Goal: Task Accomplishment & Management: Use online tool/utility

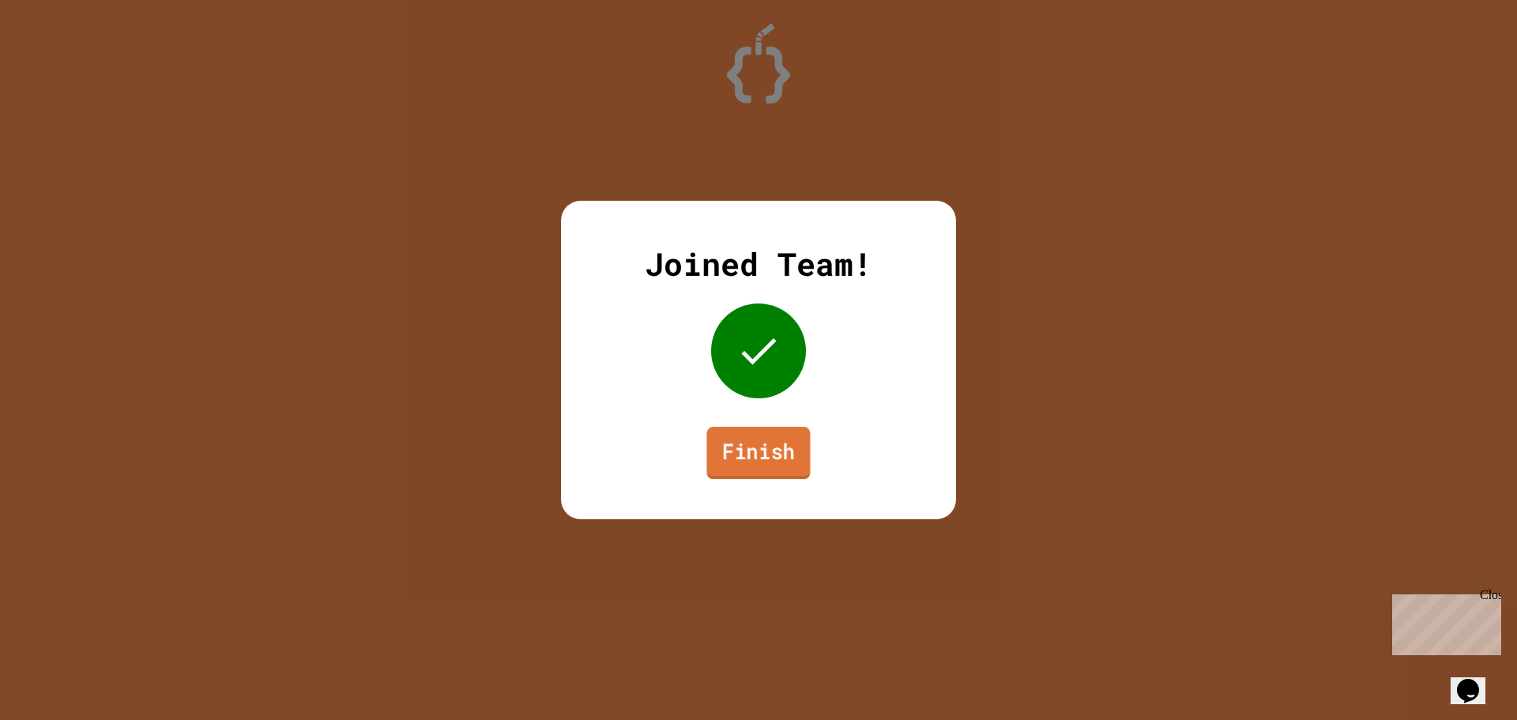
click at [756, 469] on link "Finish" at bounding box center [759, 453] width 104 height 52
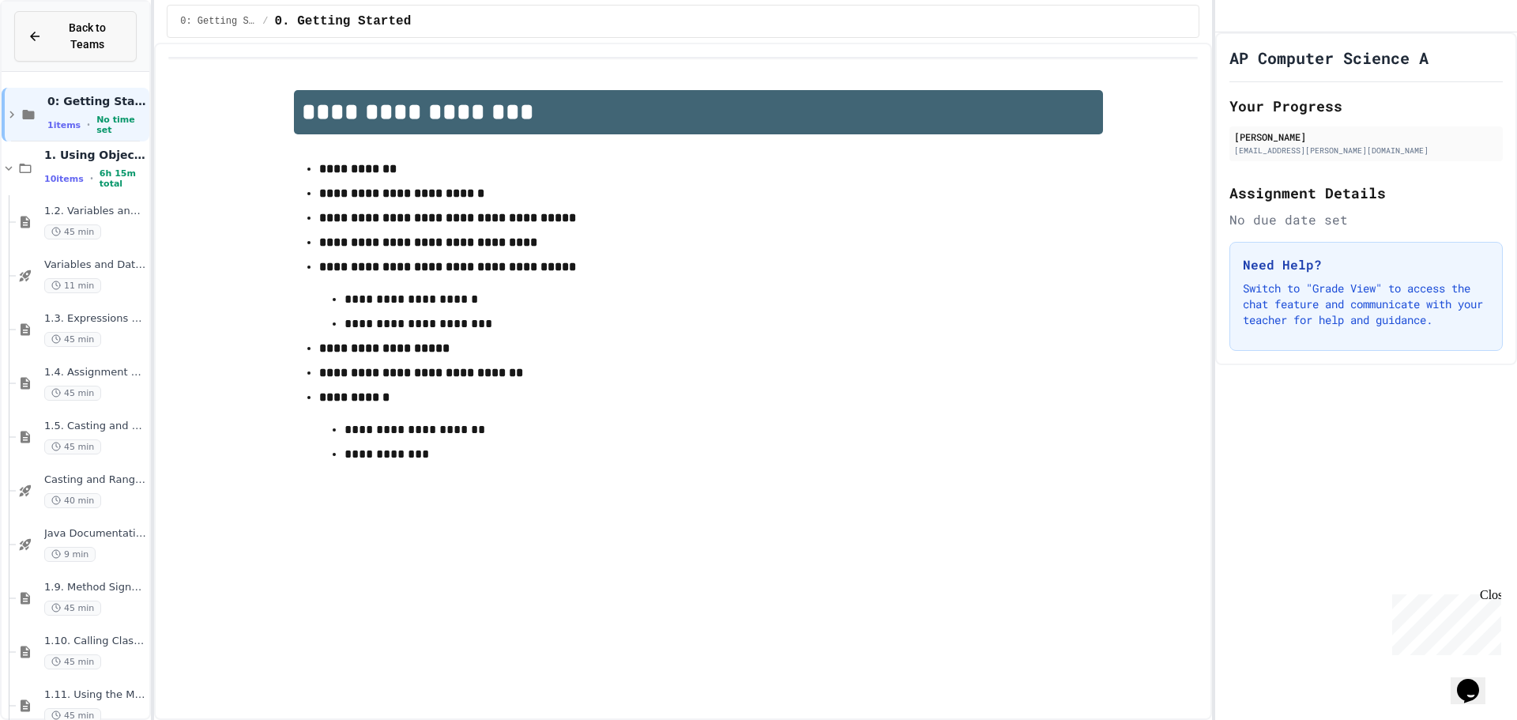
click at [45, 17] on button "Back to Teams" at bounding box center [75, 36] width 122 height 51
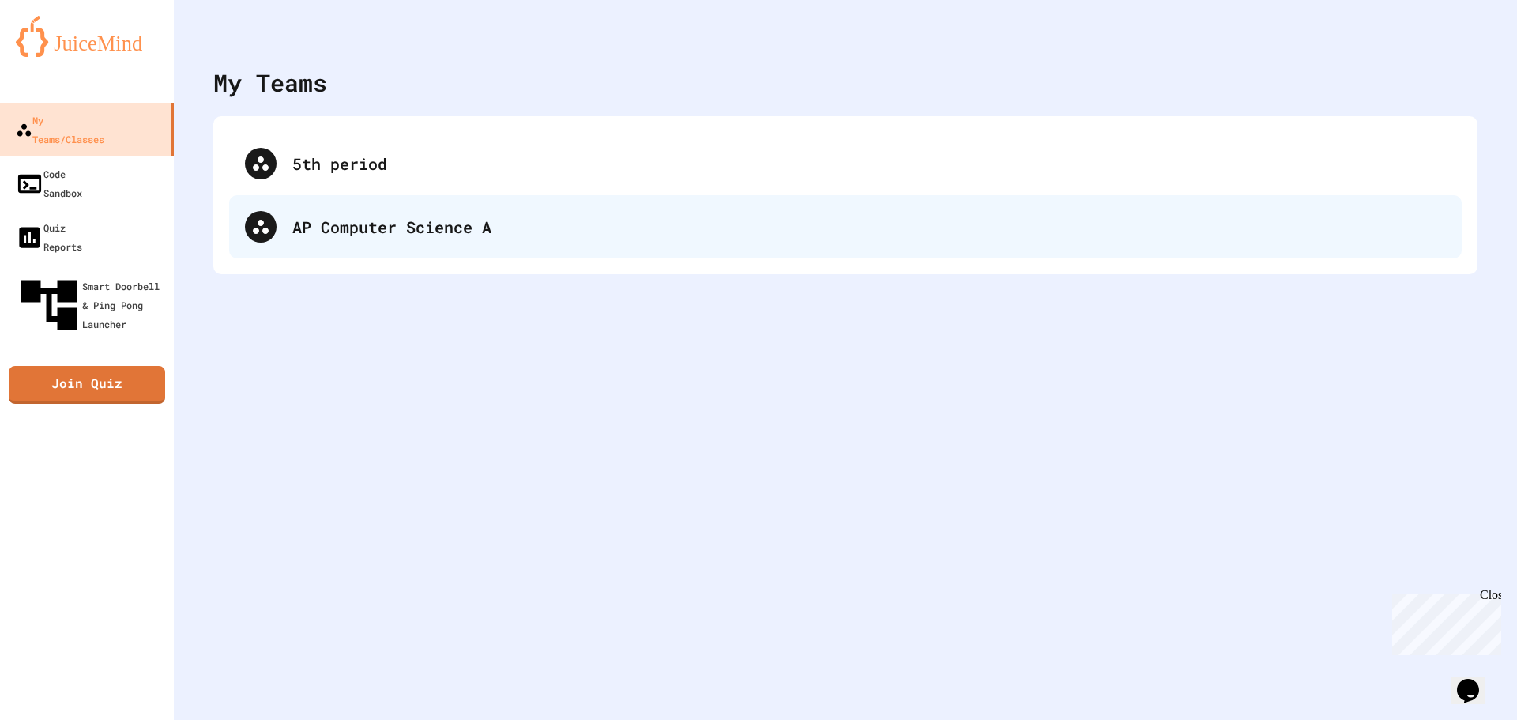
click at [270, 216] on div at bounding box center [261, 227] width 32 height 32
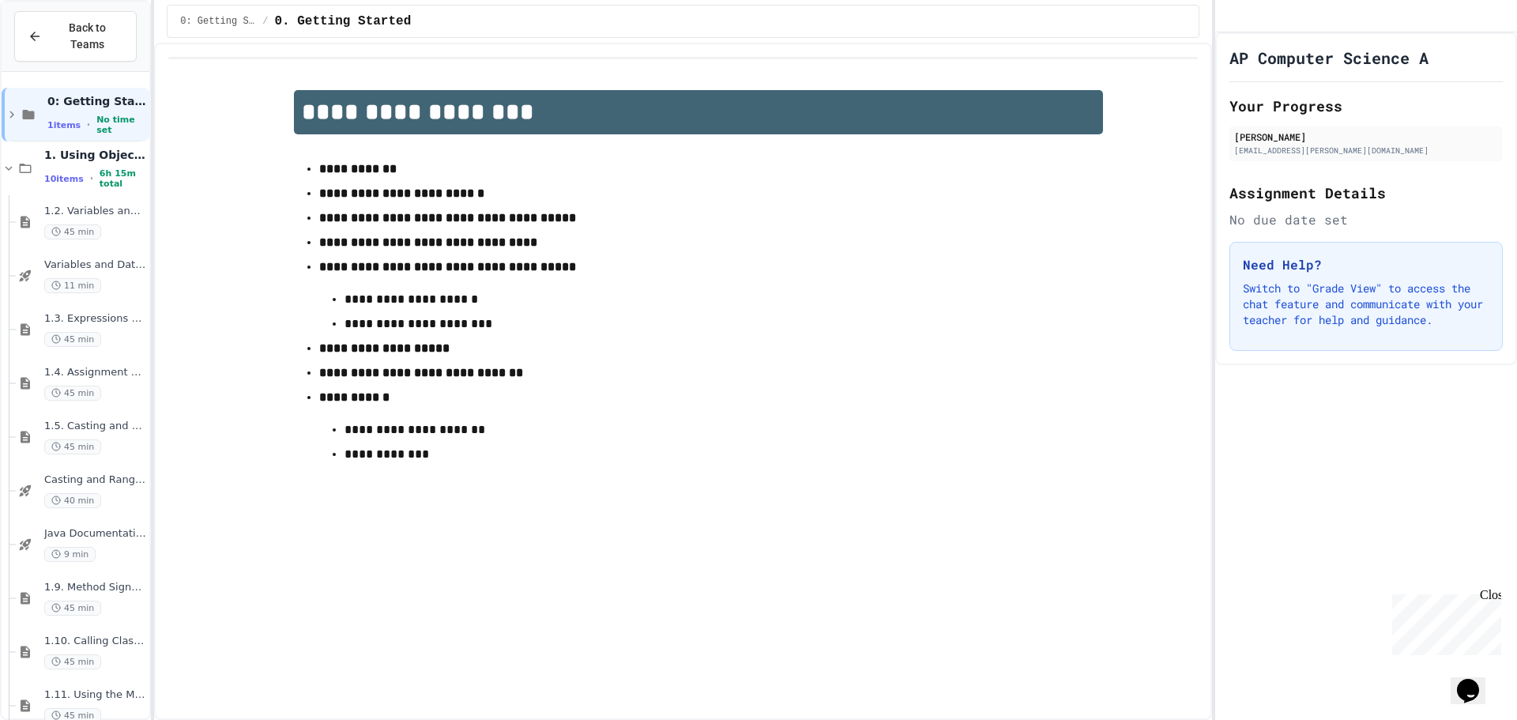
click at [48, 35] on div "Back to Teams" at bounding box center [76, 36] width 96 height 33
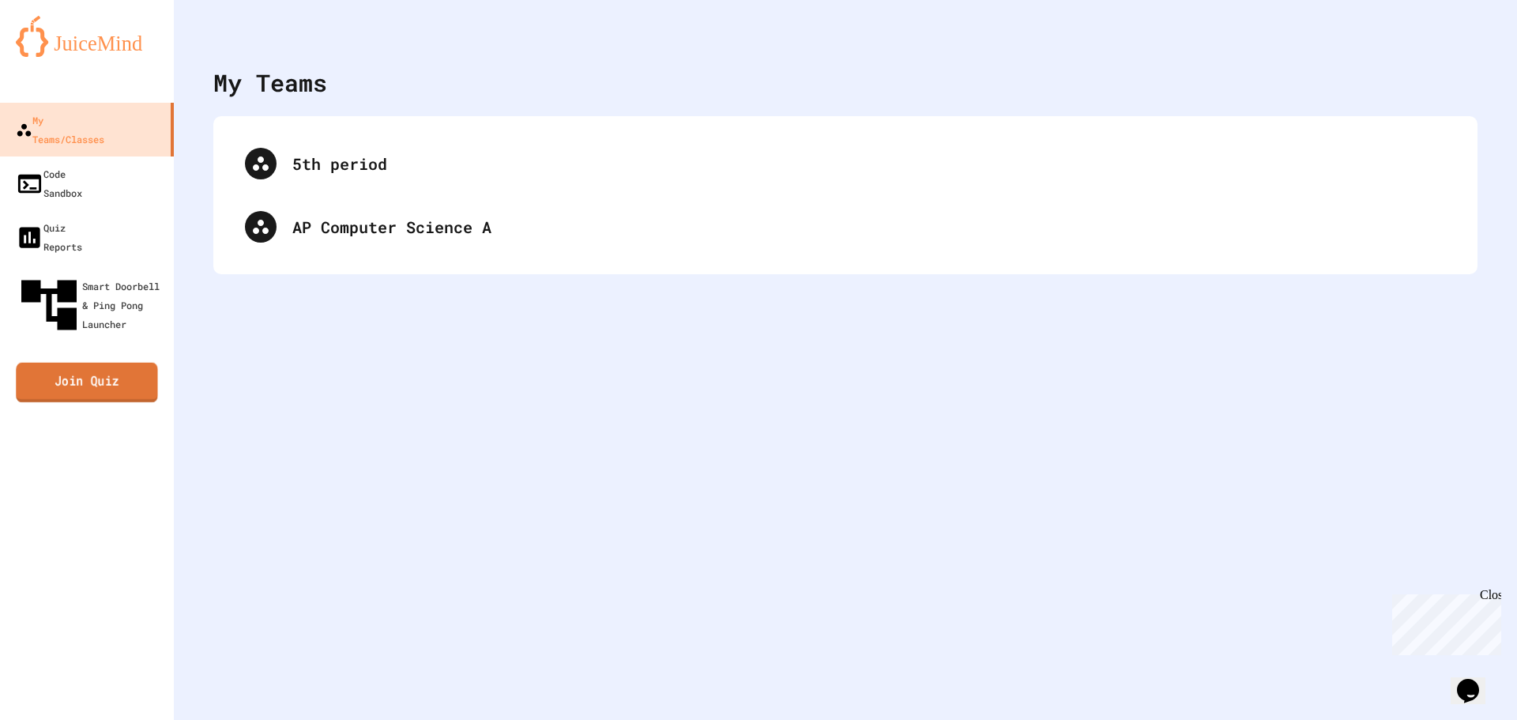
click at [70, 363] on link "Join Quiz" at bounding box center [86, 383] width 141 height 40
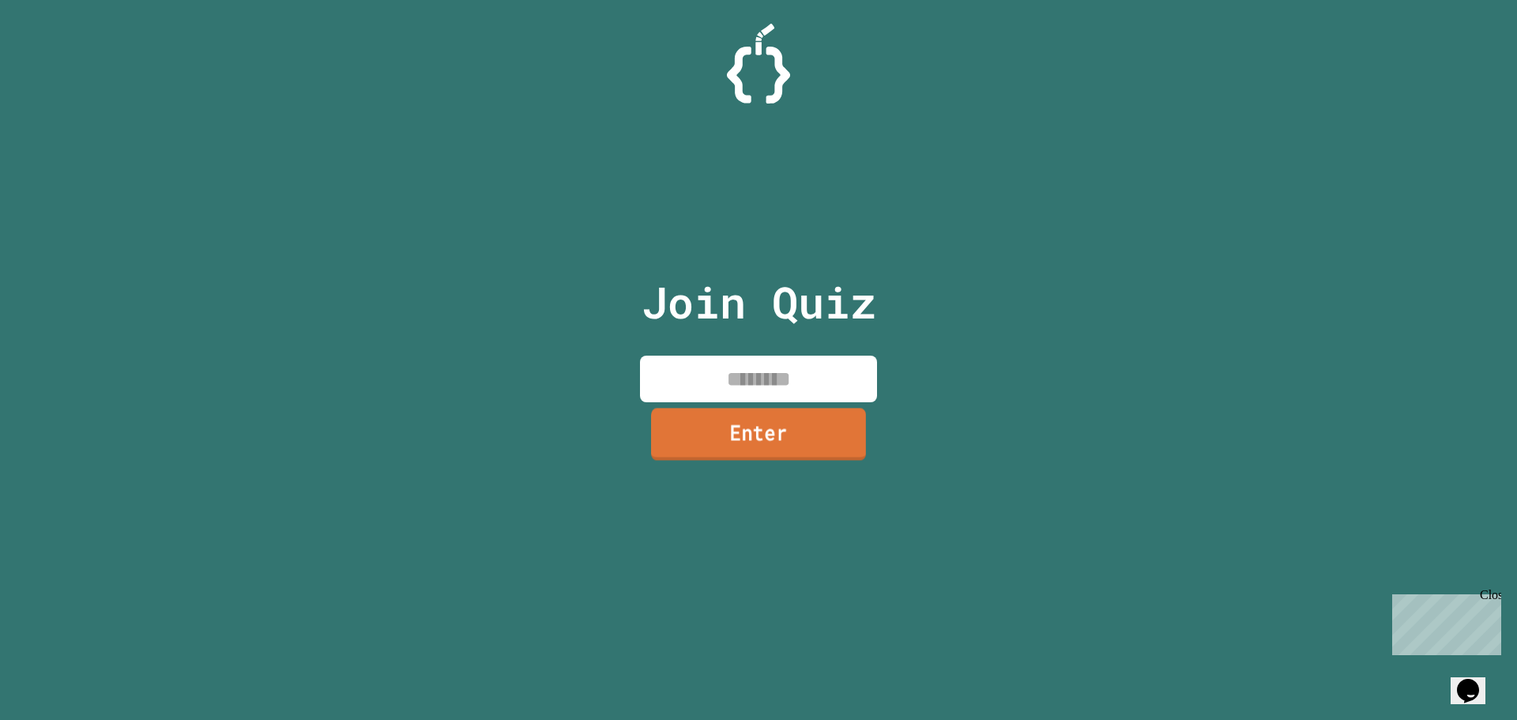
click at [763, 379] on input at bounding box center [758, 379] width 237 height 47
type input "********"
click at [866, 437] on link "Enter" at bounding box center [758, 437] width 237 height 50
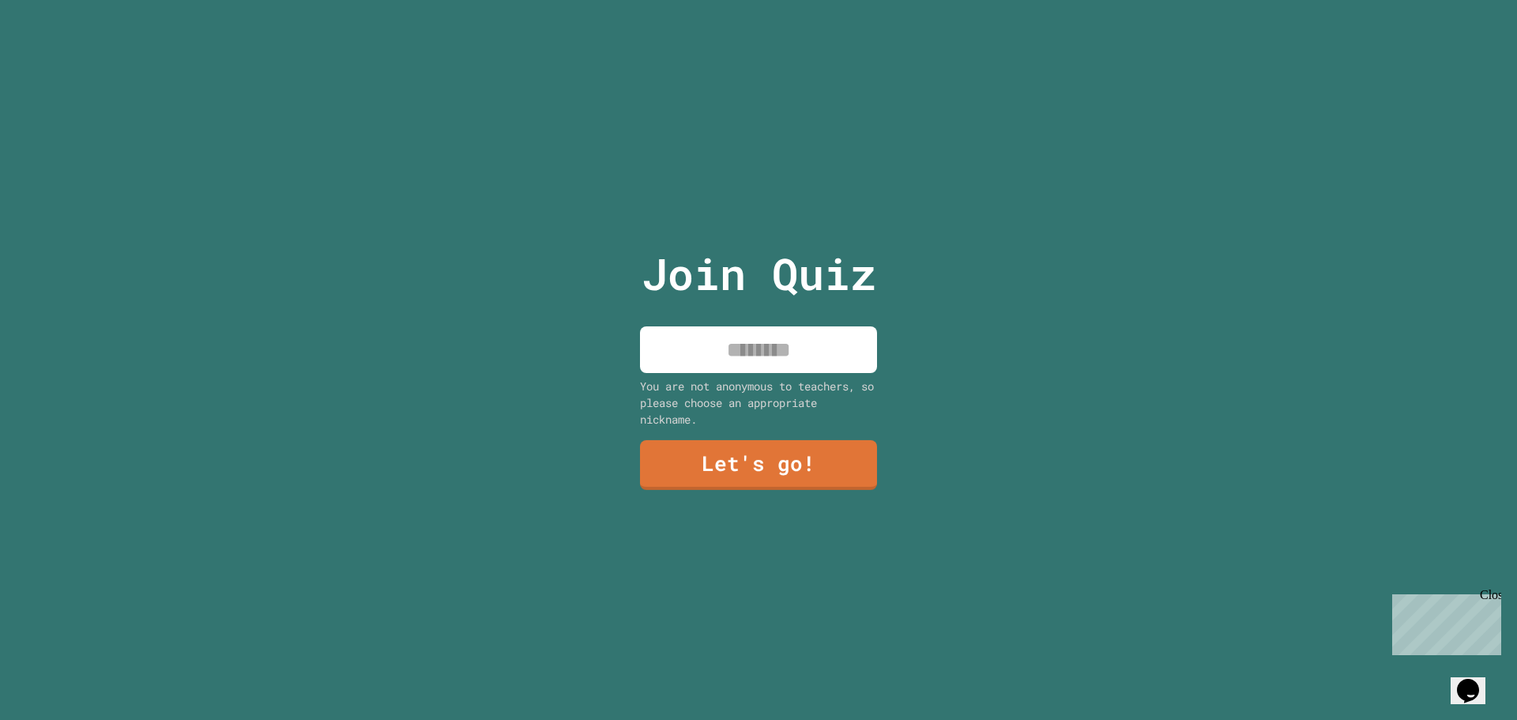
click at [819, 357] on input at bounding box center [758, 349] width 237 height 47
type input "******"
click at [768, 448] on link "Let's go!" at bounding box center [758, 464] width 239 height 51
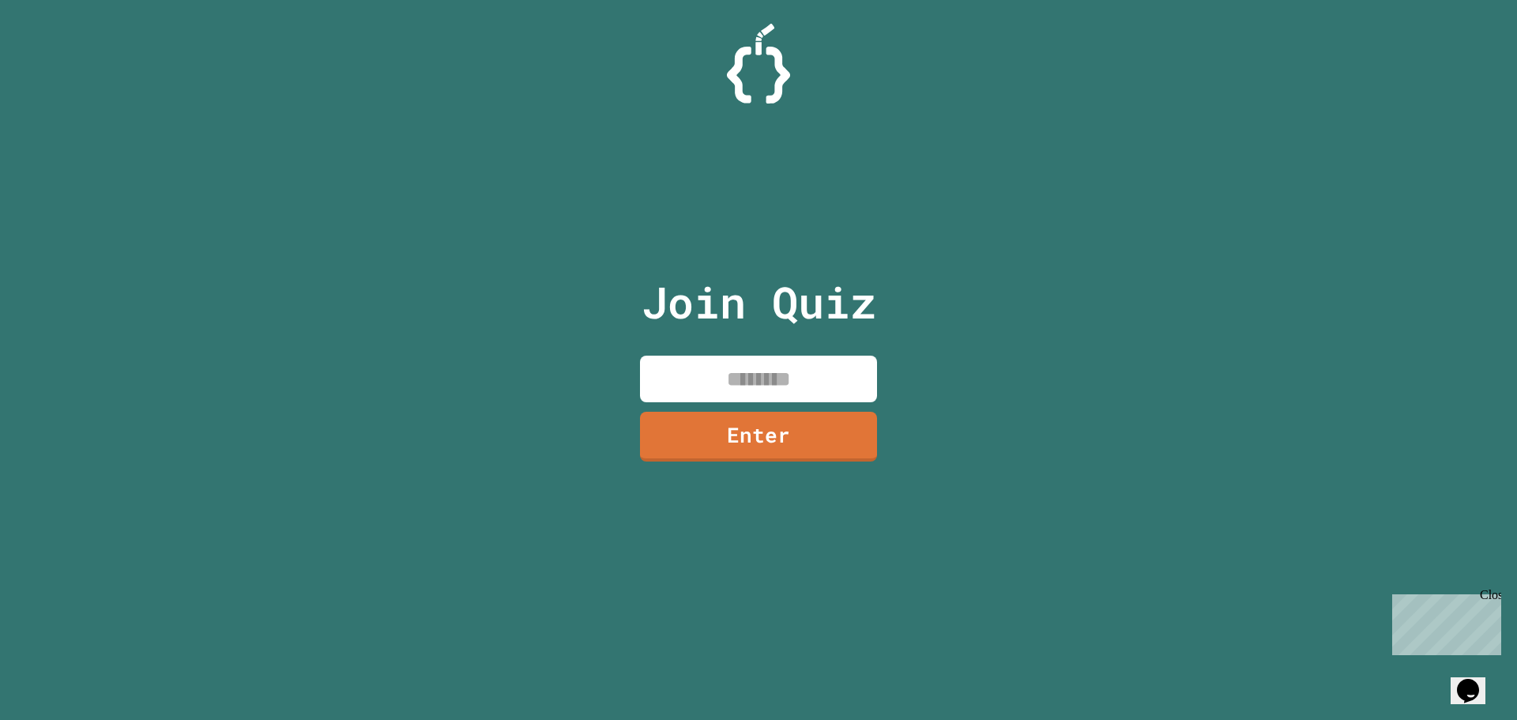
click at [821, 403] on div "Join Quiz Enter" at bounding box center [759, 360] width 266 height 641
click at [821, 400] on input at bounding box center [758, 379] width 237 height 47
type input "********"
click at [808, 416] on link "Enter" at bounding box center [759, 435] width 234 height 52
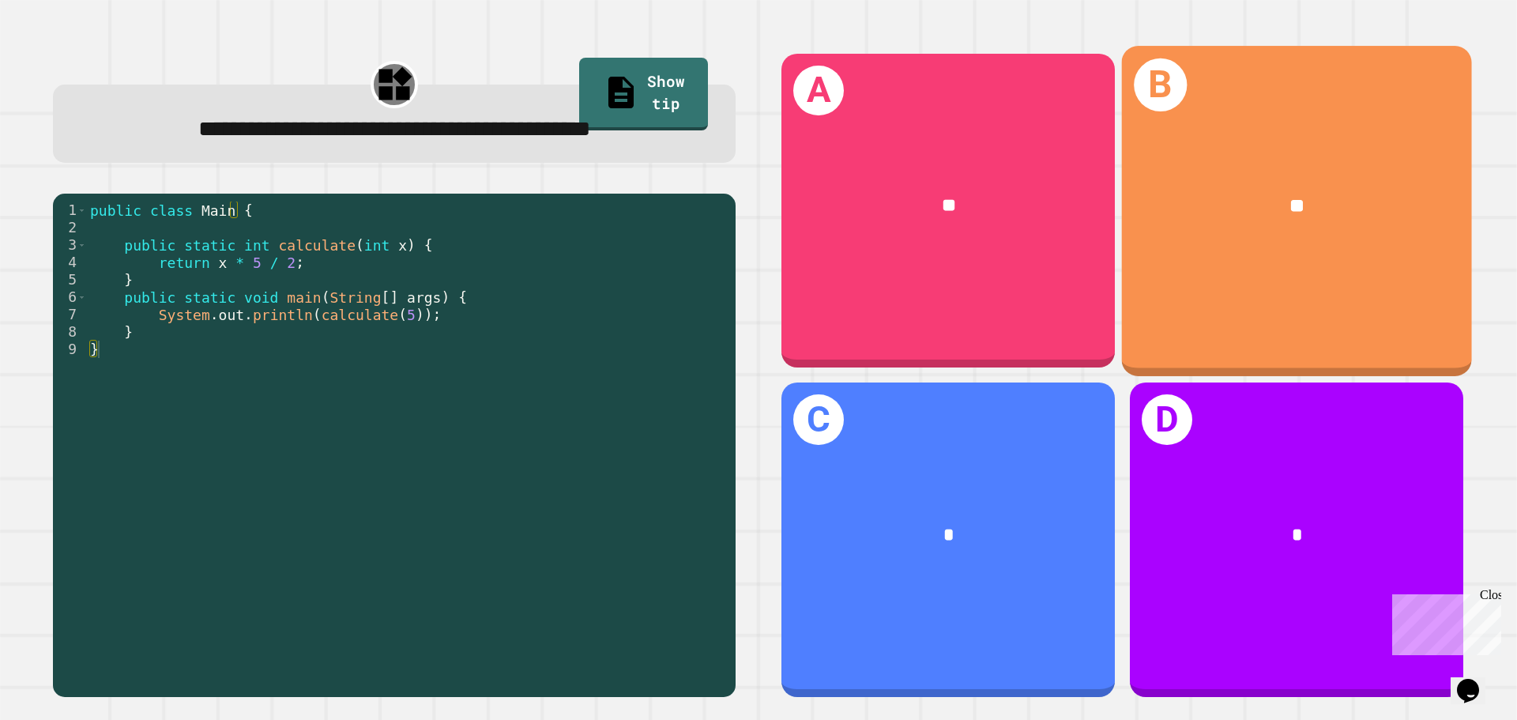
click at [1392, 288] on div "B **" at bounding box center [1297, 211] width 350 height 330
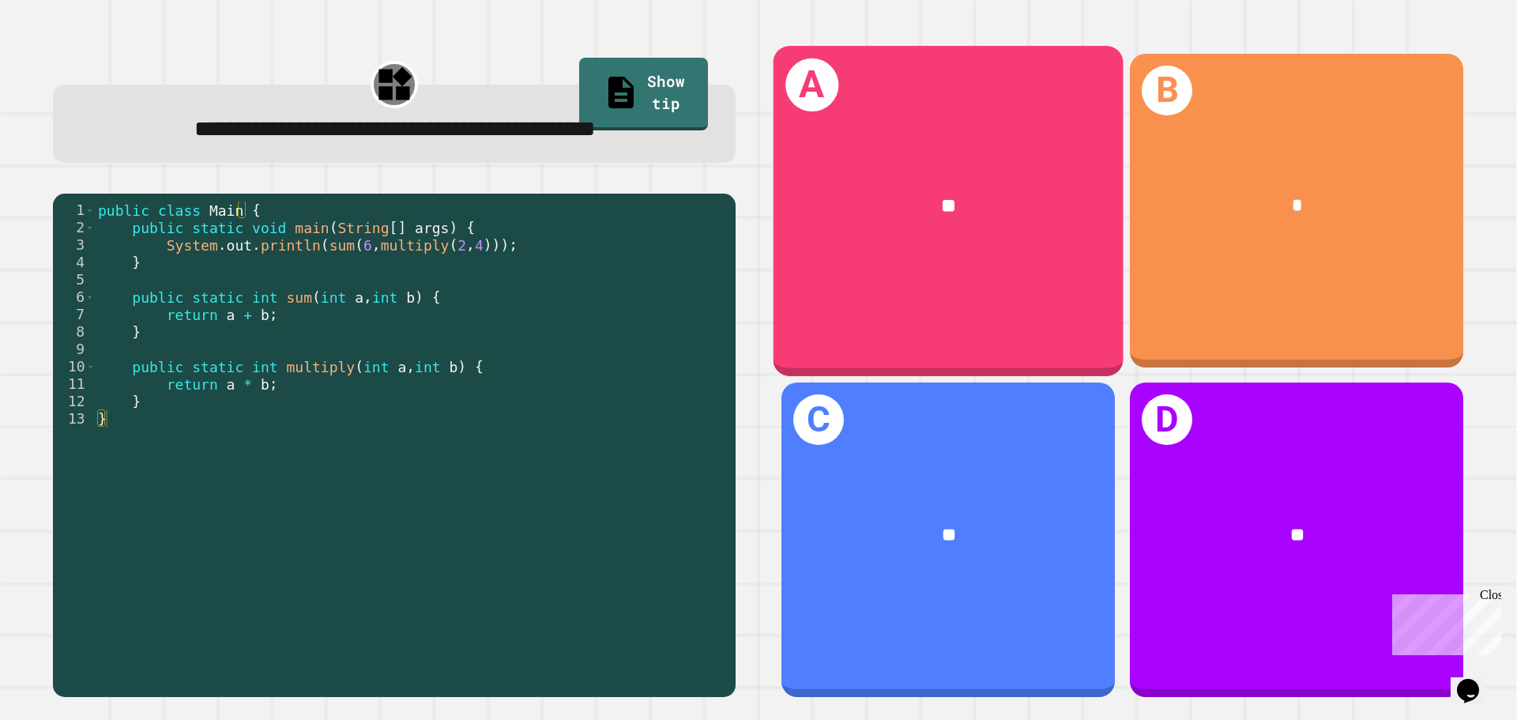
click at [951, 175] on div "**" at bounding box center [949, 206] width 350 height 106
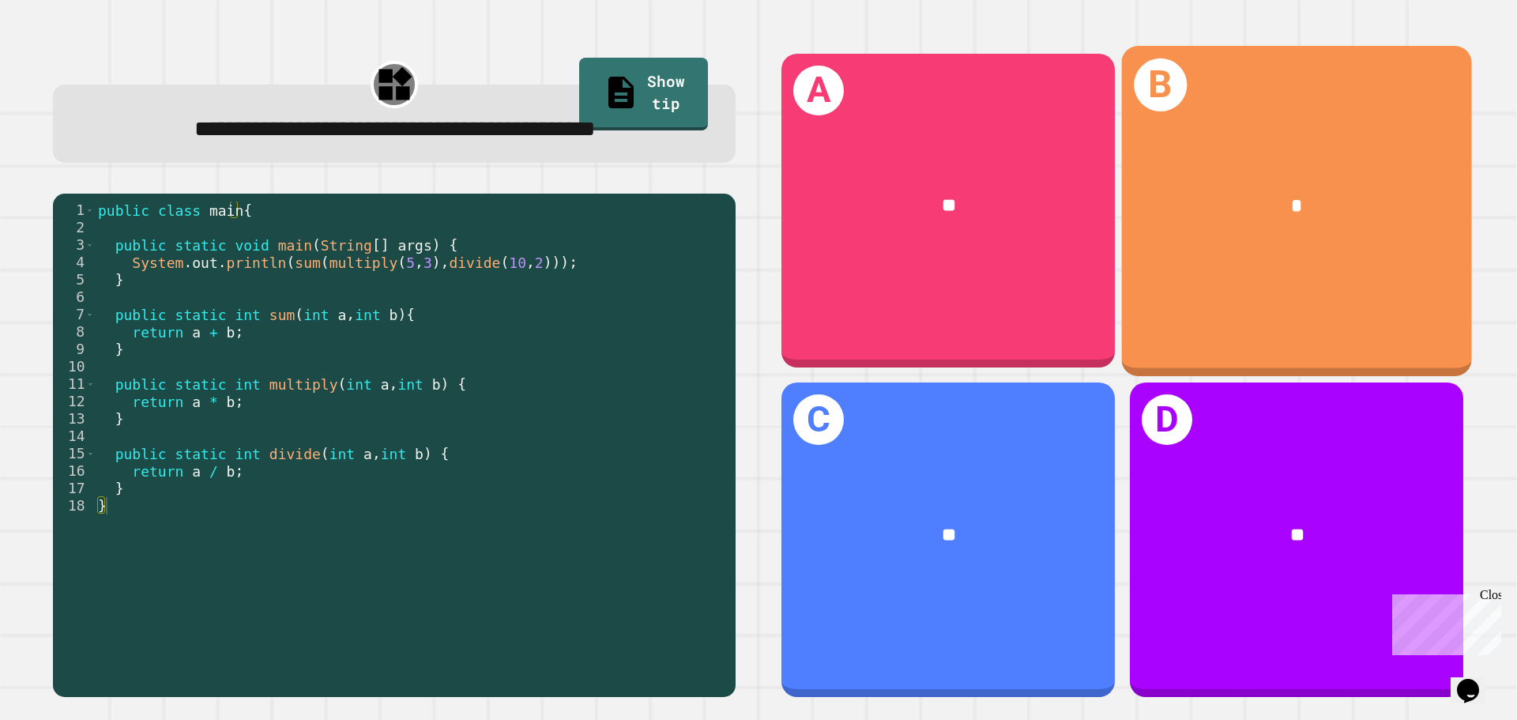
drag, startPoint x: 882, startPoint y: 248, endPoint x: 876, endPoint y: 233, distance: 16.0
click at [876, 233] on div "**" at bounding box center [949, 206] width 334 height 101
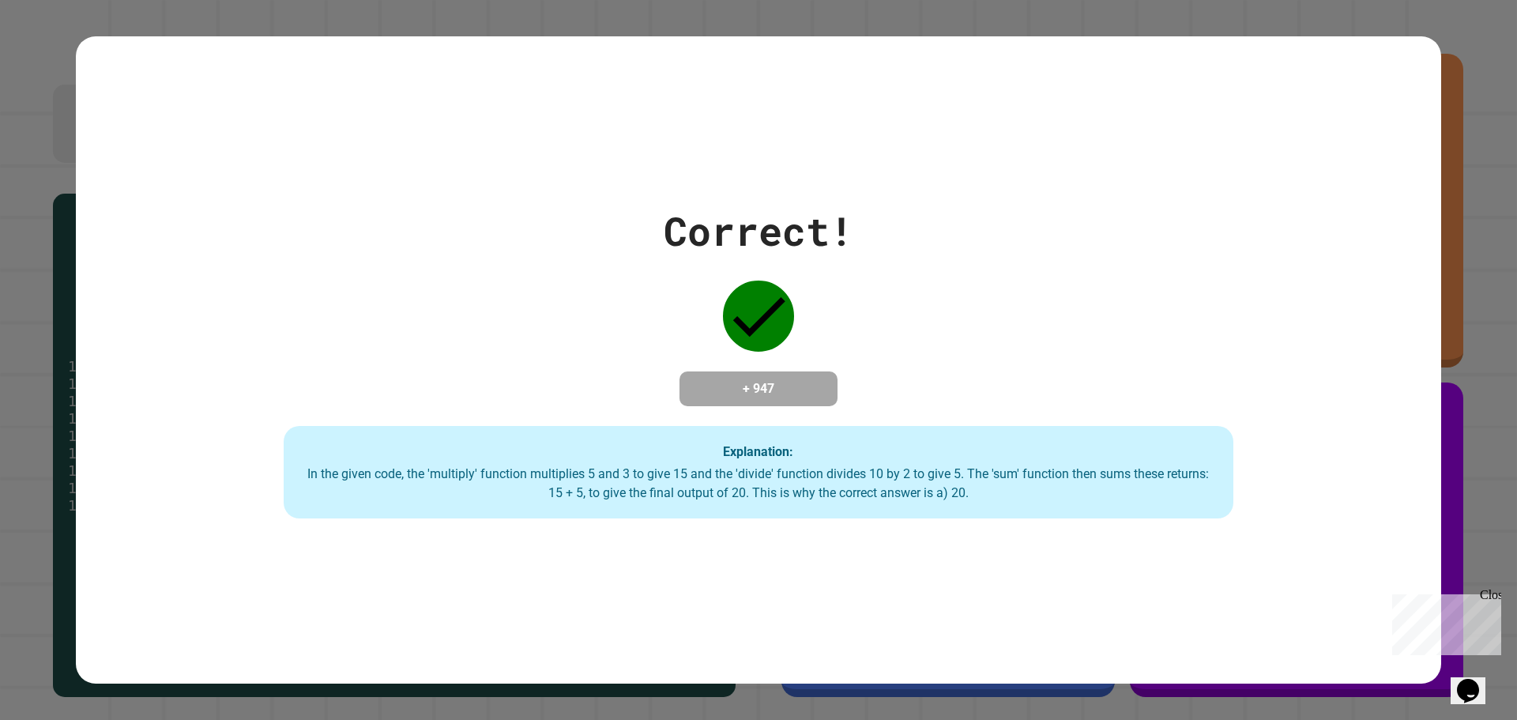
drag, startPoint x: 876, startPoint y: 232, endPoint x: 879, endPoint y: 310, distance: 77.5
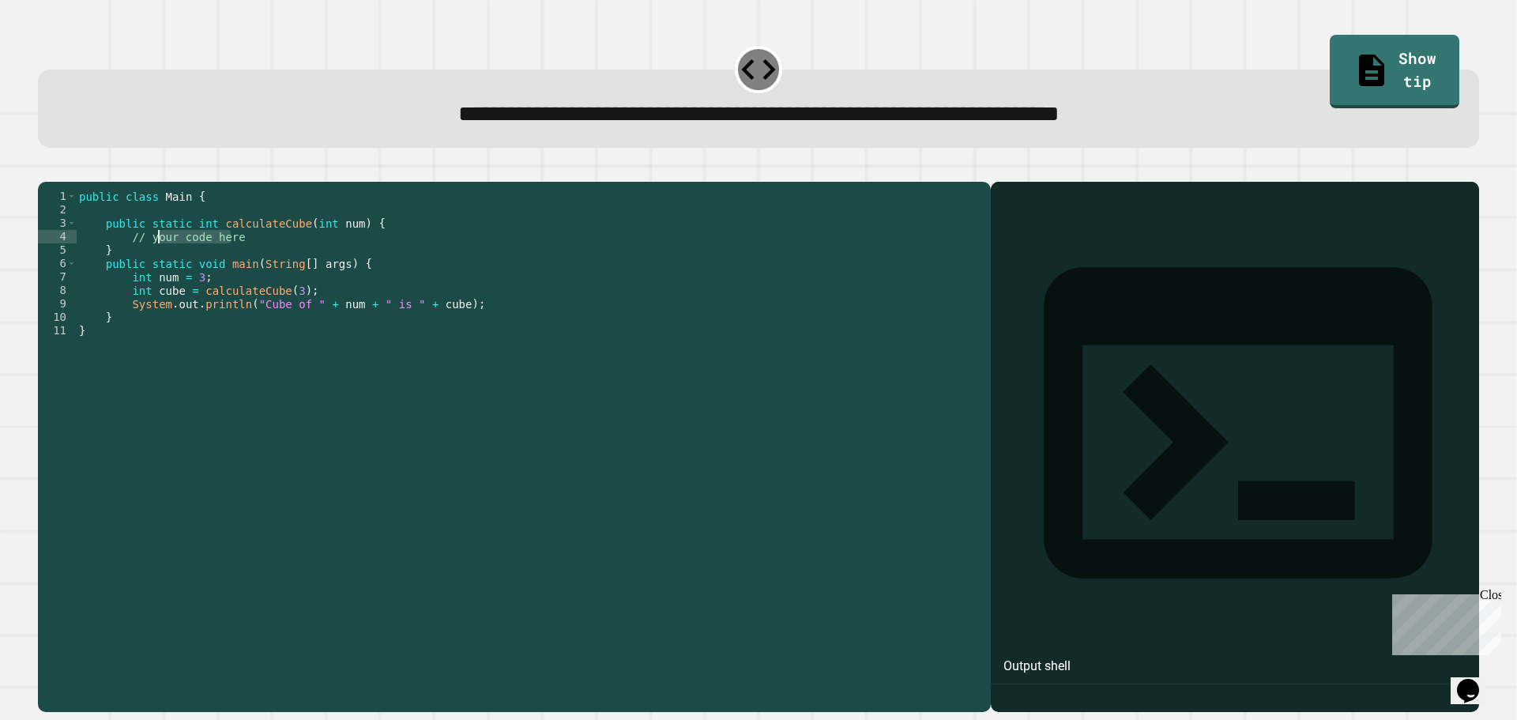
drag, startPoint x: 212, startPoint y: 260, endPoint x: 150, endPoint y: 262, distance: 61.7
click at [150, 262] on div "public class Main { public static int calculateCube ( int num ) { // your code …" at bounding box center [529, 432] width 907 height 484
click at [144, 265] on div "public class Main { public static int calculateCube ( int num ) { // your code …" at bounding box center [529, 432] width 907 height 484
drag, startPoint x: 130, startPoint y: 266, endPoint x: 246, endPoint y: 266, distance: 115.4
click at [246, 266] on div "public class Main { public static int calculateCube ( int num ) { // your code …" at bounding box center [529, 432] width 907 height 484
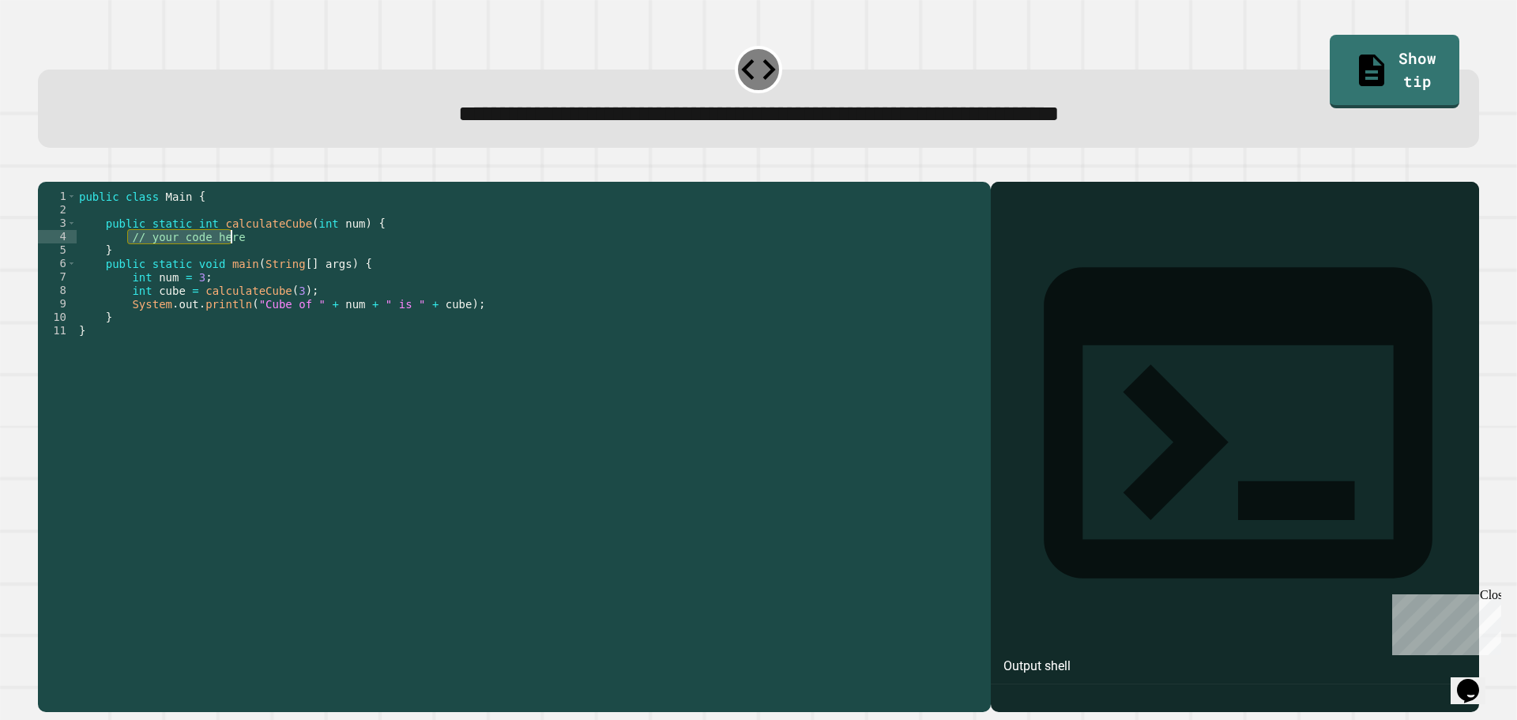
type textarea "**********"
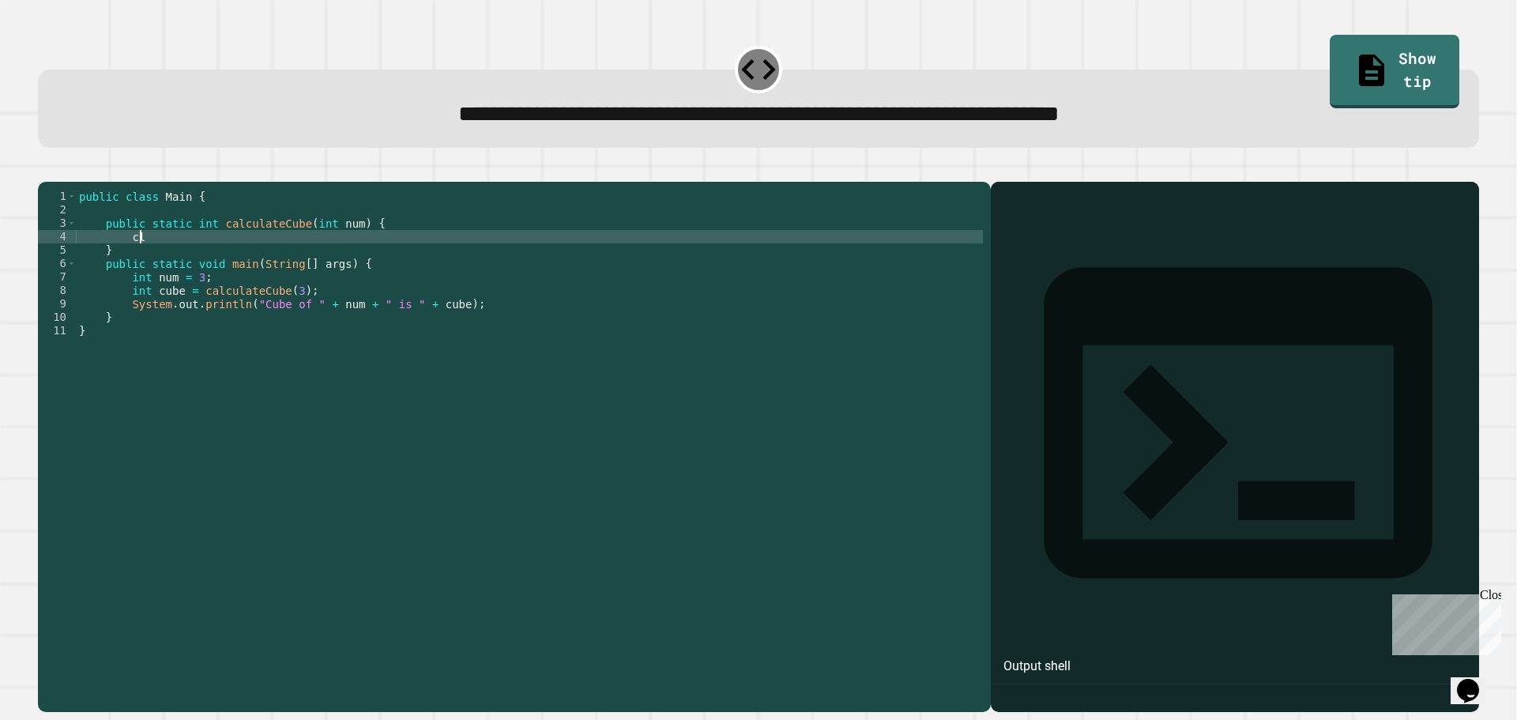
type textarea "*"
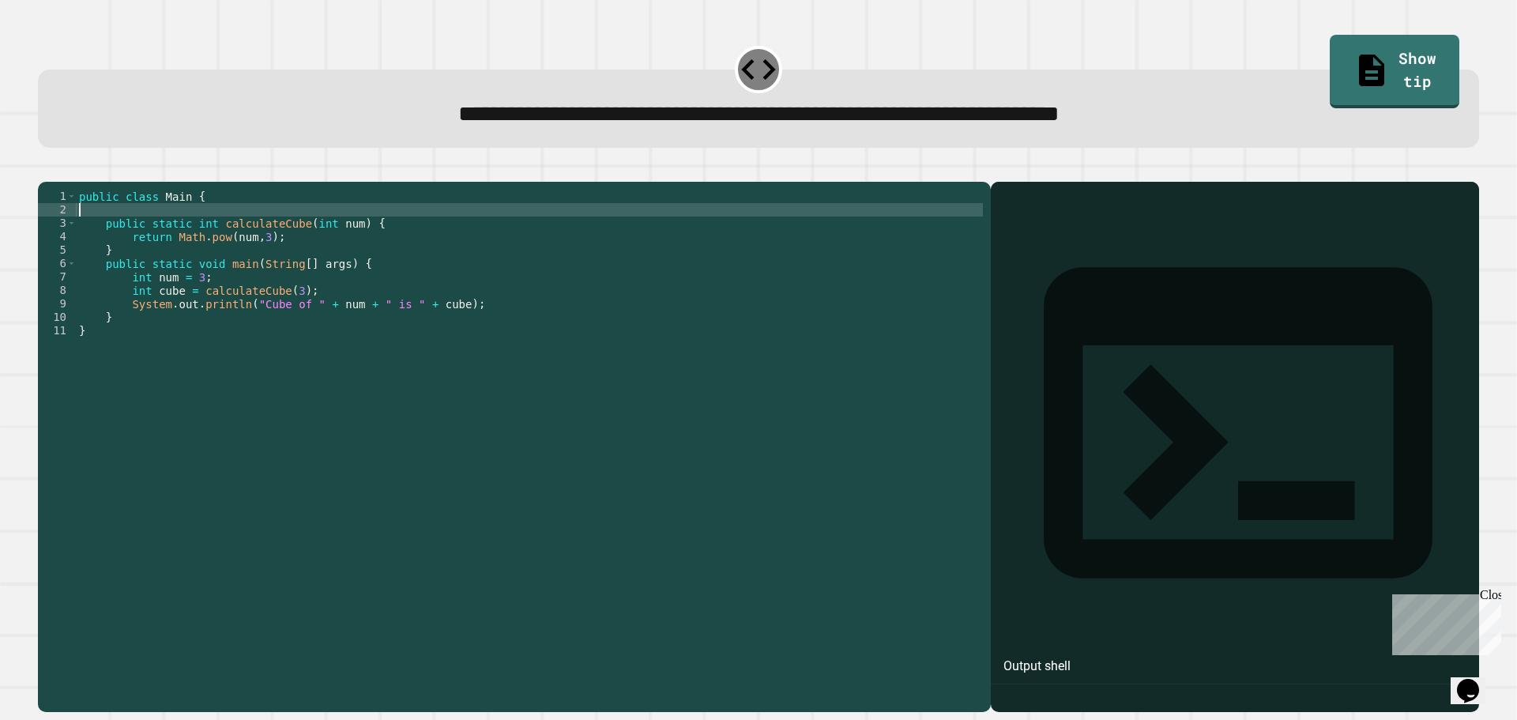
click at [188, 230] on div "public class Main { public static int calculateCube ( int num ) { return Math .…" at bounding box center [529, 432] width 907 height 484
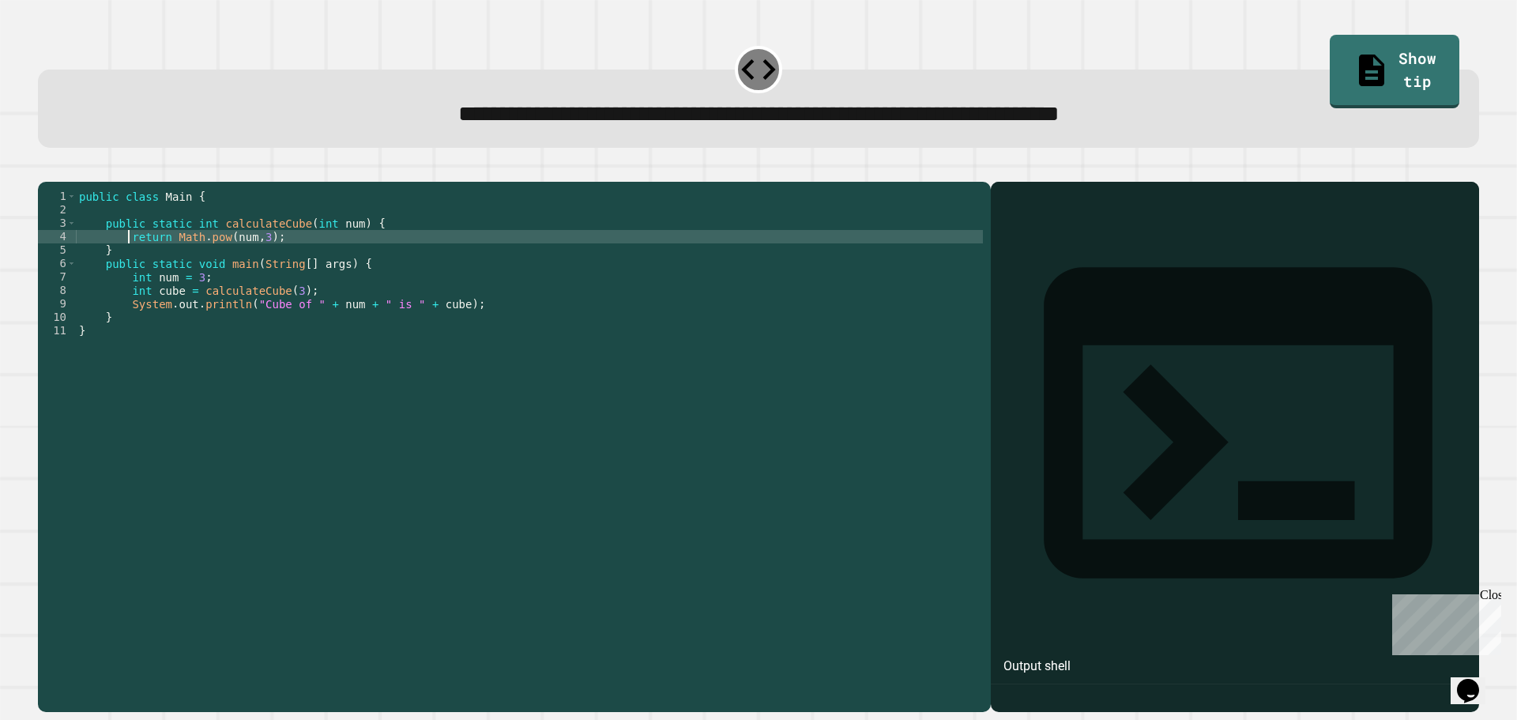
click at [130, 261] on div "public class Main { public static int calculateCube ( int num ) { return Math .…" at bounding box center [529, 432] width 907 height 484
click at [138, 265] on div "public class Main { public static int calculateCube ( int num ) { int num1 = re…" at bounding box center [529, 432] width 907 height 484
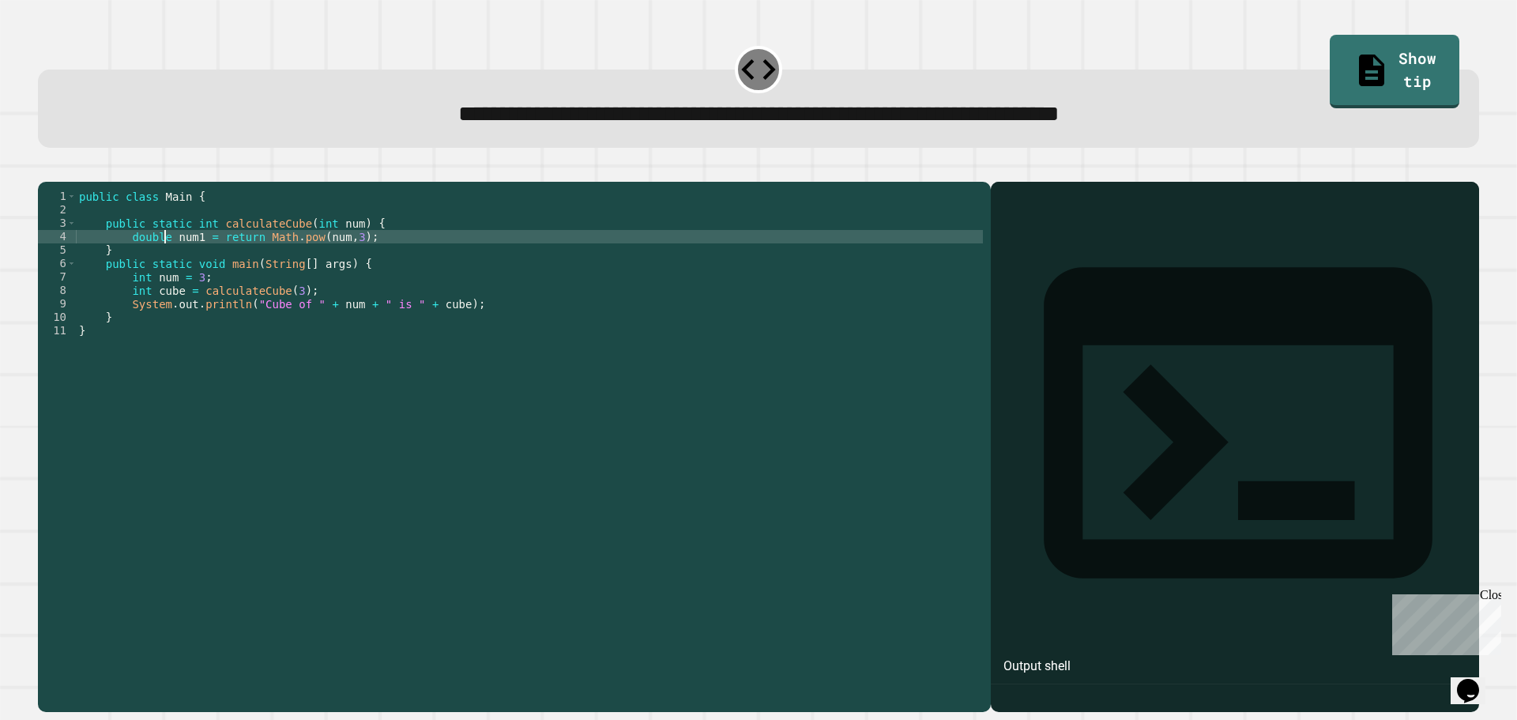
click at [237, 252] on div "public class Main { public static int calculateCube ( int num ) { double num1 =…" at bounding box center [529, 432] width 907 height 484
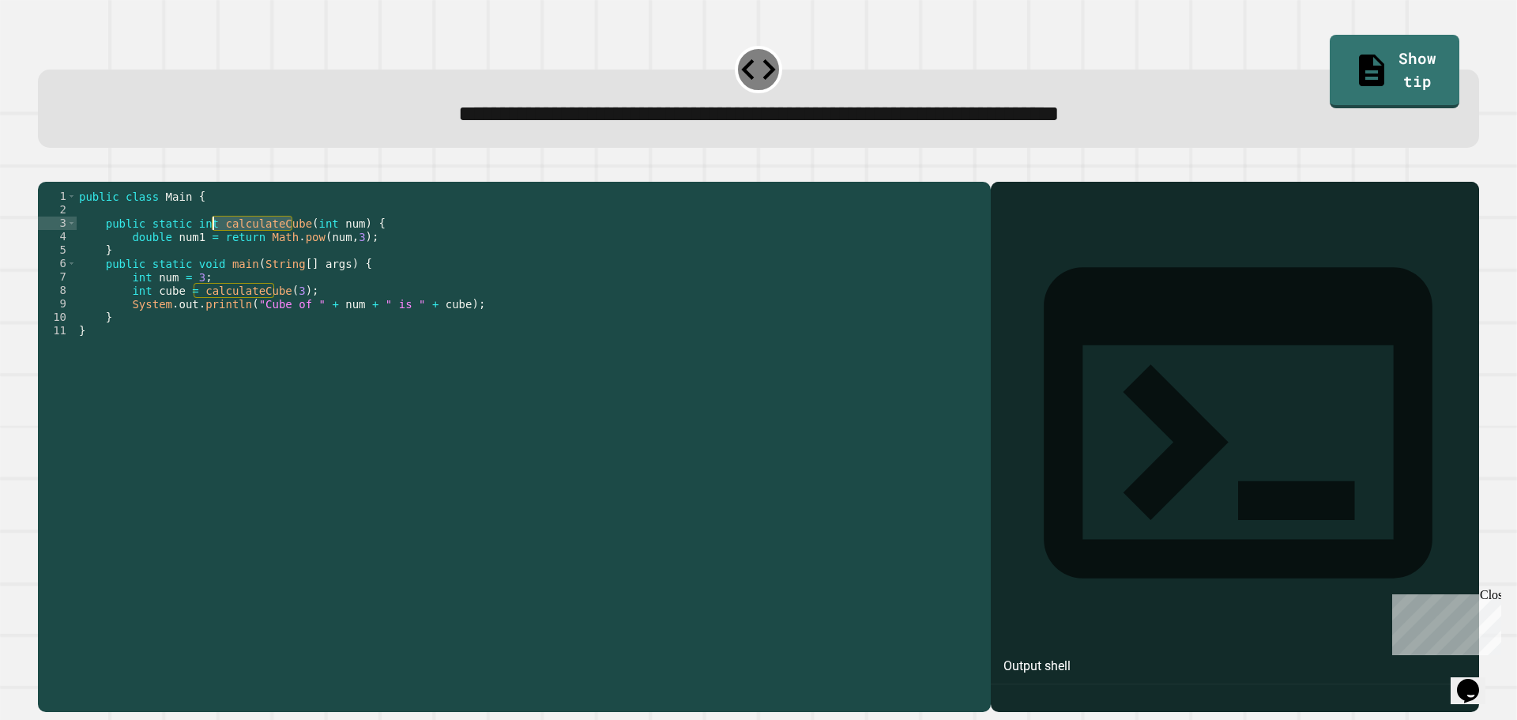
click at [233, 254] on div "public class Main { public static int calculateCube ( int num ) { double num1 =…" at bounding box center [529, 432] width 907 height 484
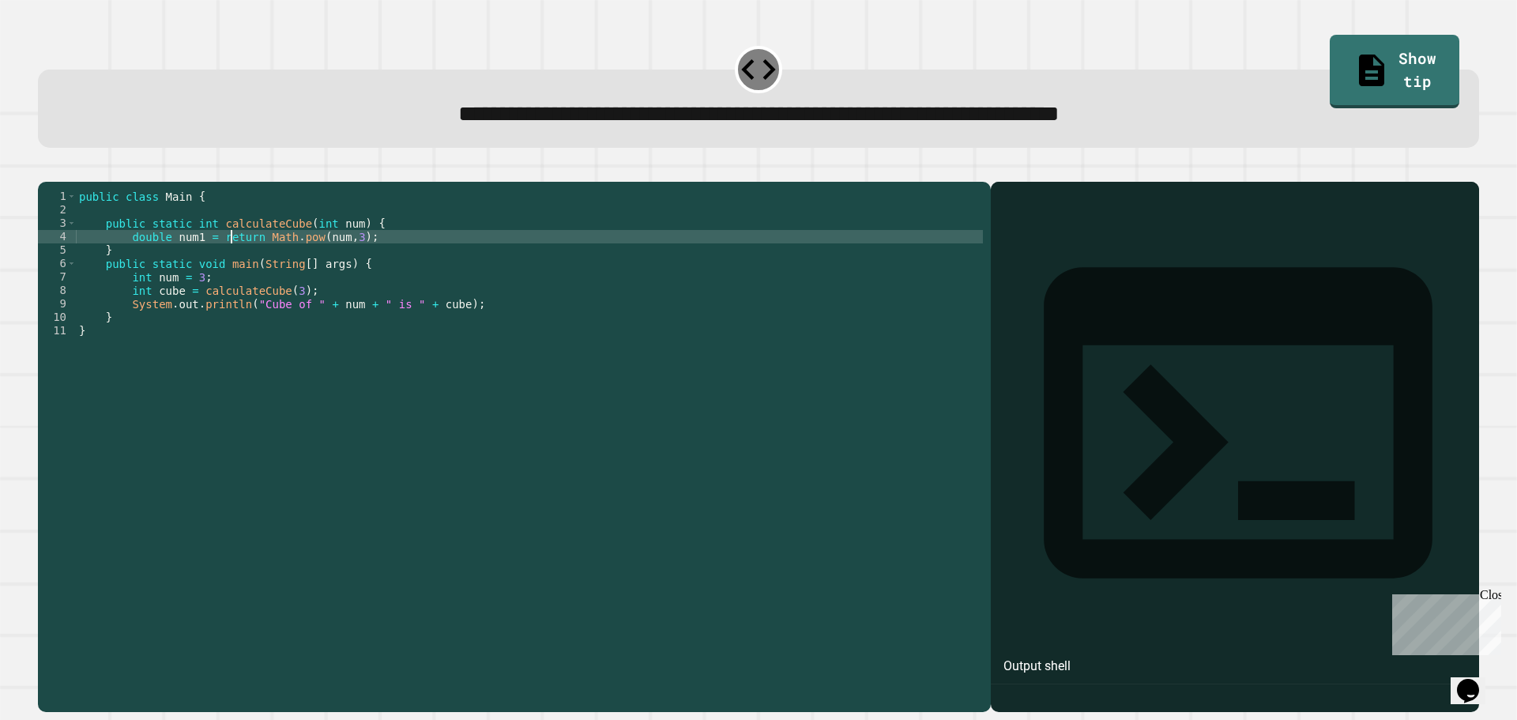
click at [233, 254] on div "public class Main { public static int calculateCube ( int num ) { double num1 =…" at bounding box center [529, 432] width 907 height 484
type textarea "**********"
click at [338, 268] on div "public class Main { public static int calculateCube ( int num ) { double num1 =…" at bounding box center [529, 432] width 907 height 484
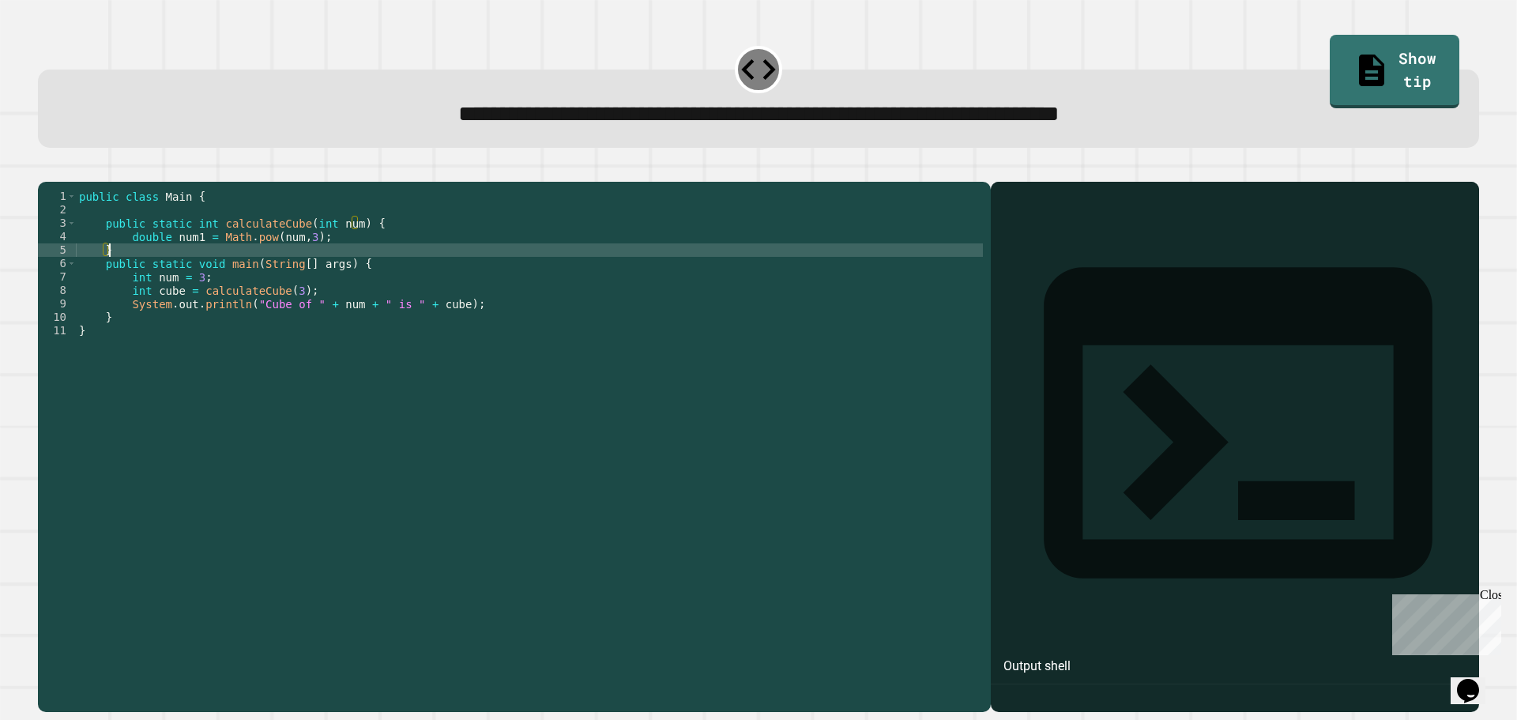
scroll to position [0, 2]
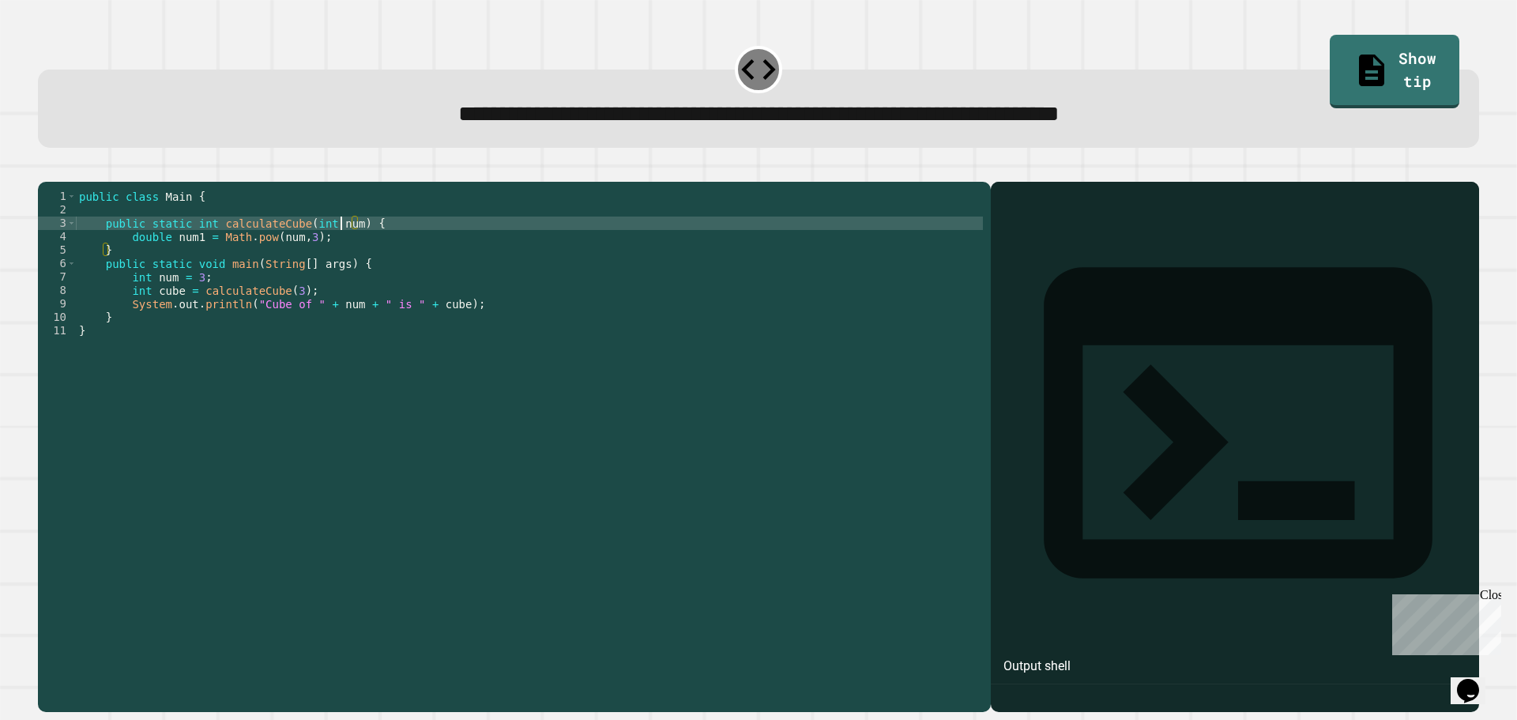
click at [340, 251] on div "public class Main { public static int calculateCube ( int num ) { double num1 =…" at bounding box center [529, 432] width 907 height 484
click at [330, 258] on div "public class Main { public static int calculateCube ( int num ) { double num1 =…" at bounding box center [529, 432] width 907 height 484
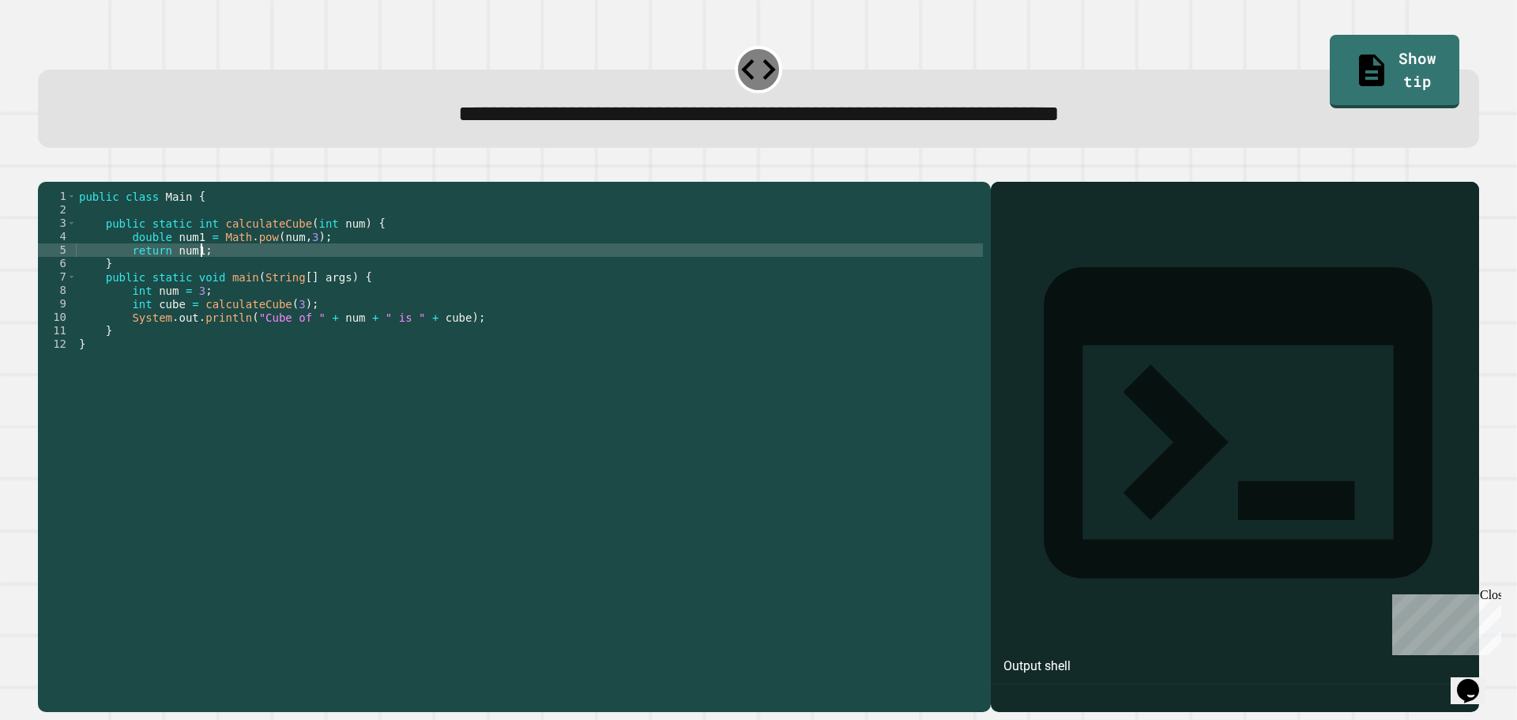
scroll to position [0, 8]
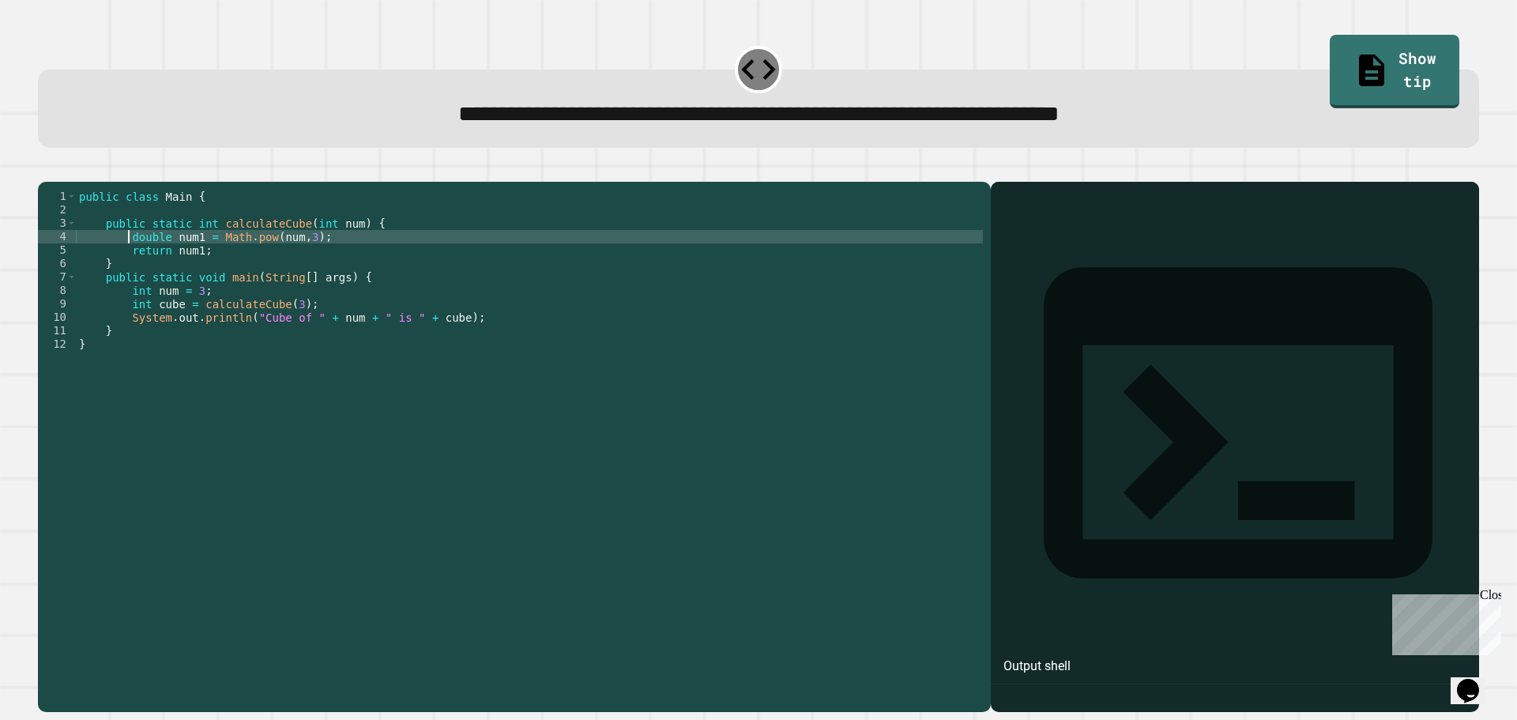
click at [130, 254] on div "public class Main { public static int calculateCube ( int num ) { double num1 =…" at bounding box center [529, 432] width 907 height 484
click at [309, 264] on div "public class Main { public static int calculateCube ( int num ) { int num1 = Ma…" at bounding box center [529, 432] width 907 height 484
type textarea "**********"
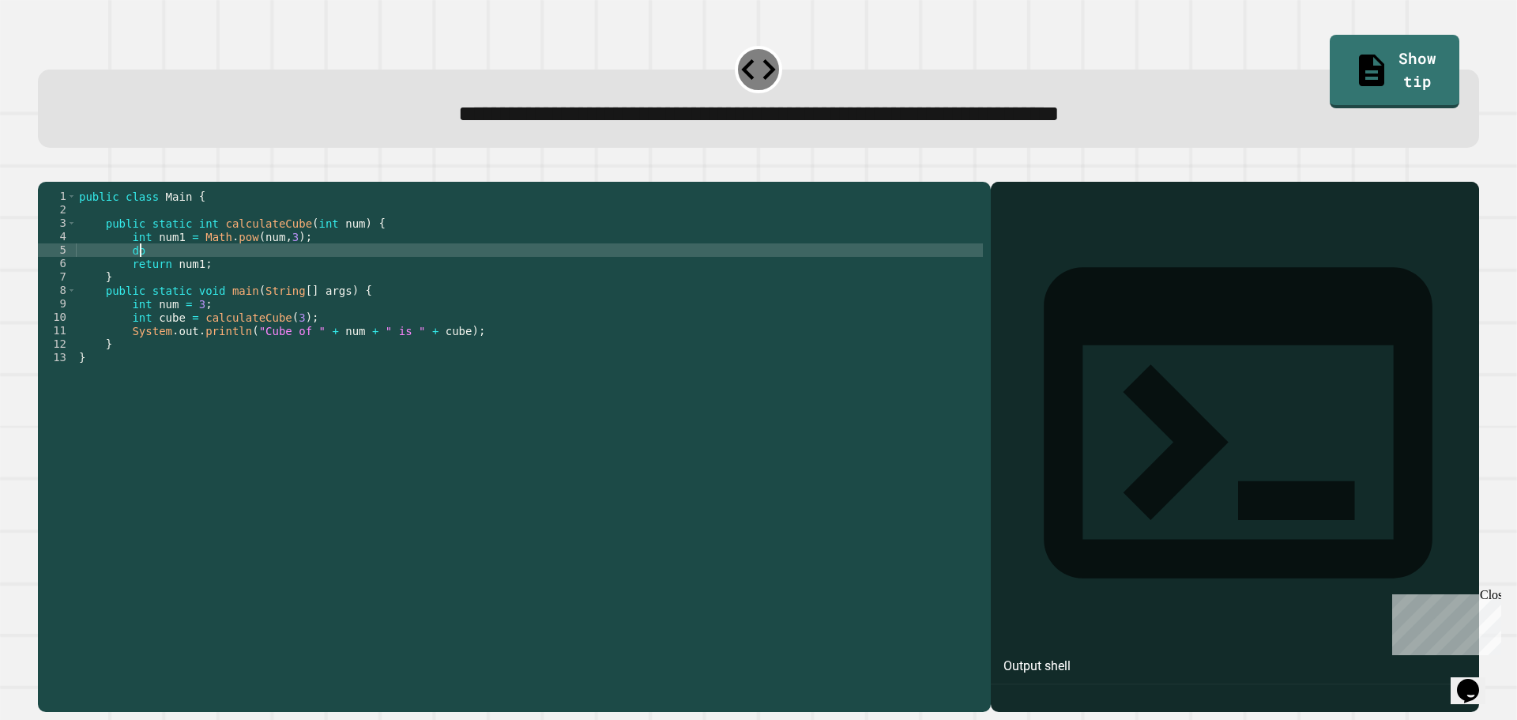
type textarea "*"
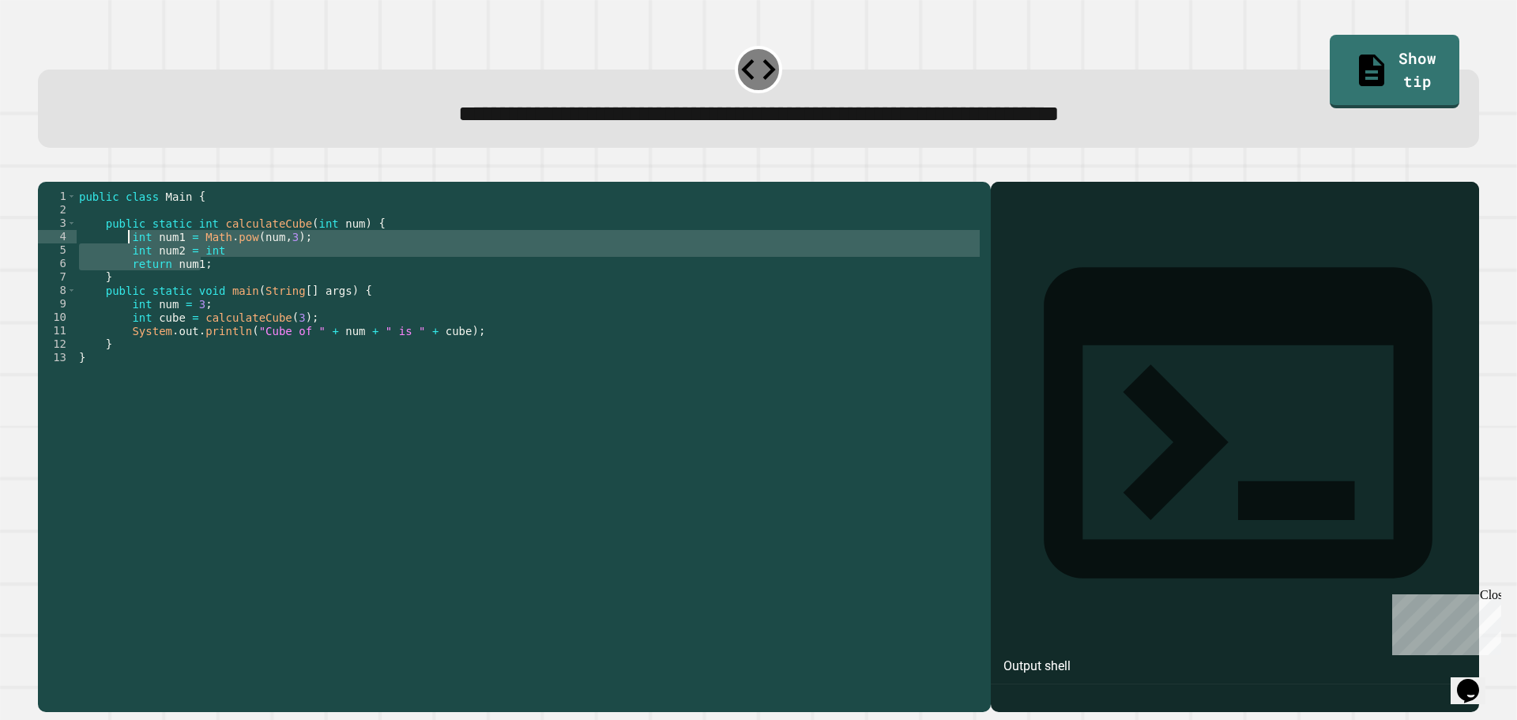
drag, startPoint x: 228, startPoint y: 293, endPoint x: 128, endPoint y: 262, distance: 104.5
click at [128, 262] on div "public class Main { public static int calculateCube ( int num ) { int num1 = Ma…" at bounding box center [529, 432] width 907 height 484
type textarea "**********"
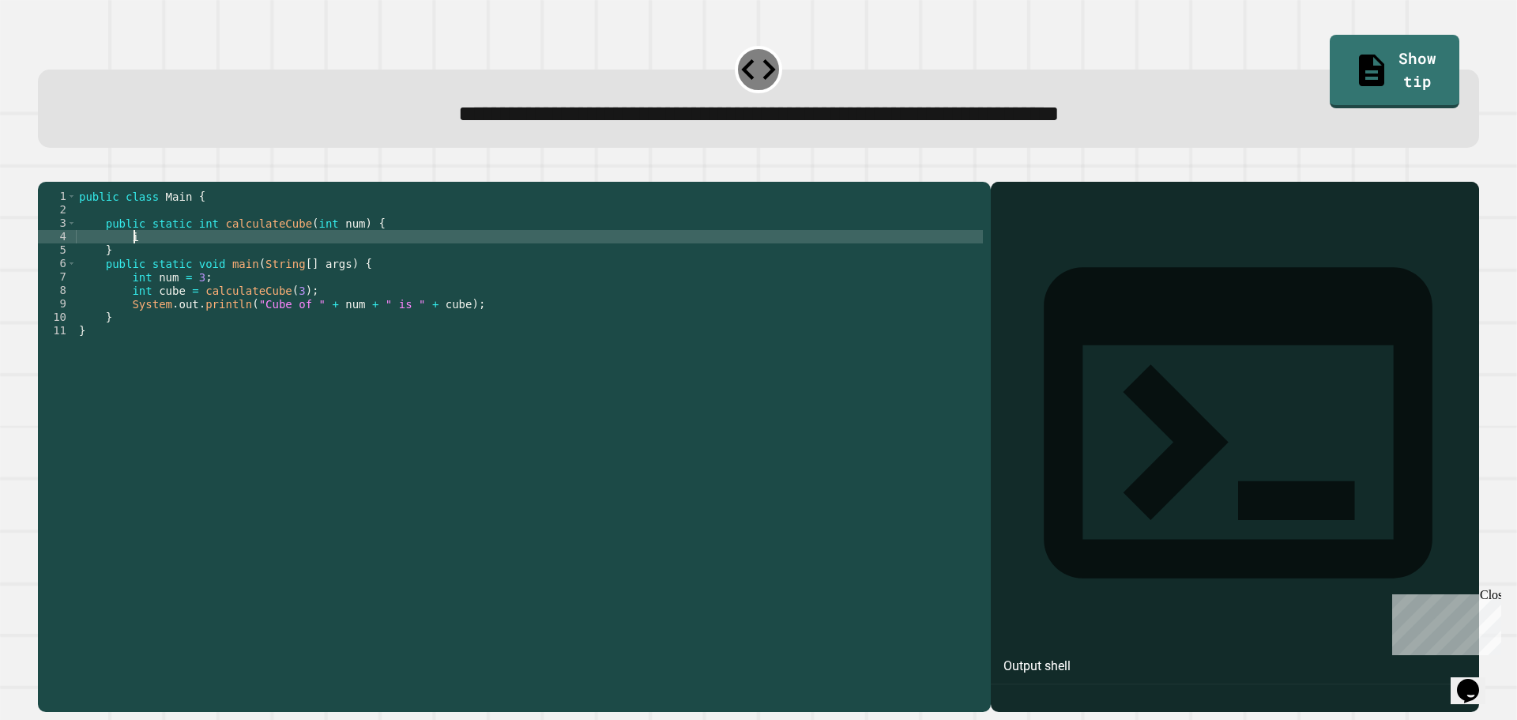
type textarea "*"
type textarea "**********"
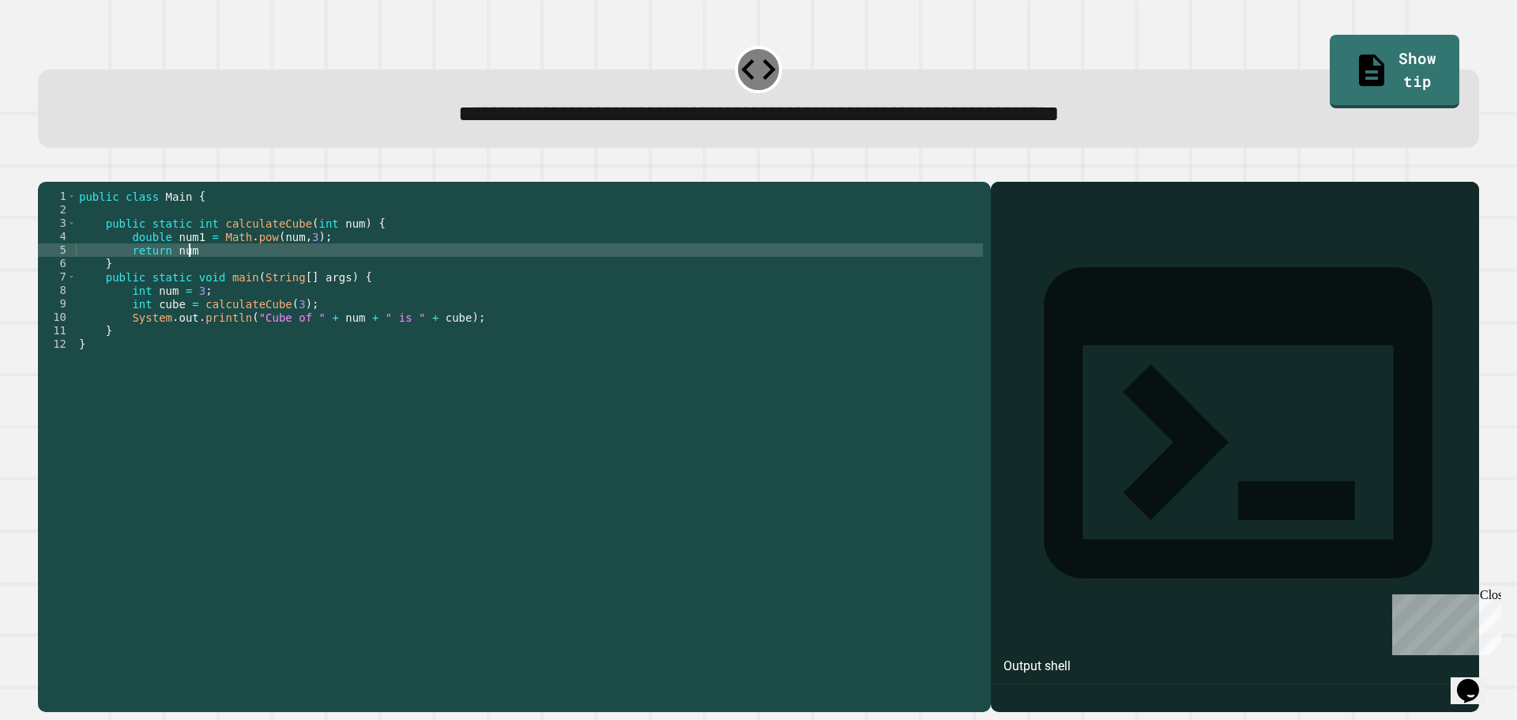
scroll to position [0, 7]
click at [59, 177] on icon "button" at bounding box center [56, 178] width 9 height 11
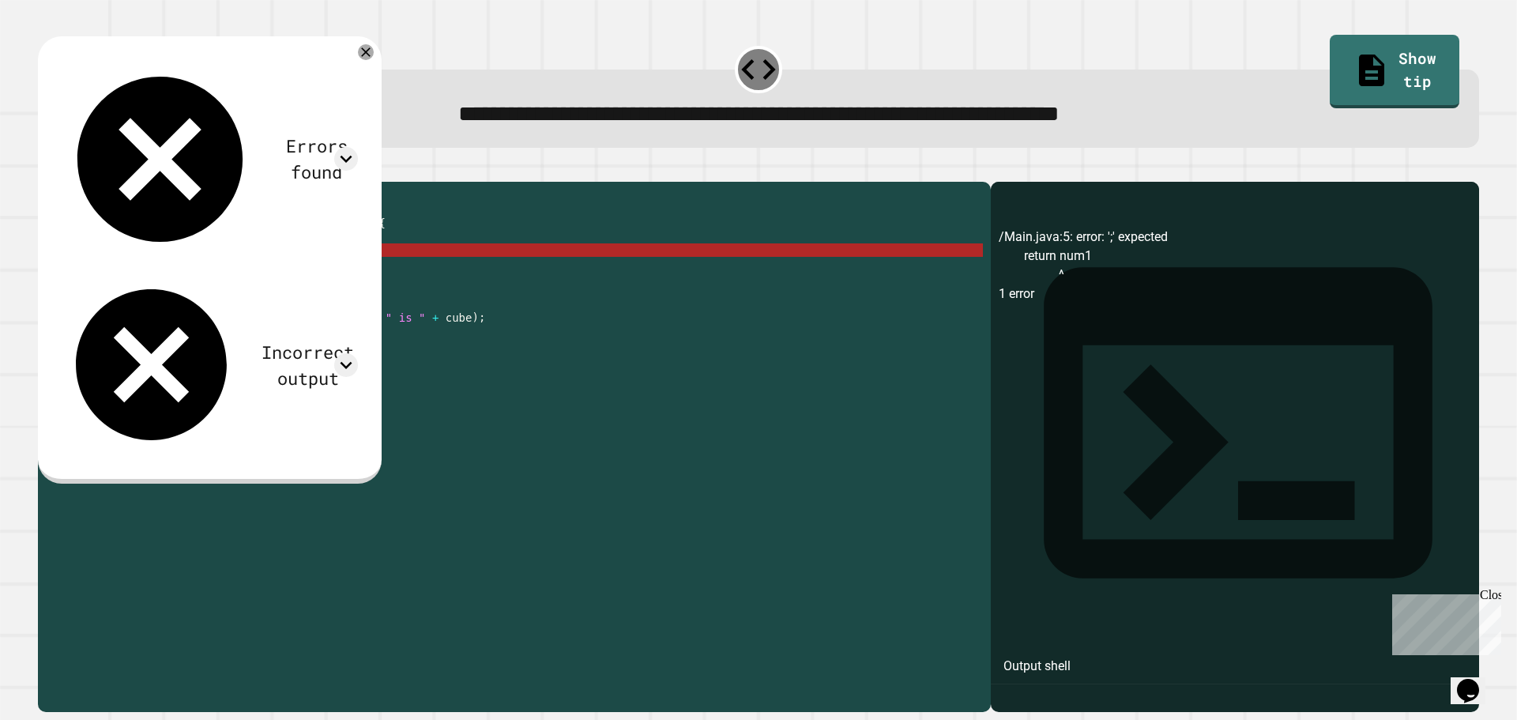
drag, startPoint x: 217, startPoint y: 295, endPoint x: 214, endPoint y: 279, distance: 16.0
click at [216, 294] on div "public class Main { public static int calculateCube ( int num ) { double num1 =…" at bounding box center [529, 432] width 907 height 484
click at [213, 274] on div "public class Main { public static int calculateCube ( int num ) { double num1 =…" at bounding box center [529, 432] width 907 height 484
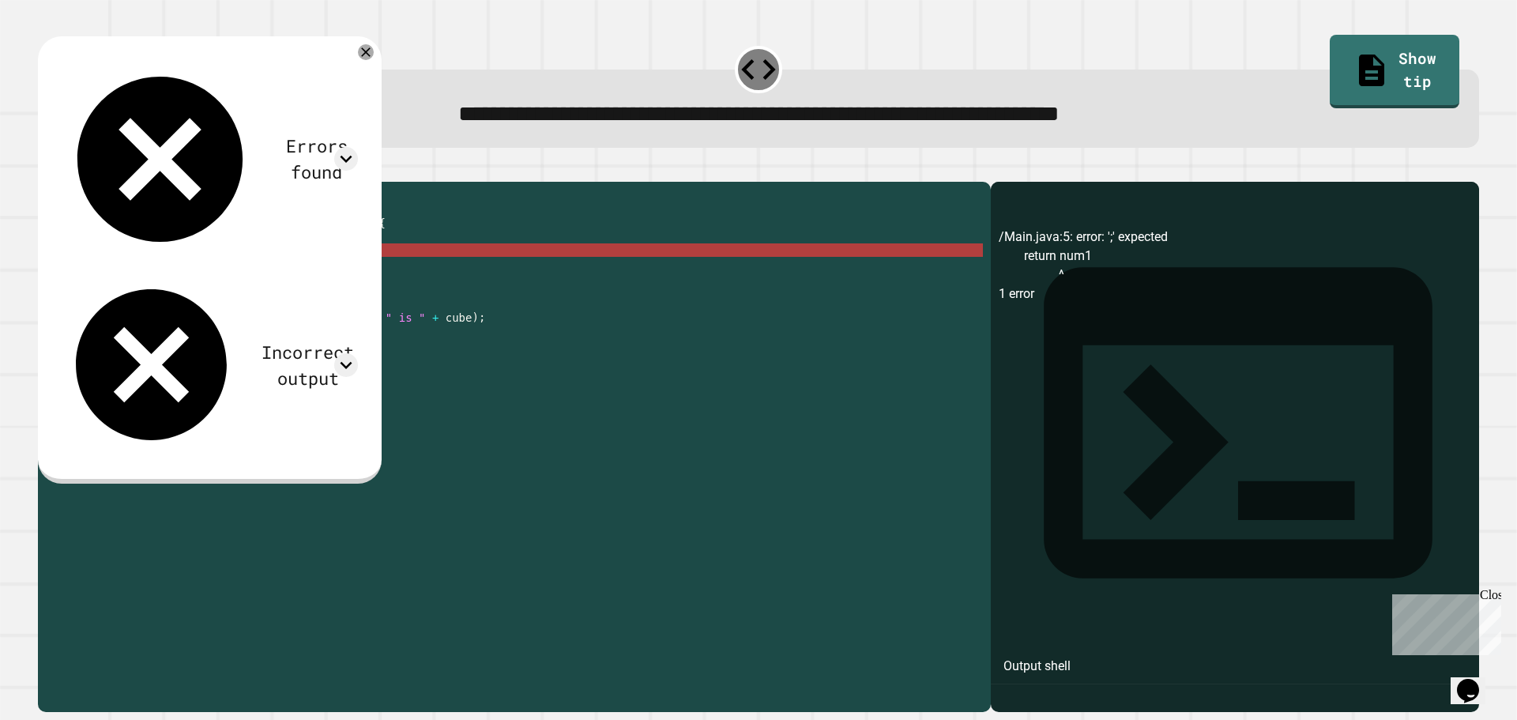
scroll to position [0, 8]
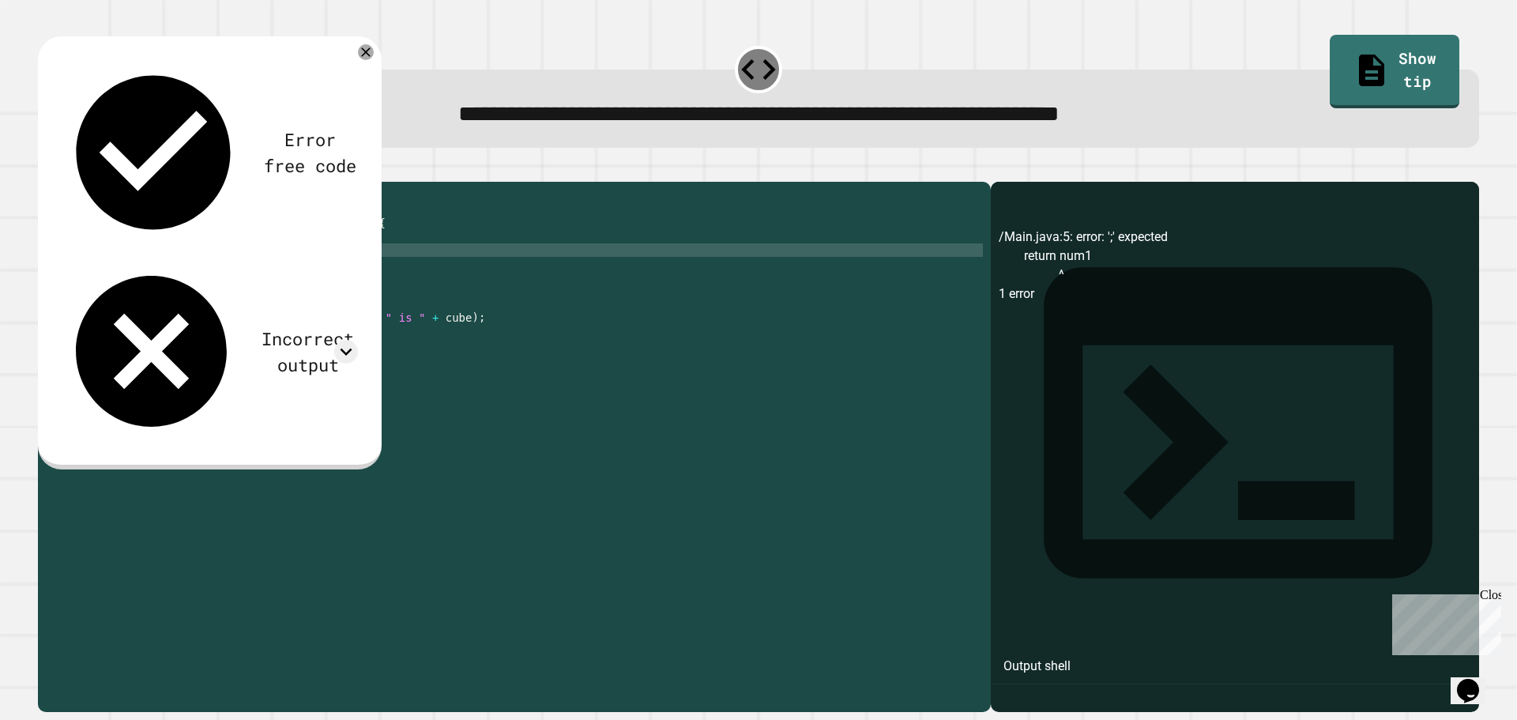
click at [43, 171] on div at bounding box center [759, 172] width 1442 height 19
click at [46, 169] on icon "button" at bounding box center [46, 169] width 0 height 0
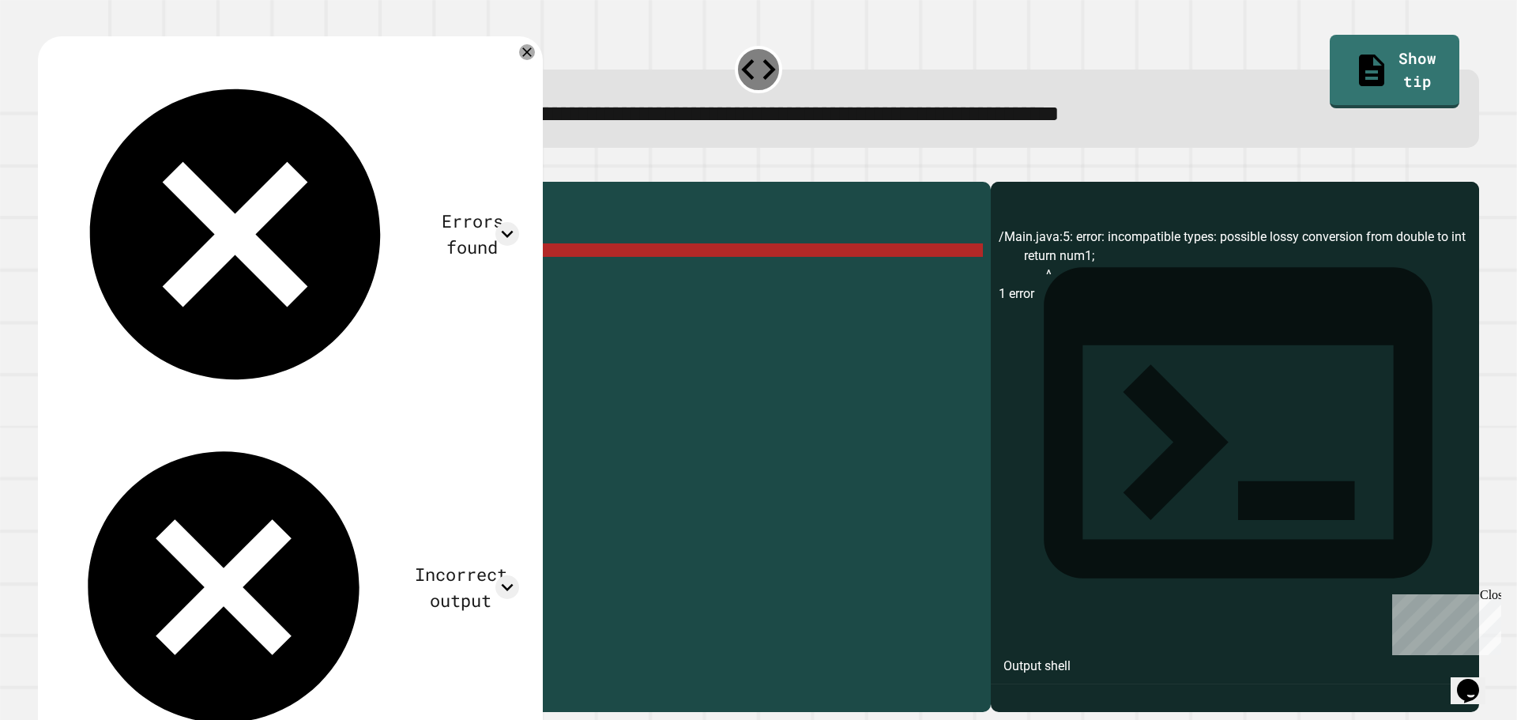
click at [132, 272] on div "public class Main { public static int calculateCube ( int num ) { double num1 =…" at bounding box center [529, 432] width 907 height 484
click at [125, 272] on div "public class Main { public static int calculateCube ( int num ) { double num1 =…" at bounding box center [529, 432] width 907 height 484
drag, startPoint x: 131, startPoint y: 269, endPoint x: 144, endPoint y: 269, distance: 12.7
click at [131, 269] on div "public class Main { public static int calculateCube ( int num ) { double num1 =…" at bounding box center [529, 432] width 907 height 484
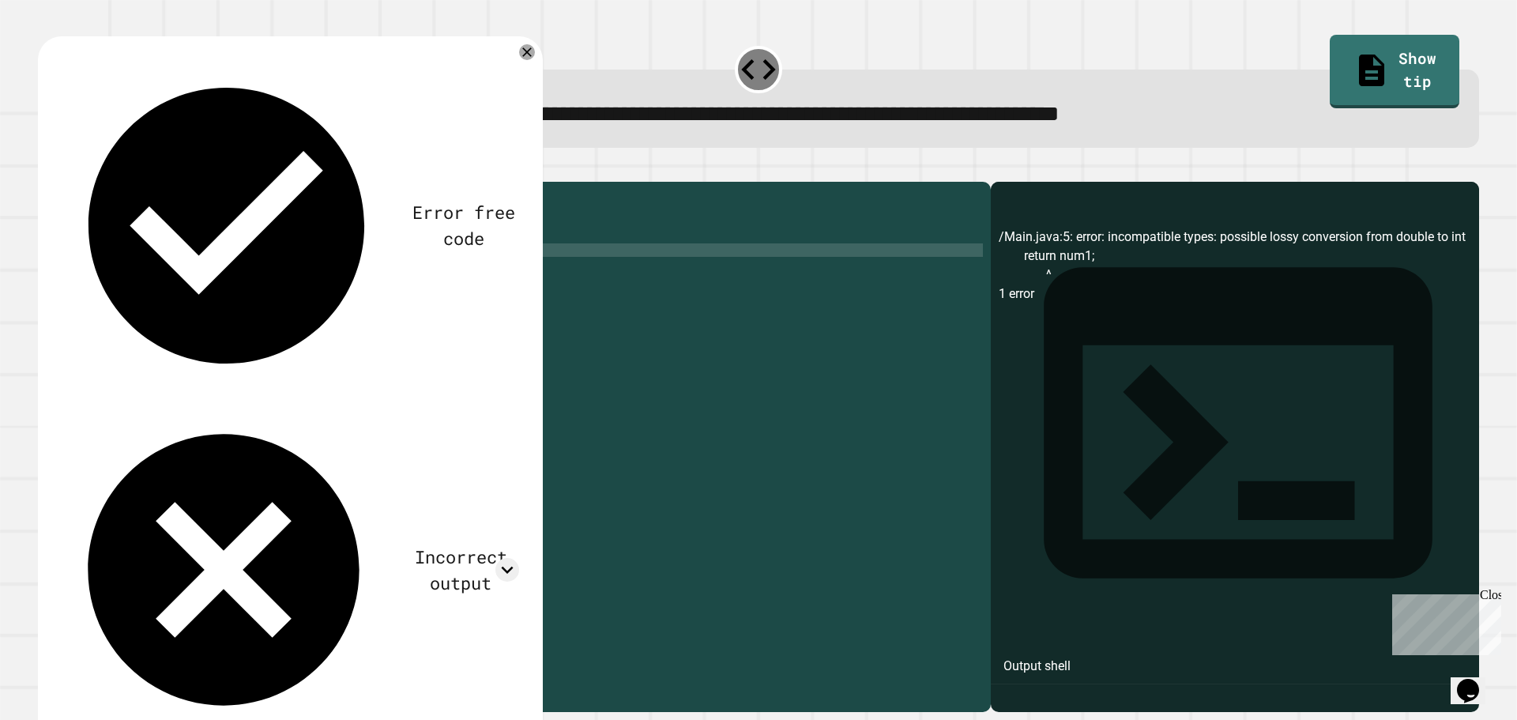
scroll to position [0, 3]
click at [318, 274] on div "public class Main { public static int calculateCube ( int num ) { double num1 =…" at bounding box center [529, 432] width 907 height 484
click at [187, 290] on div "public class Main { public static int calculateCube ( int num ) { double num1 =…" at bounding box center [529, 432] width 907 height 484
click at [191, 286] on div "public class Main { public static int calculateCube ( int num ) { double num1 =…" at bounding box center [529, 432] width 907 height 484
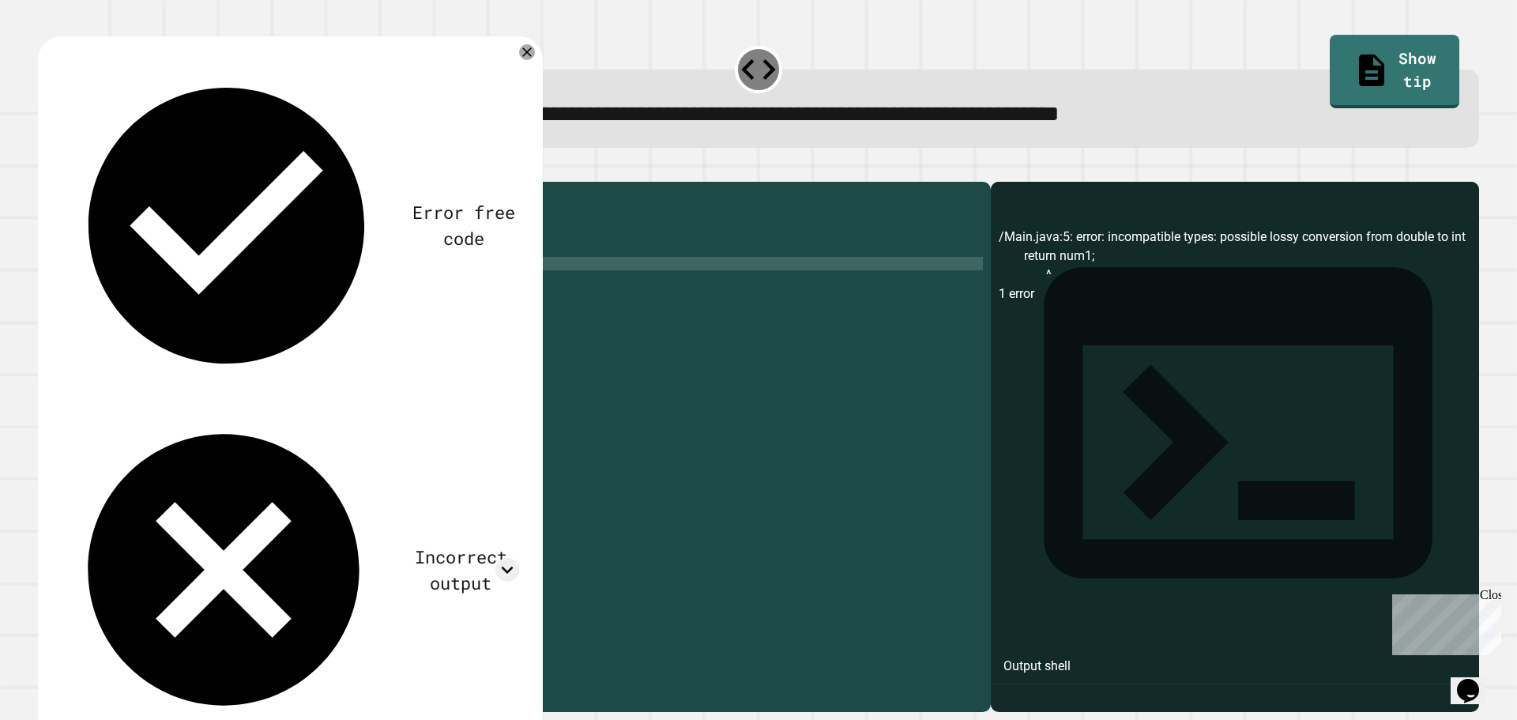
click at [58, 164] on div "Error free code /Main.java:5: error: incompatible types: possible lossy convers…" at bounding box center [290, 398] width 505 height 724
click at [46, 169] on button "button" at bounding box center [46, 169] width 0 height 0
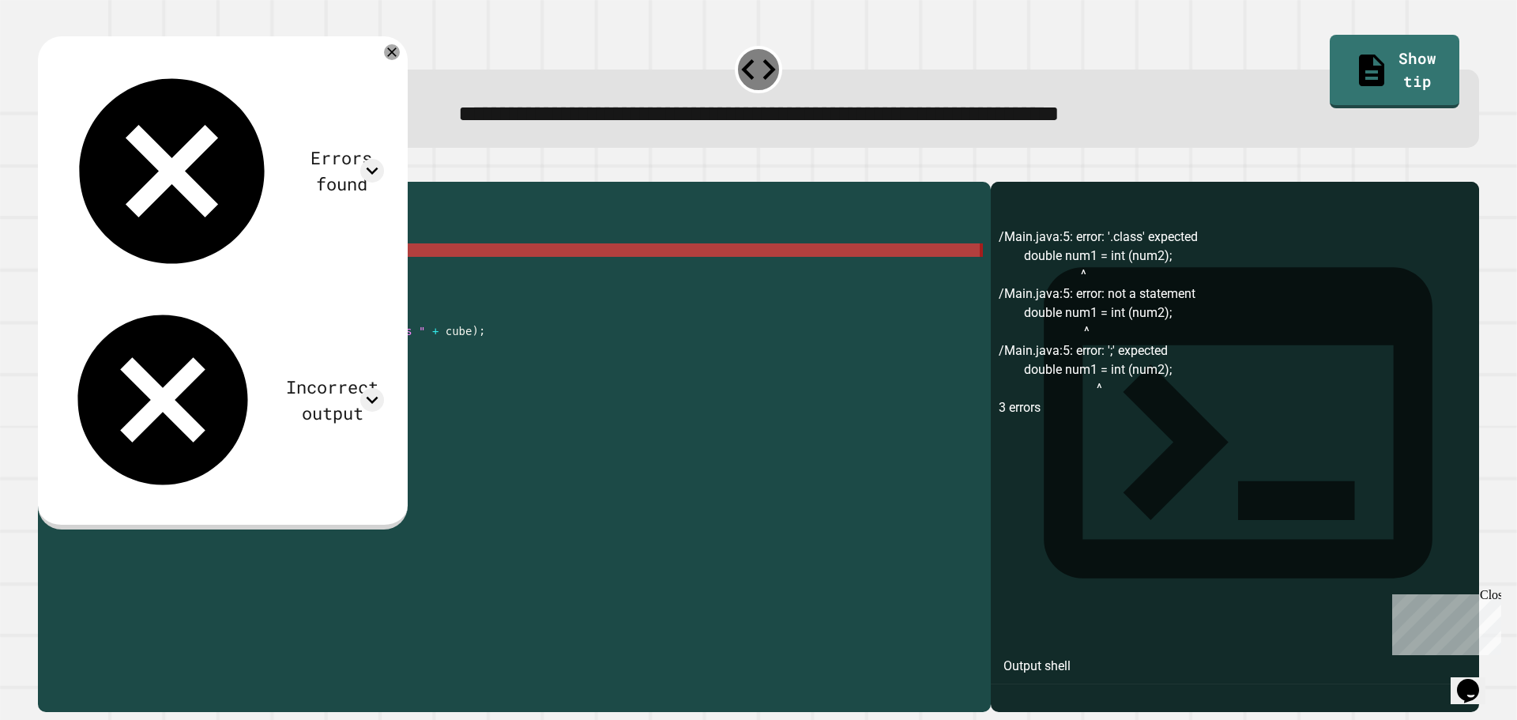
drag, startPoint x: 211, startPoint y: 288, endPoint x: 128, endPoint y: 274, distance: 84.2
click at [128, 274] on div "public class Main { public static int calculateCube ( int num ) { double num1 =…" at bounding box center [529, 432] width 907 height 484
type textarea "**********"
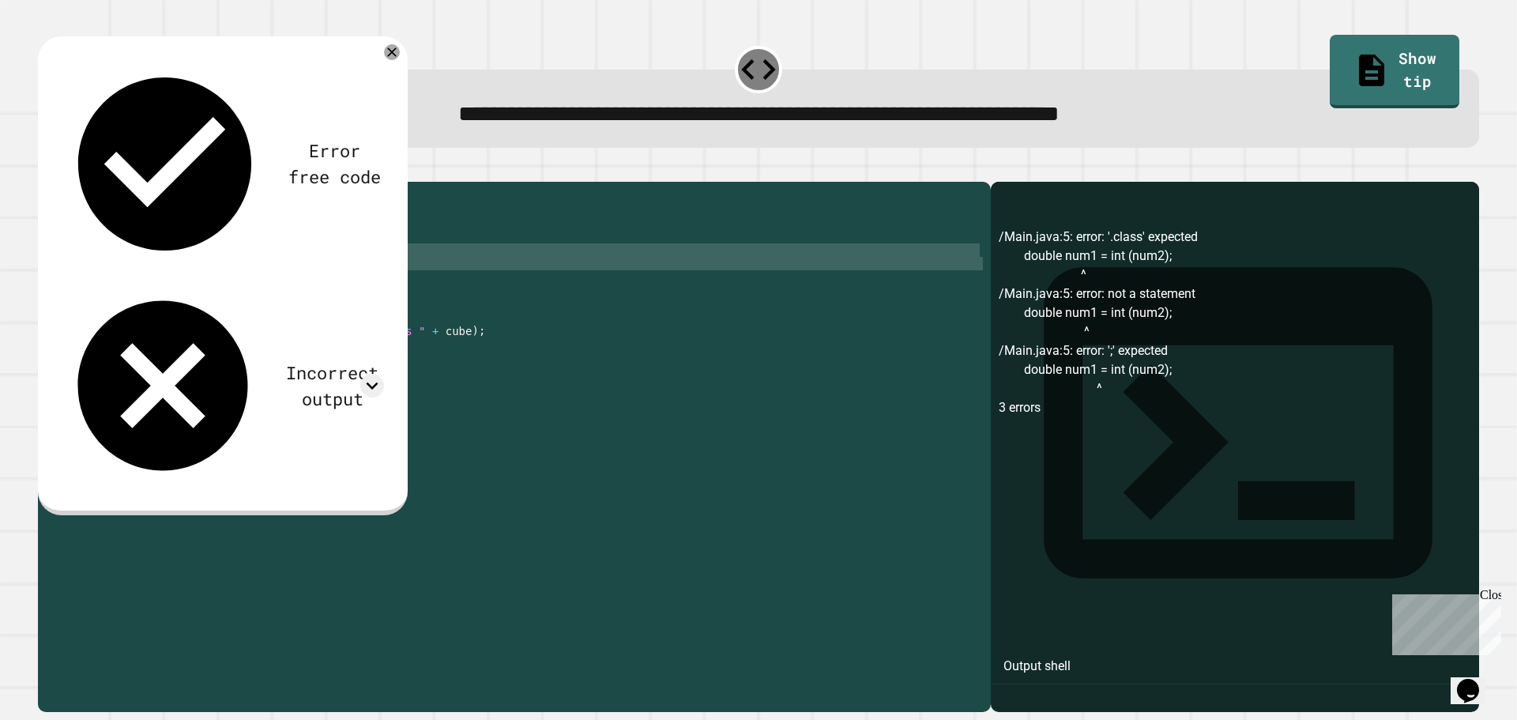
click at [584, 125] on span "**********" at bounding box center [758, 114] width 601 height 22
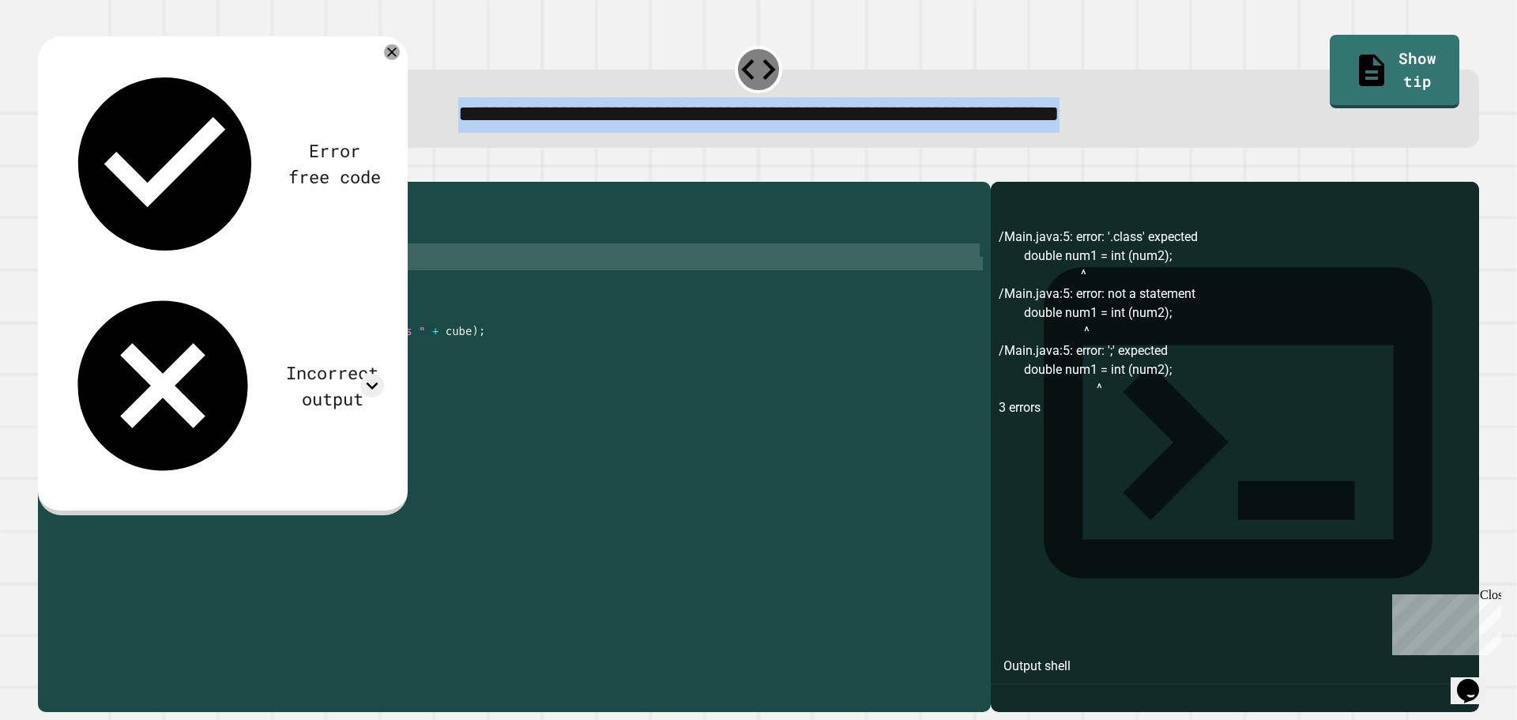
click at [584, 125] on span "**********" at bounding box center [758, 114] width 601 height 22
copy div "**********"
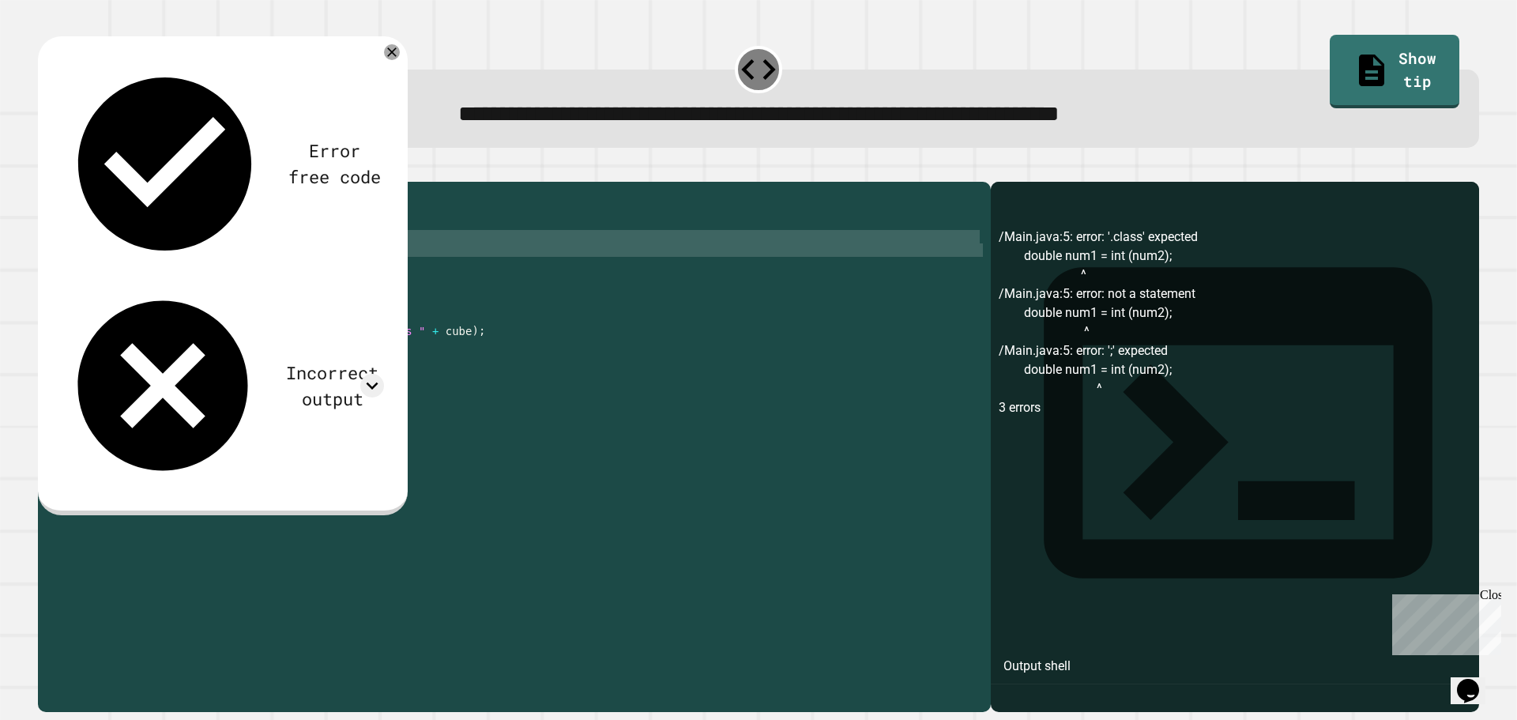
click at [210, 280] on div "public class Main { public static int calculateCube ( int num ) { ddouble num1 …" at bounding box center [529, 432] width 907 height 484
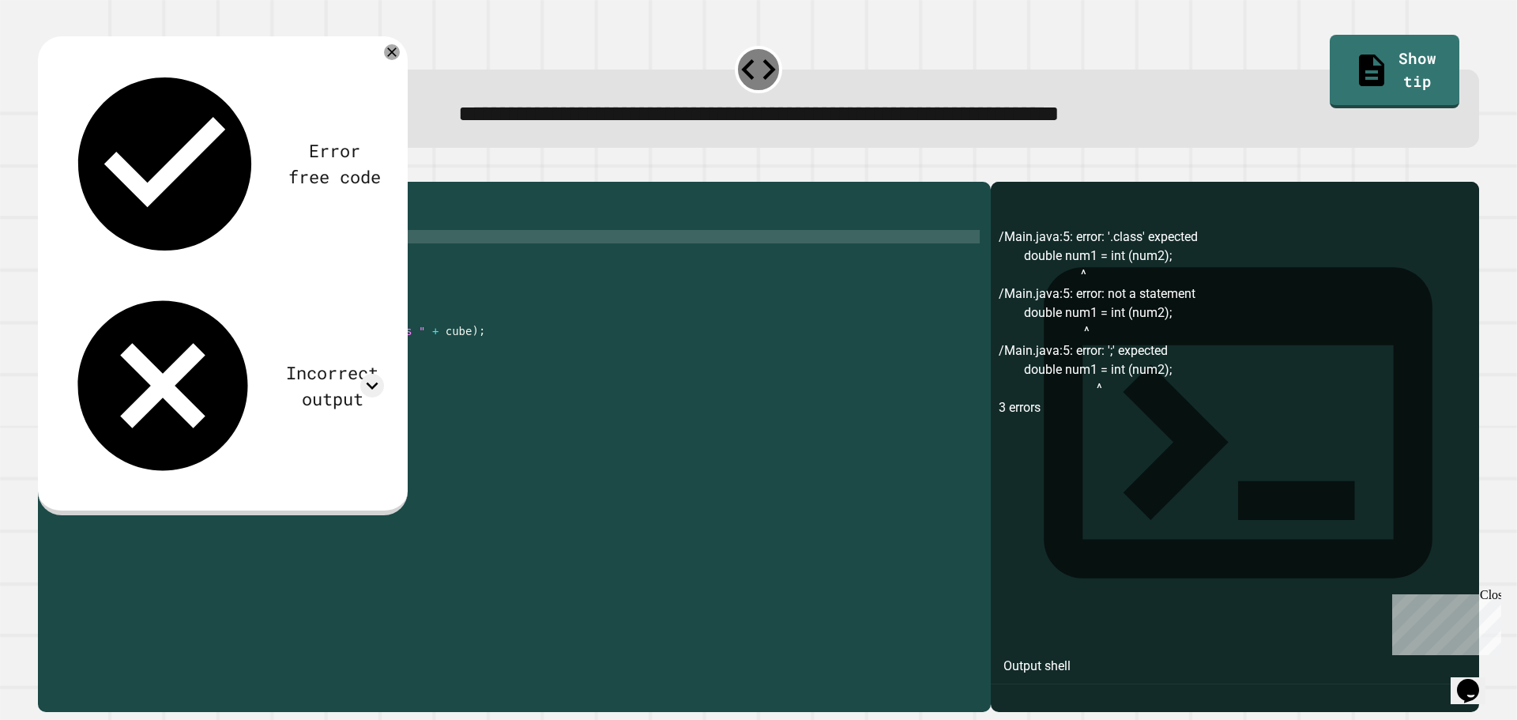
drag, startPoint x: 123, startPoint y: 261, endPoint x: 395, endPoint y: 277, distance: 272.3
click at [395, 277] on div "public class Main { public static int calculateCube ( int num ) { ddouble num1 …" at bounding box center [529, 432] width 907 height 484
paste textarea "Cursor at row 4"
type textarea "**********"
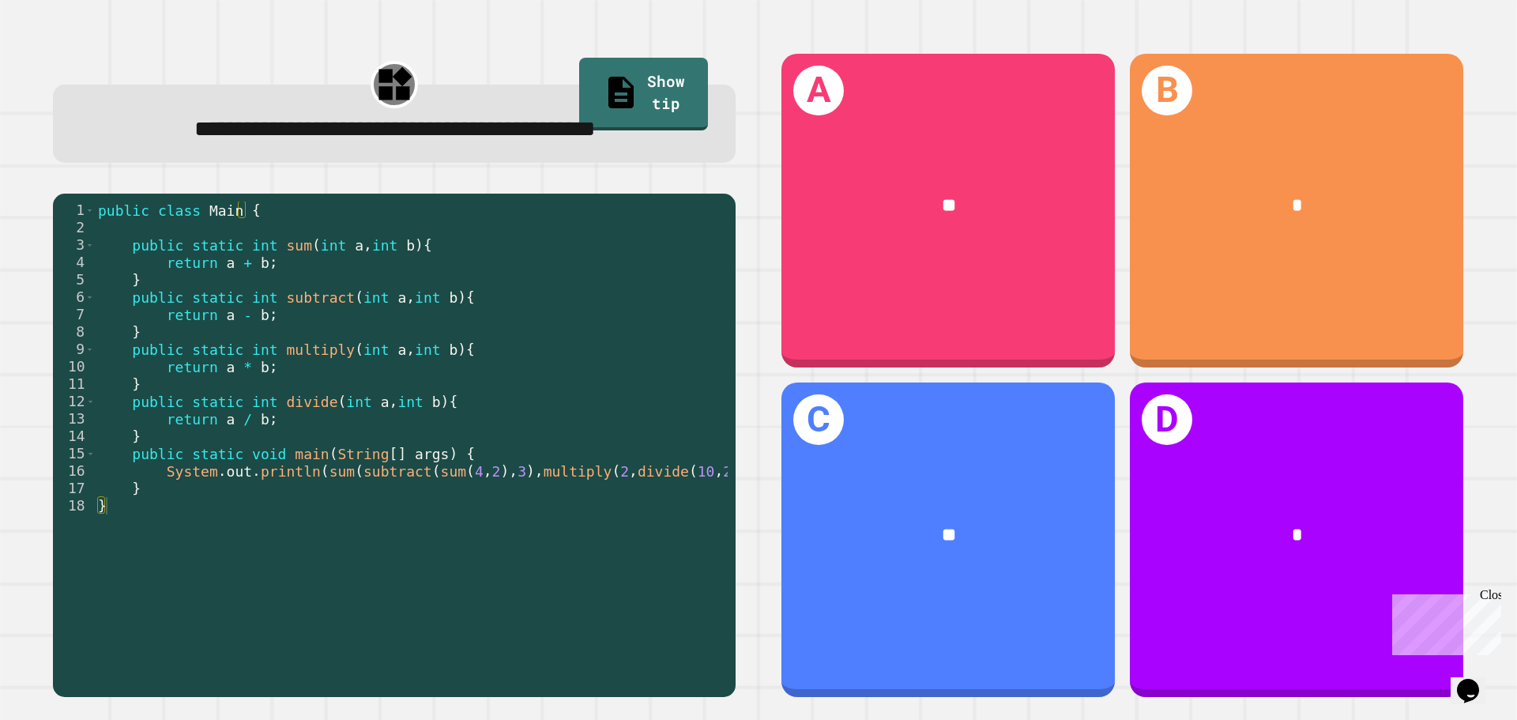
click at [549, 657] on div "1 2 3 4 5 6 7 8 9 10 11 12 13 14 15 16 17 18 public class Main { public static …" at bounding box center [390, 442] width 675 height 481
drag, startPoint x: 931, startPoint y: 591, endPoint x: 924, endPoint y: 629, distance: 38.6
click at [924, 629] on div "C **" at bounding box center [949, 540] width 334 height 315
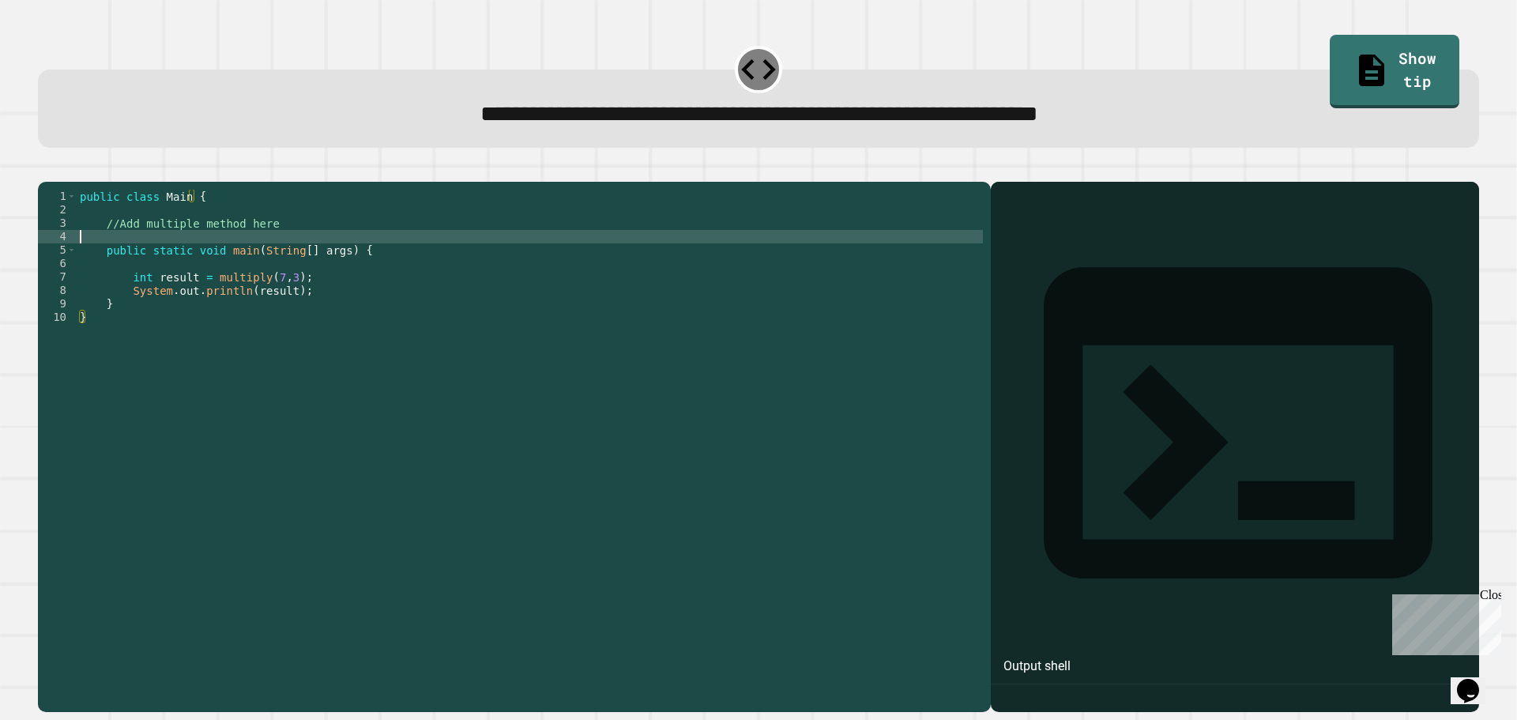
drag, startPoint x: 224, startPoint y: 255, endPoint x: 209, endPoint y: 258, distance: 14.4
click at [221, 255] on div "public class Main { //Add multiple method here public static void main ( String…" at bounding box center [530, 432] width 906 height 484
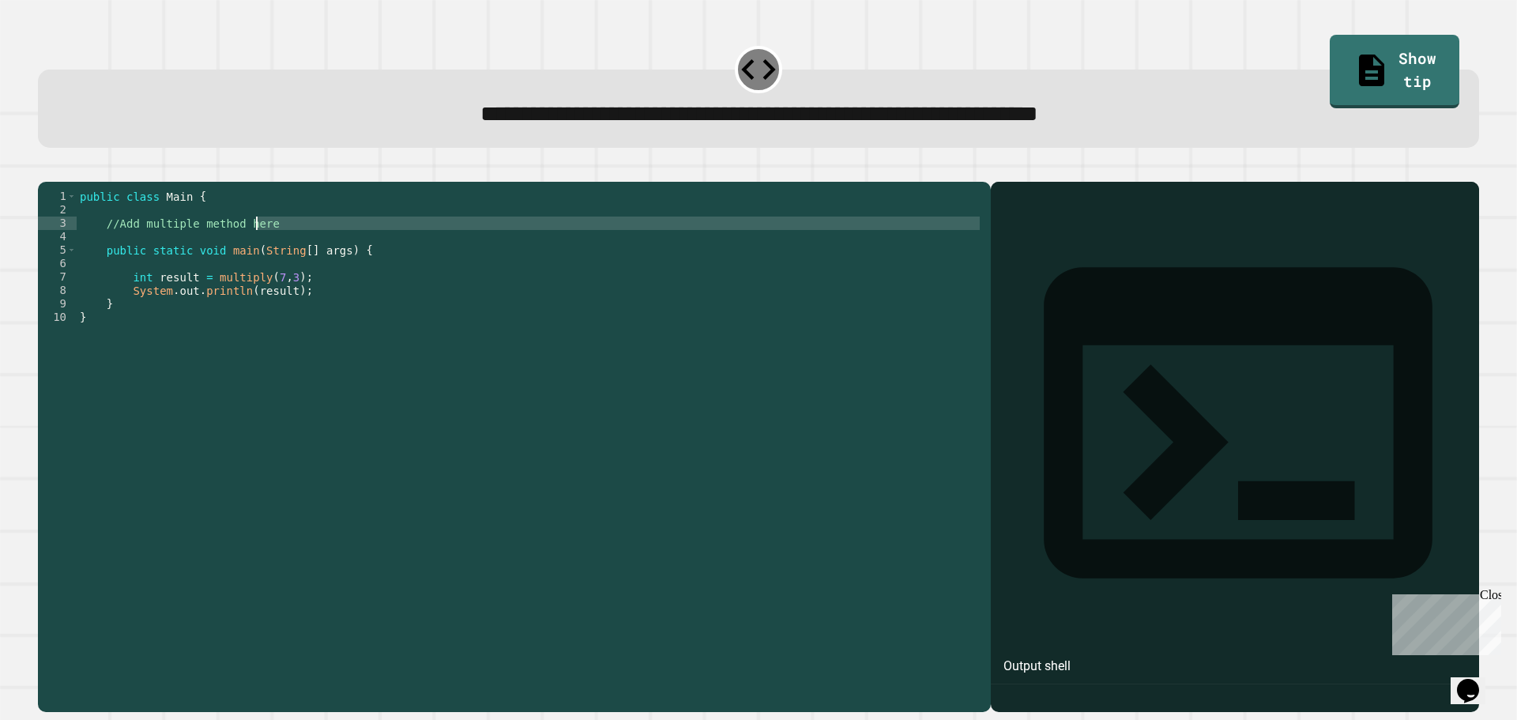
drag, startPoint x: 127, startPoint y: 254, endPoint x: 271, endPoint y: 243, distance: 144.3
click at [269, 243] on div "public class Main { //Add multiple method here public static void main ( String…" at bounding box center [530, 432] width 906 height 484
click at [260, 247] on div "public class Main { //Add multiple method here public static void main ( String…" at bounding box center [530, 432] width 906 height 484
drag, startPoint x: 263, startPoint y: 246, endPoint x: 110, endPoint y: 245, distance: 153.3
click at [110, 245] on div "public class Main { //Add multiple method here public static void main ( String…" at bounding box center [530, 432] width 906 height 484
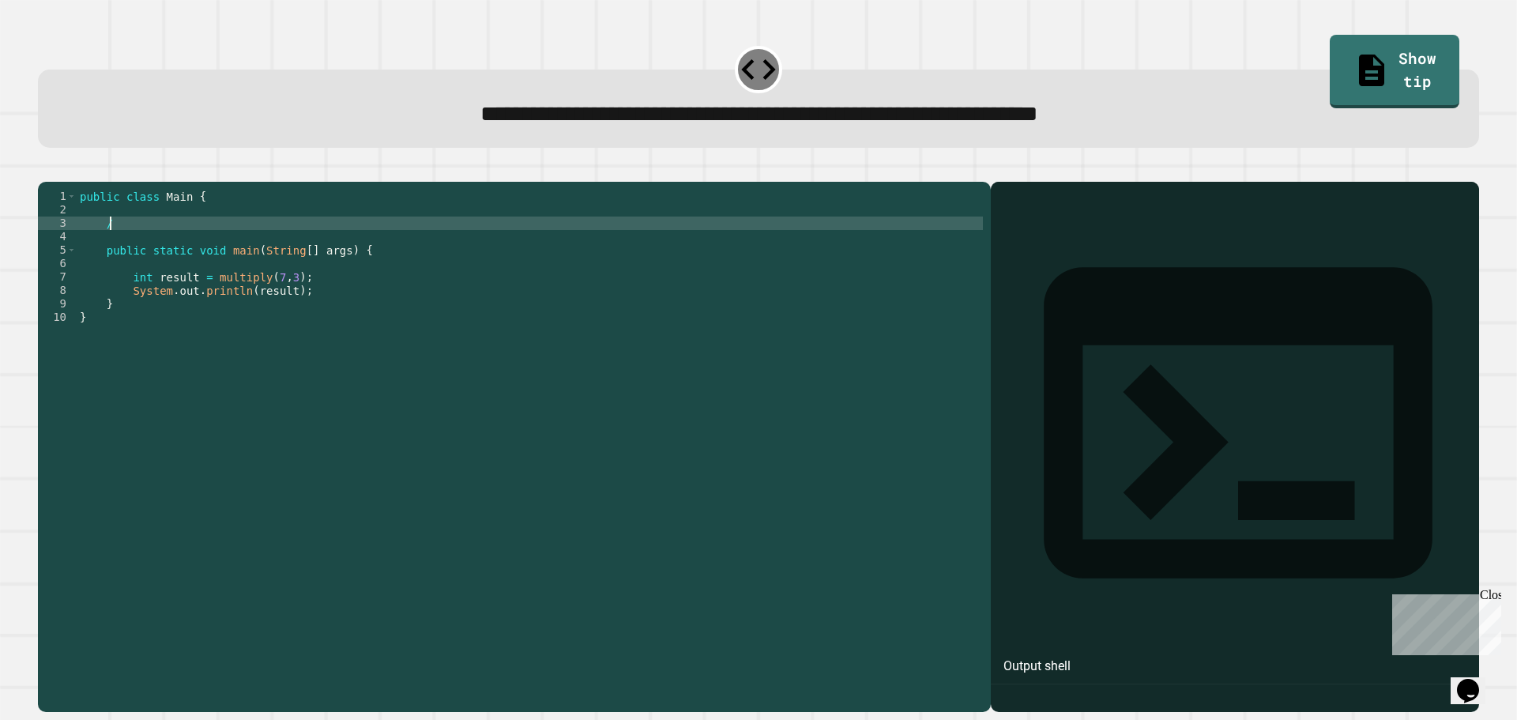
type textarea "*"
click at [481, 125] on span "**********" at bounding box center [760, 114] width 558 height 22
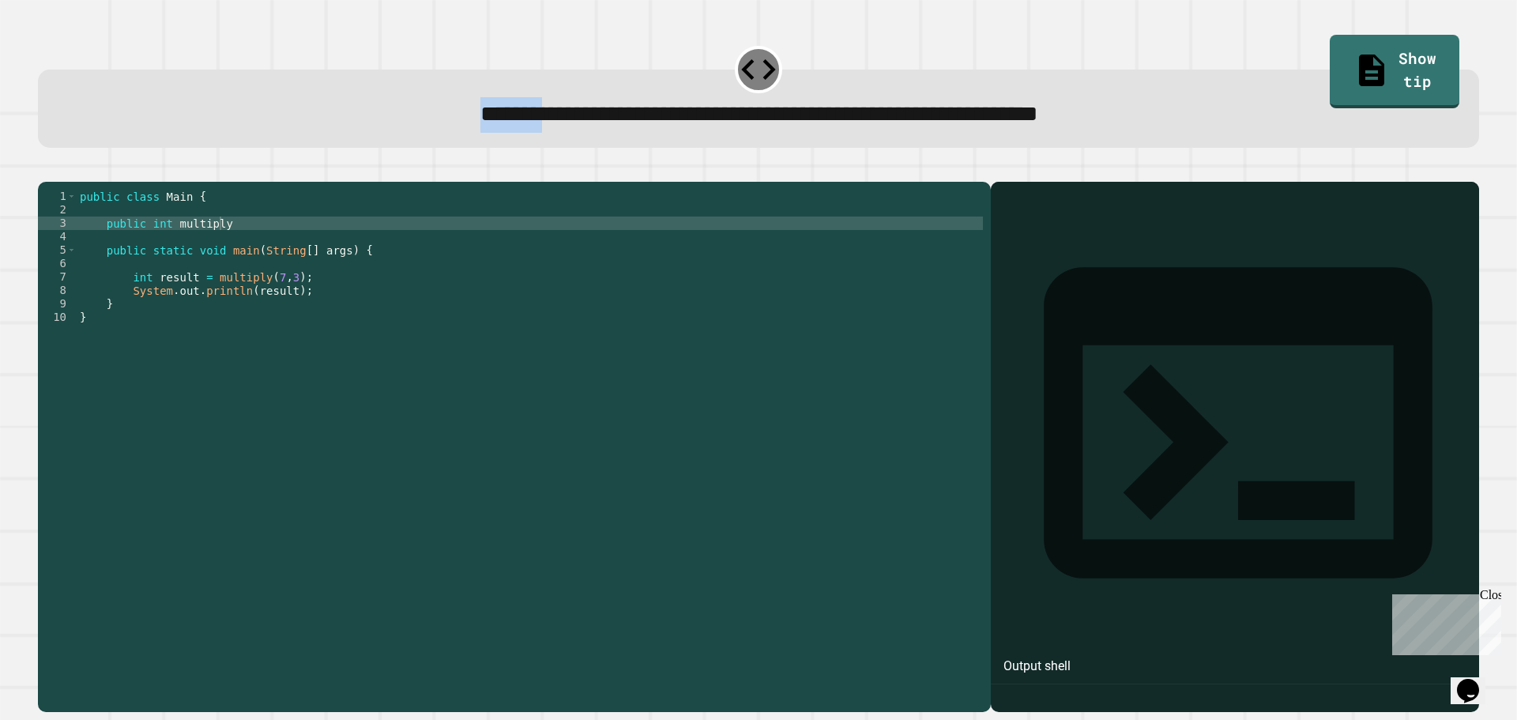
click at [481, 125] on span "**********" at bounding box center [760, 114] width 558 height 22
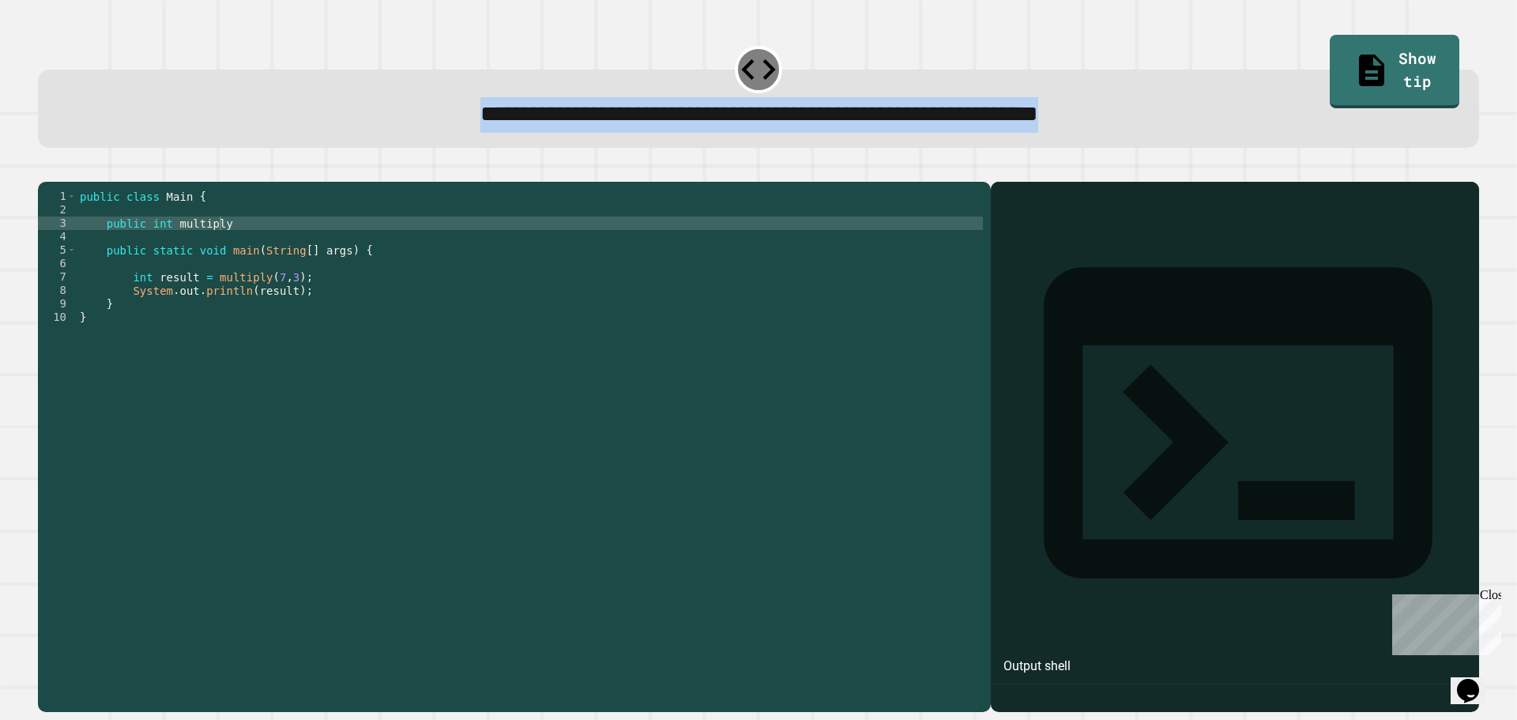
copy div "**********"
click at [327, 248] on div "public class Main { public int multiply public static void main ( String [ ] ar…" at bounding box center [530, 432] width 906 height 484
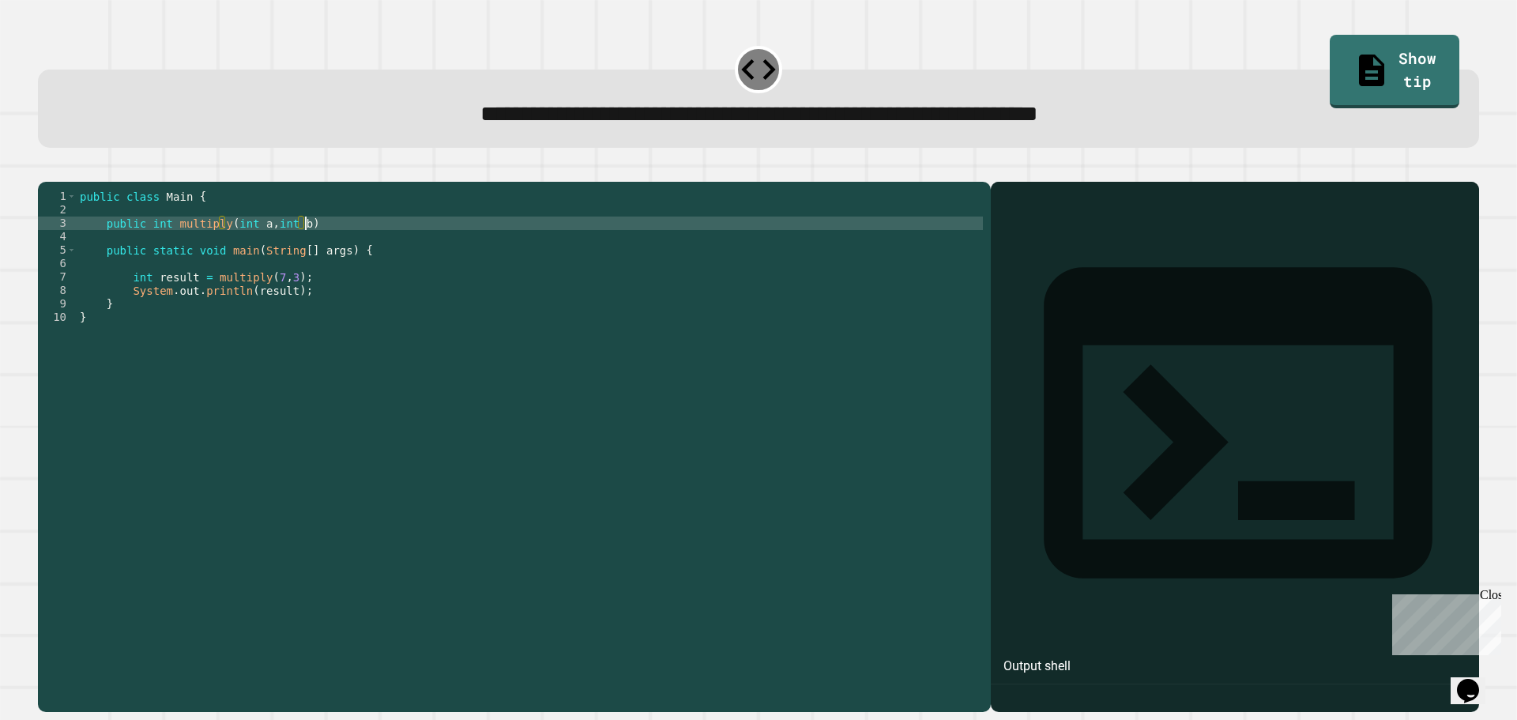
scroll to position [0, 15]
click at [357, 258] on div "public class Main { public int multiply ( int a , int b ) public static void ma…" at bounding box center [530, 432] width 906 height 484
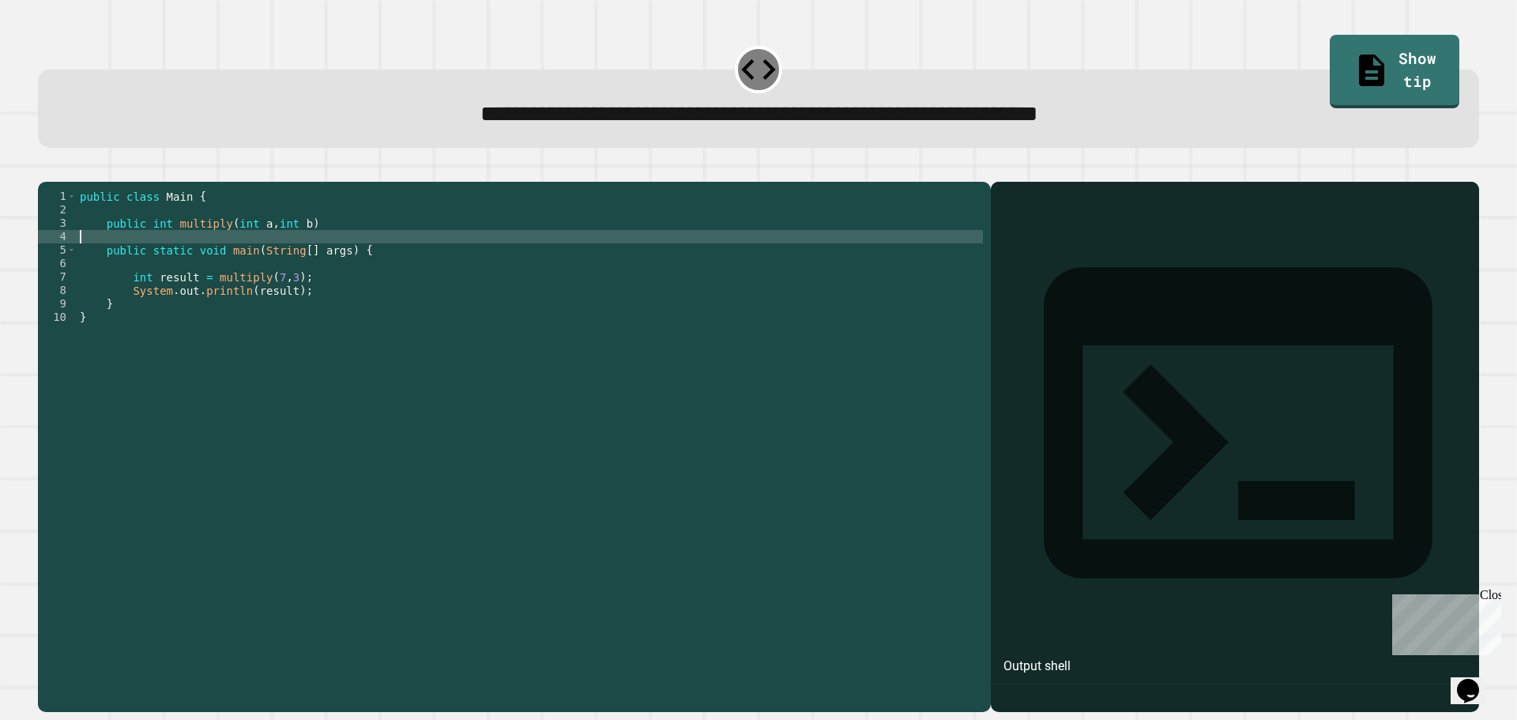
scroll to position [0, 0]
click at [357, 250] on div "public class Main { public int multiply ( int a , int b ) public static void ma…" at bounding box center [530, 432] width 906 height 484
type textarea "**********"
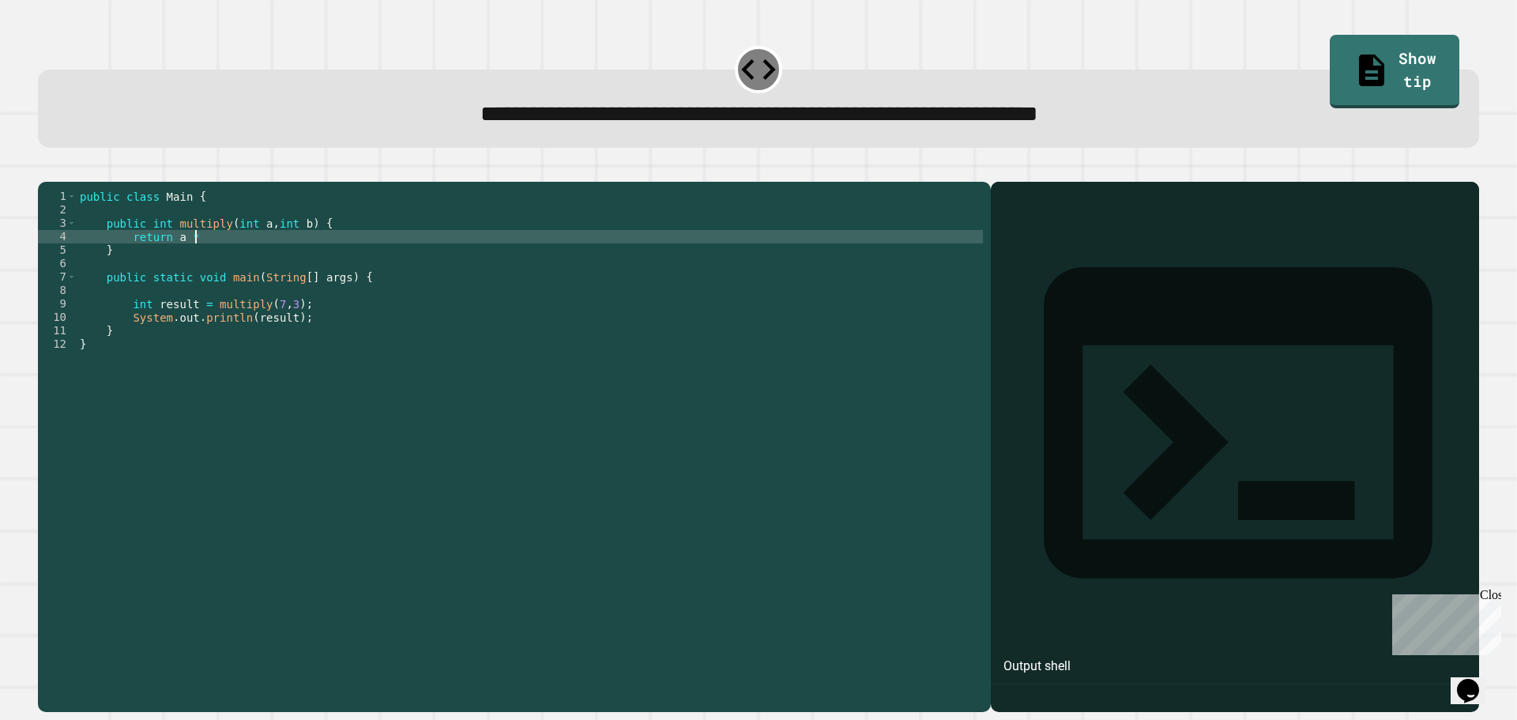
scroll to position [0, 8]
type textarea "**********"
click at [46, 169] on button "button" at bounding box center [46, 169] width 0 height 0
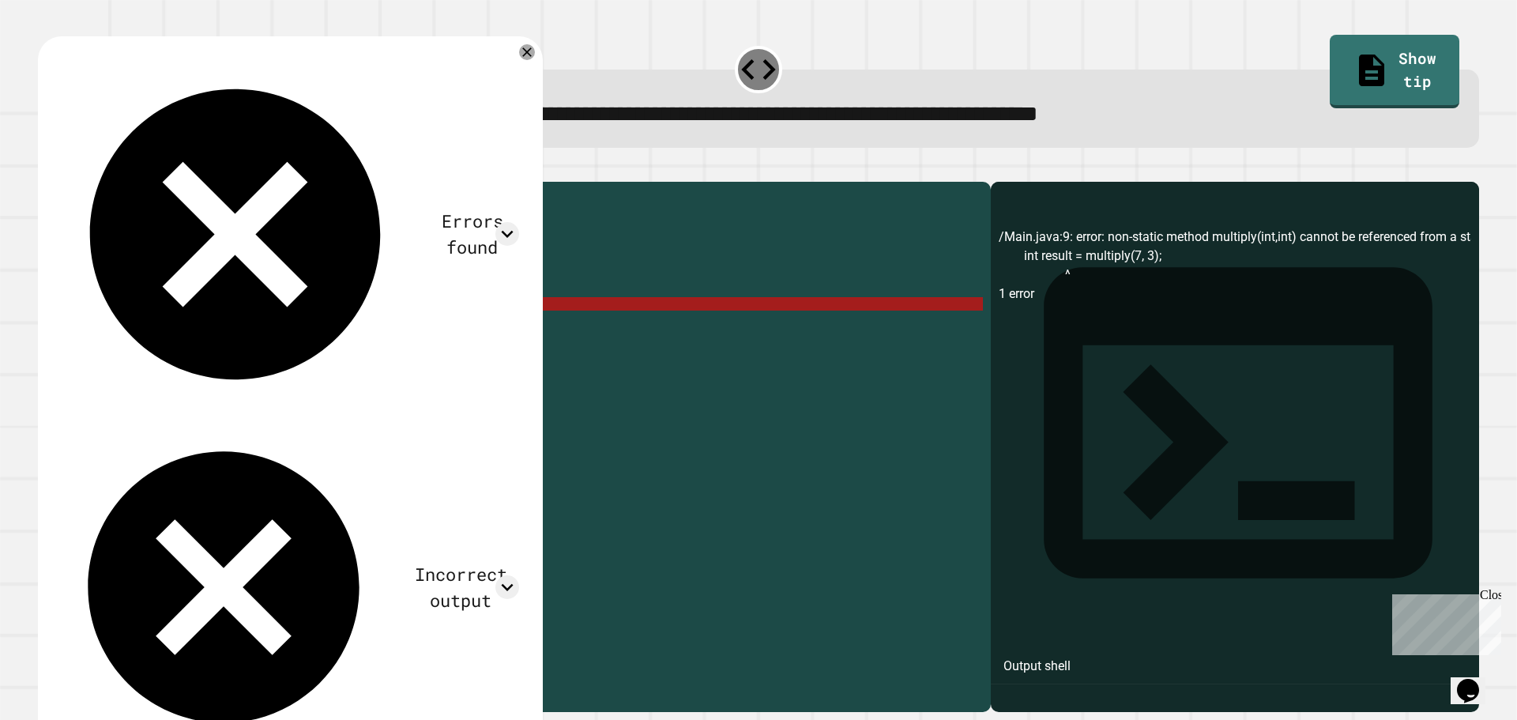
drag, startPoint x: 214, startPoint y: 262, endPoint x: 129, endPoint y: 259, distance: 85.4
click at [129, 259] on div "public class Main { public int multiply ( int a , int b ) { return a * b ; } pu…" at bounding box center [530, 432] width 906 height 484
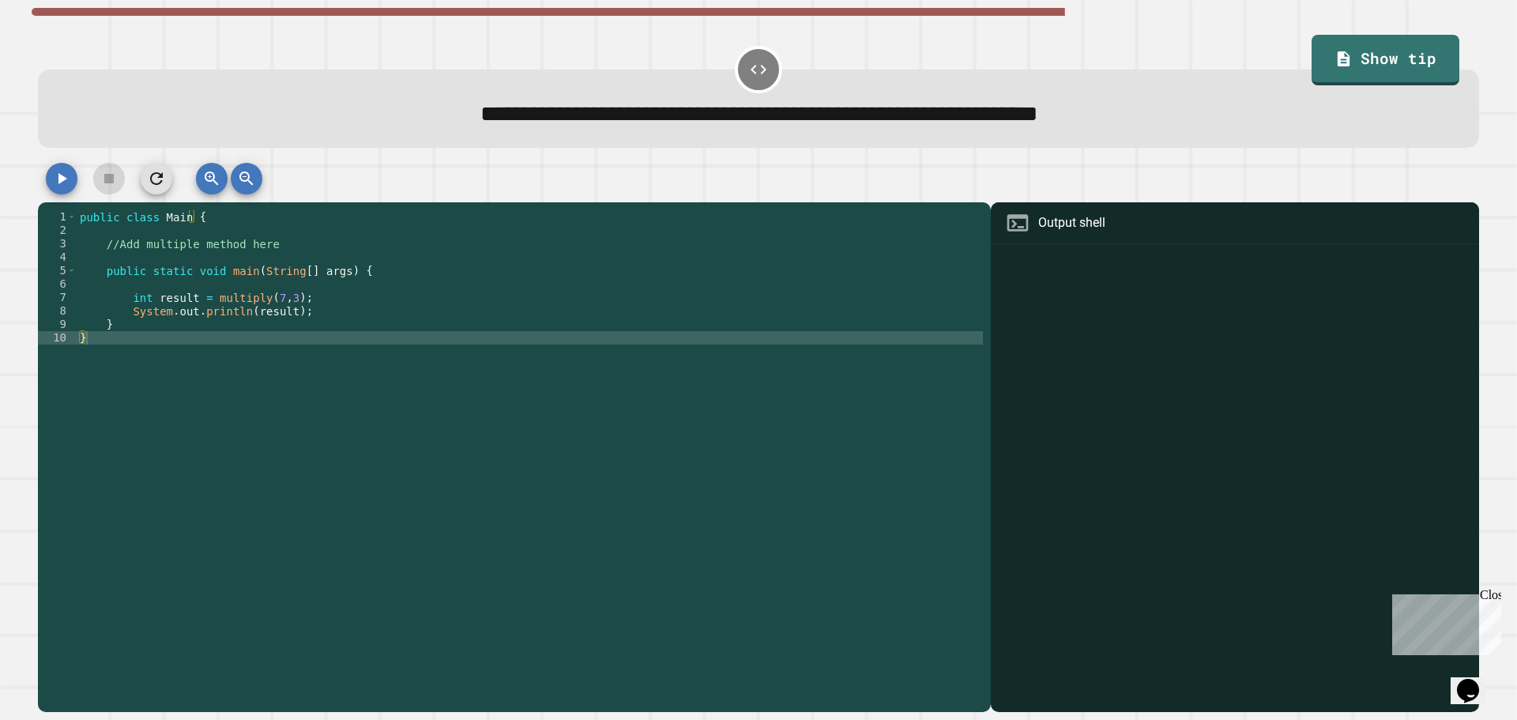
type textarea "**********"
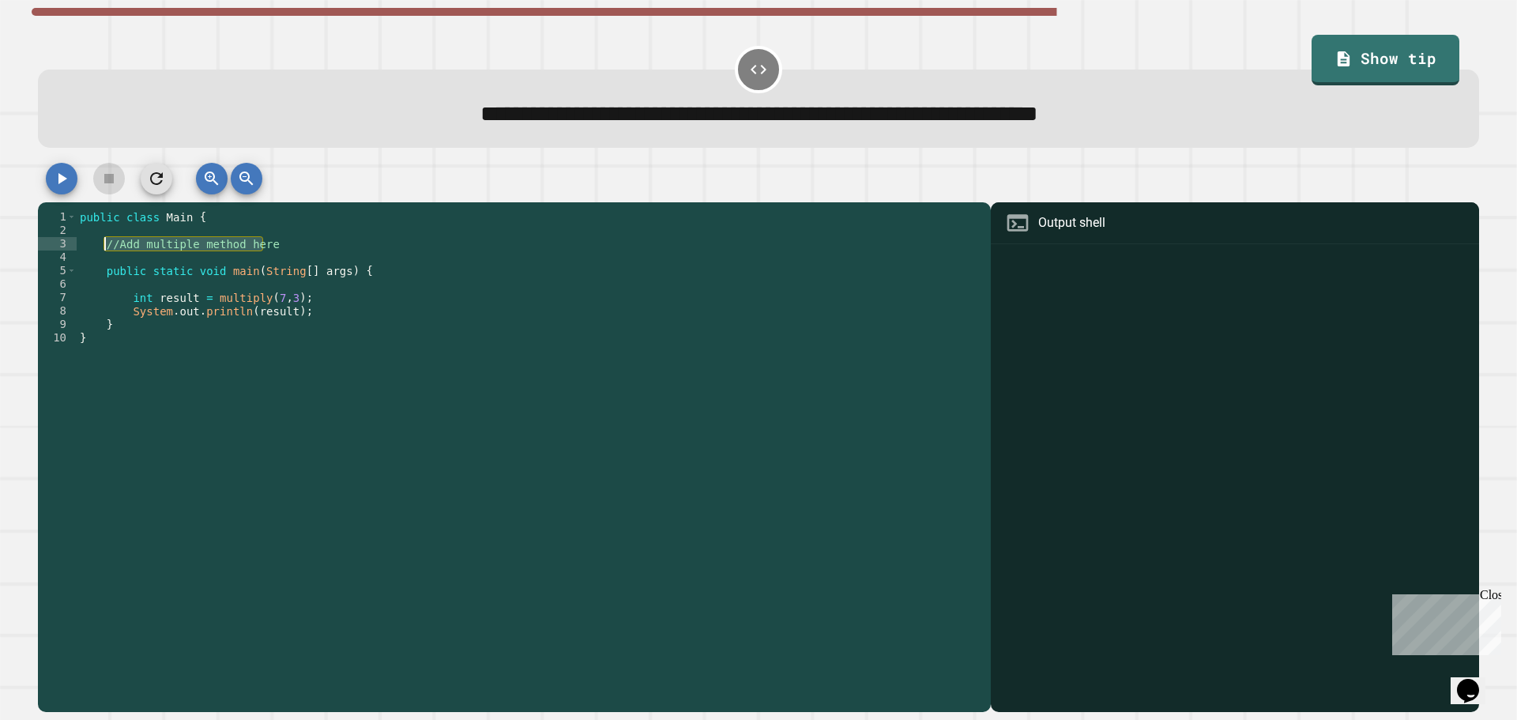
drag, startPoint x: 265, startPoint y: 247, endPoint x: 105, endPoint y: 239, distance: 159.8
click at [103, 241] on div "public class Main { //Add multiple method here public static void main ( String…" at bounding box center [530, 452] width 906 height 484
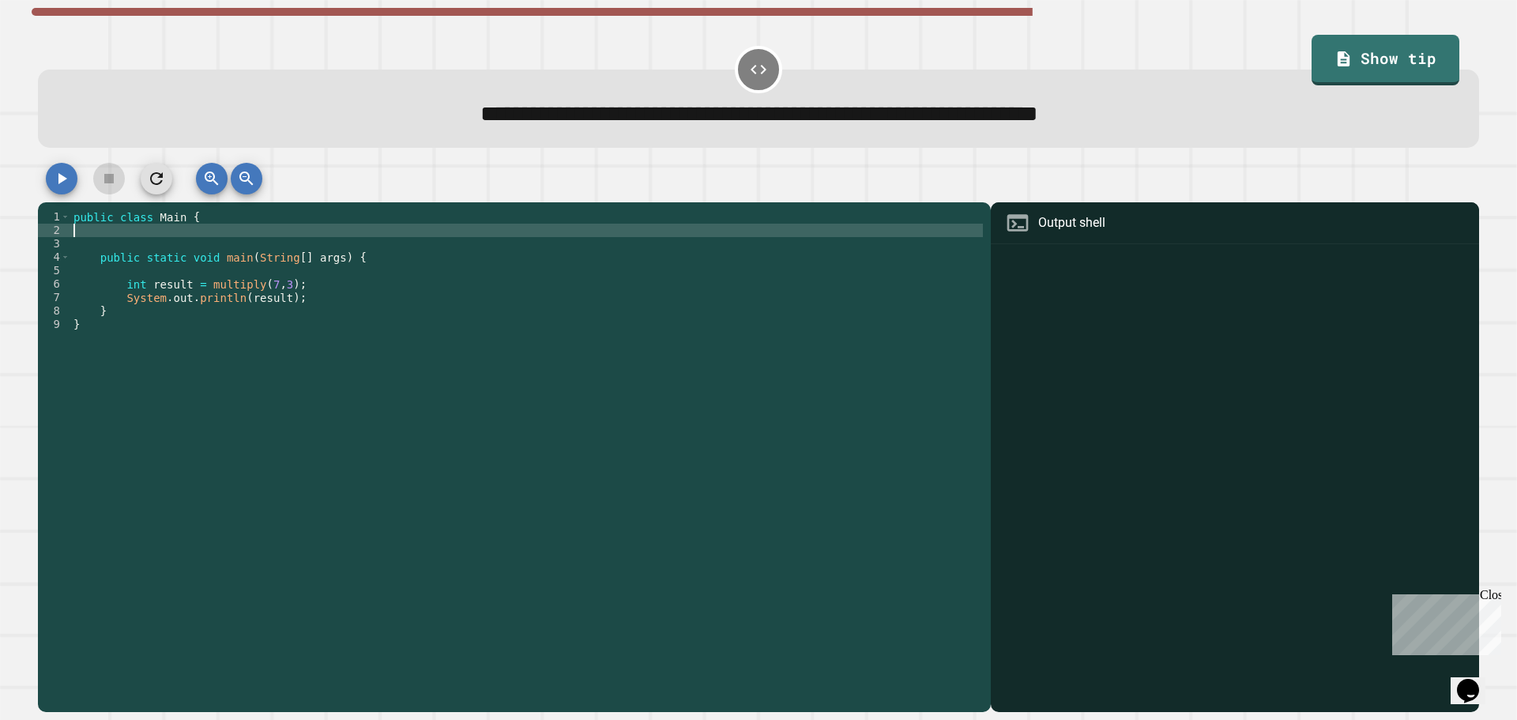
click at [202, 270] on div "public class Main { public static void main ( String [ ] args ) { int result = …" at bounding box center [526, 452] width 913 height 484
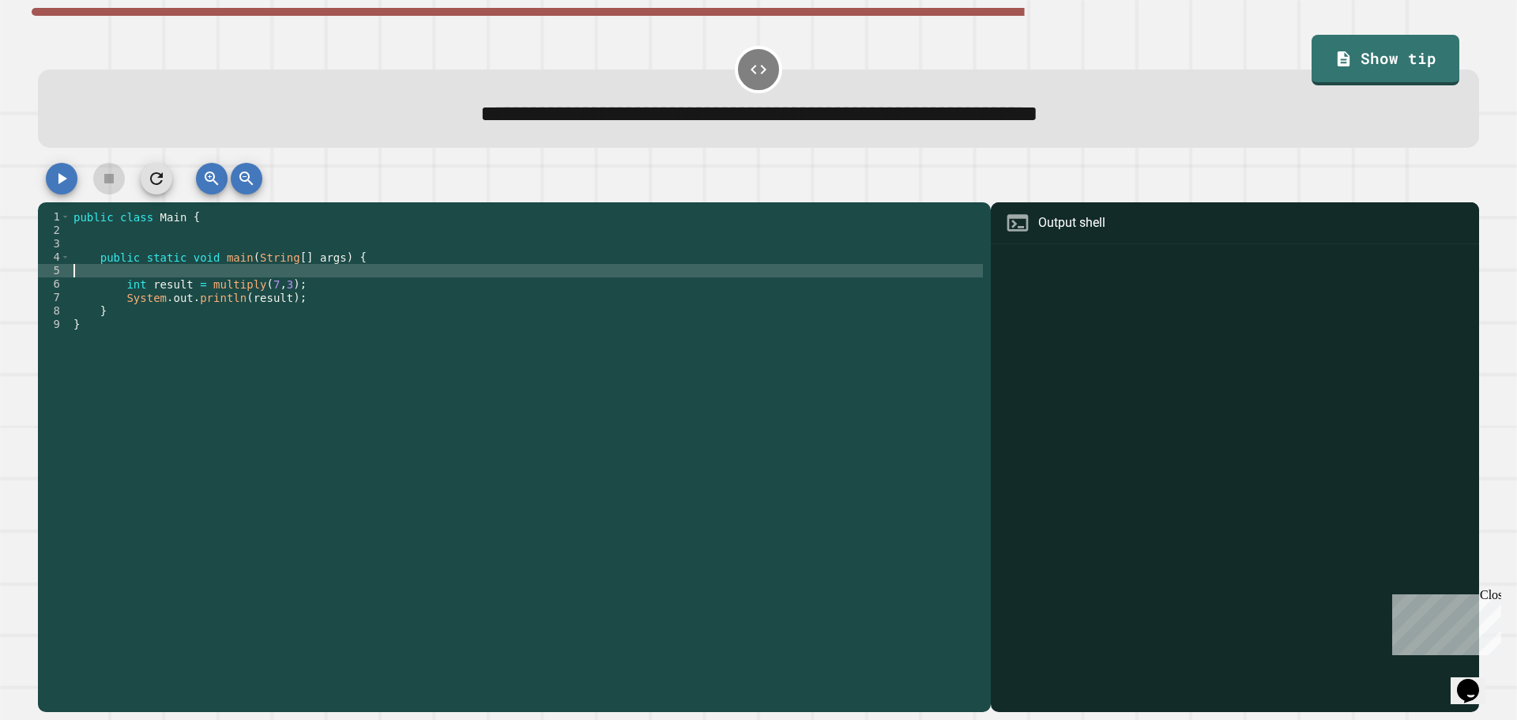
click at [187, 250] on div "public class Main { public static void main ( String [ ] args ) { int result = …" at bounding box center [526, 452] width 913 height 484
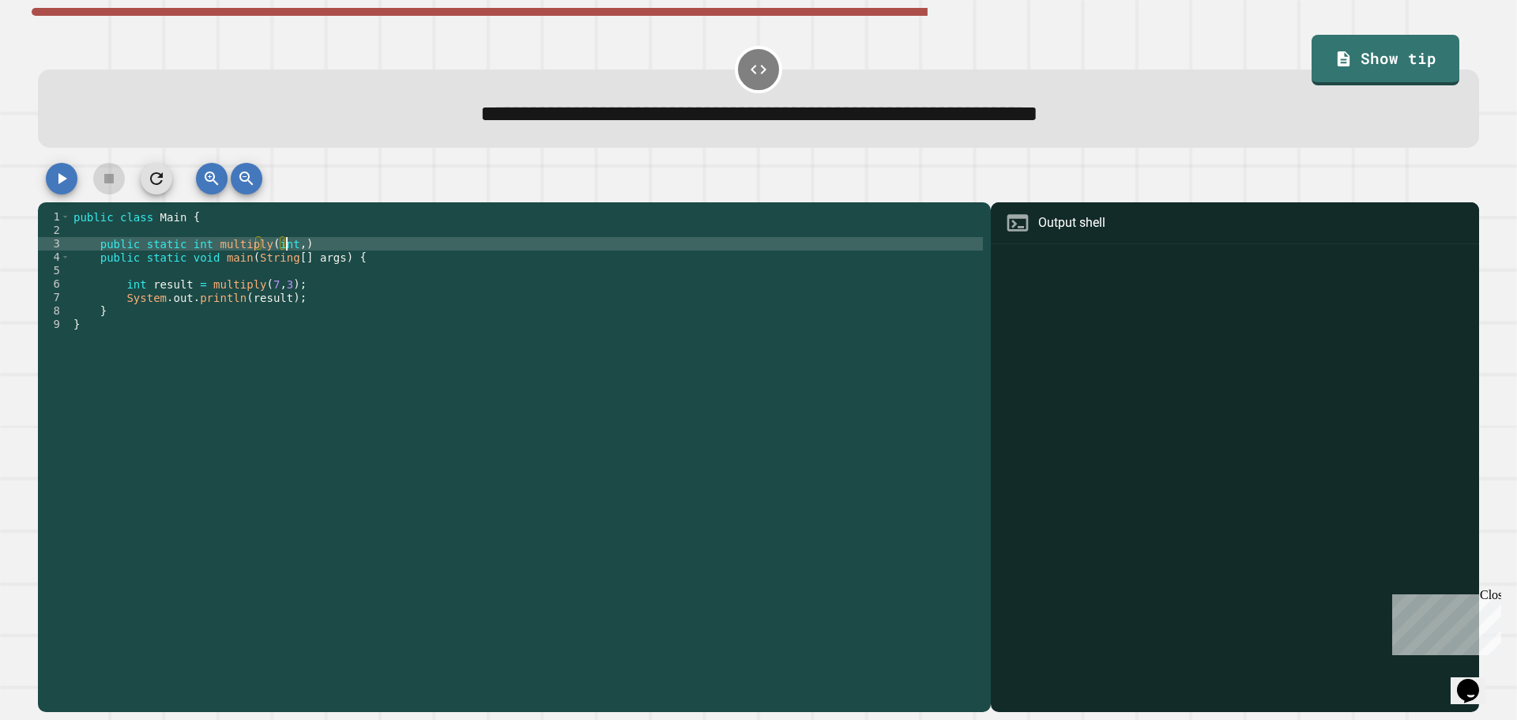
scroll to position [0, 14]
type textarea "**********"
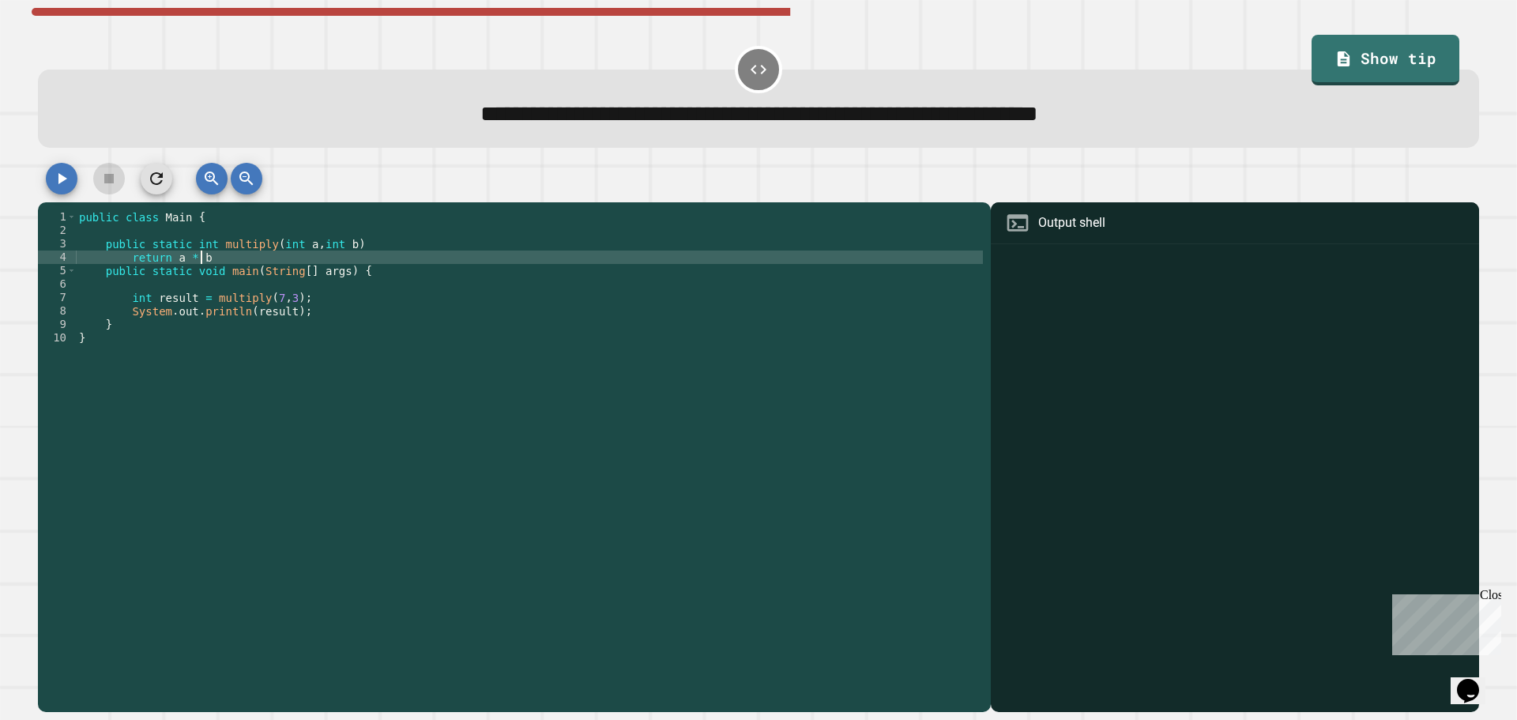
scroll to position [0, 8]
click at [74, 183] on button "button" at bounding box center [62, 179] width 32 height 32
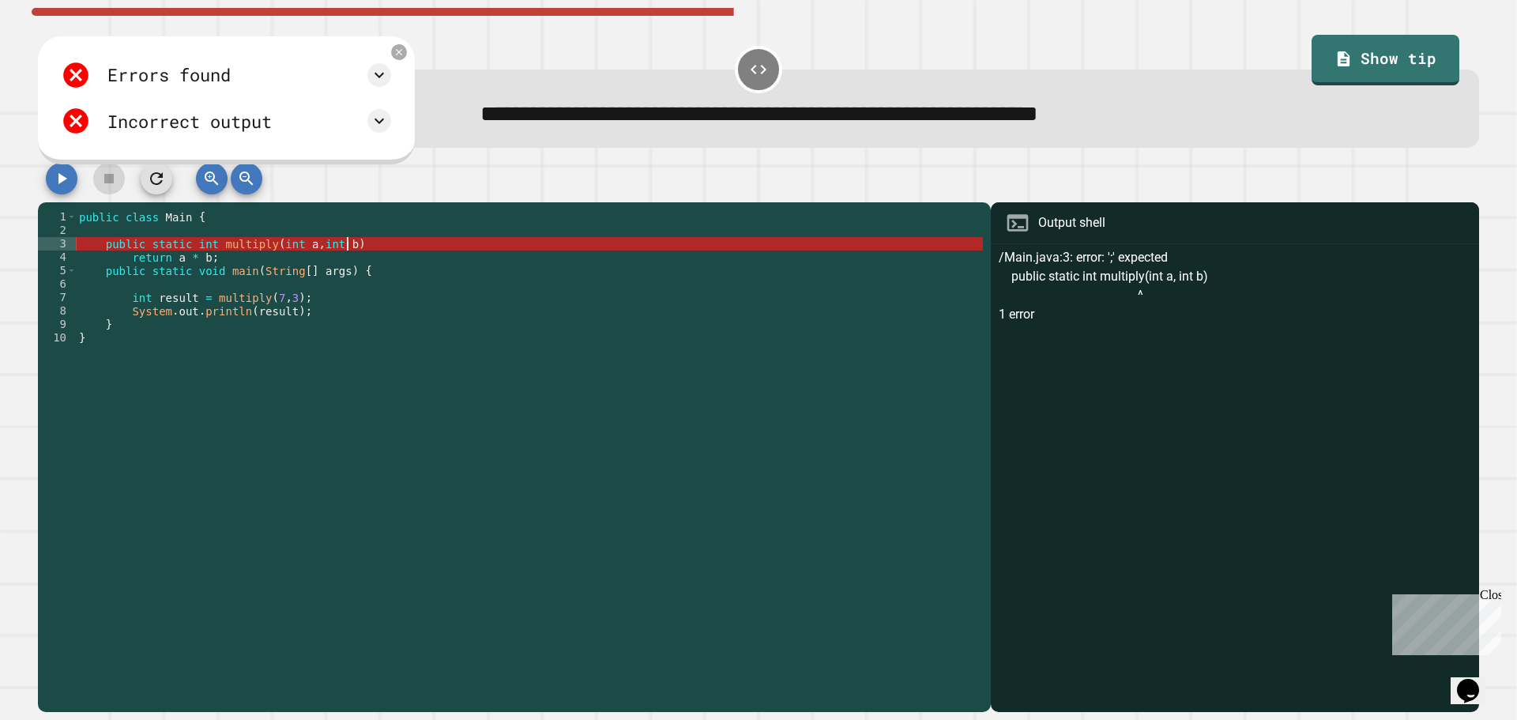
click at [370, 244] on div "public class Main { public static int multiply ( int a , int b ) return a * b ;…" at bounding box center [529, 452] width 907 height 484
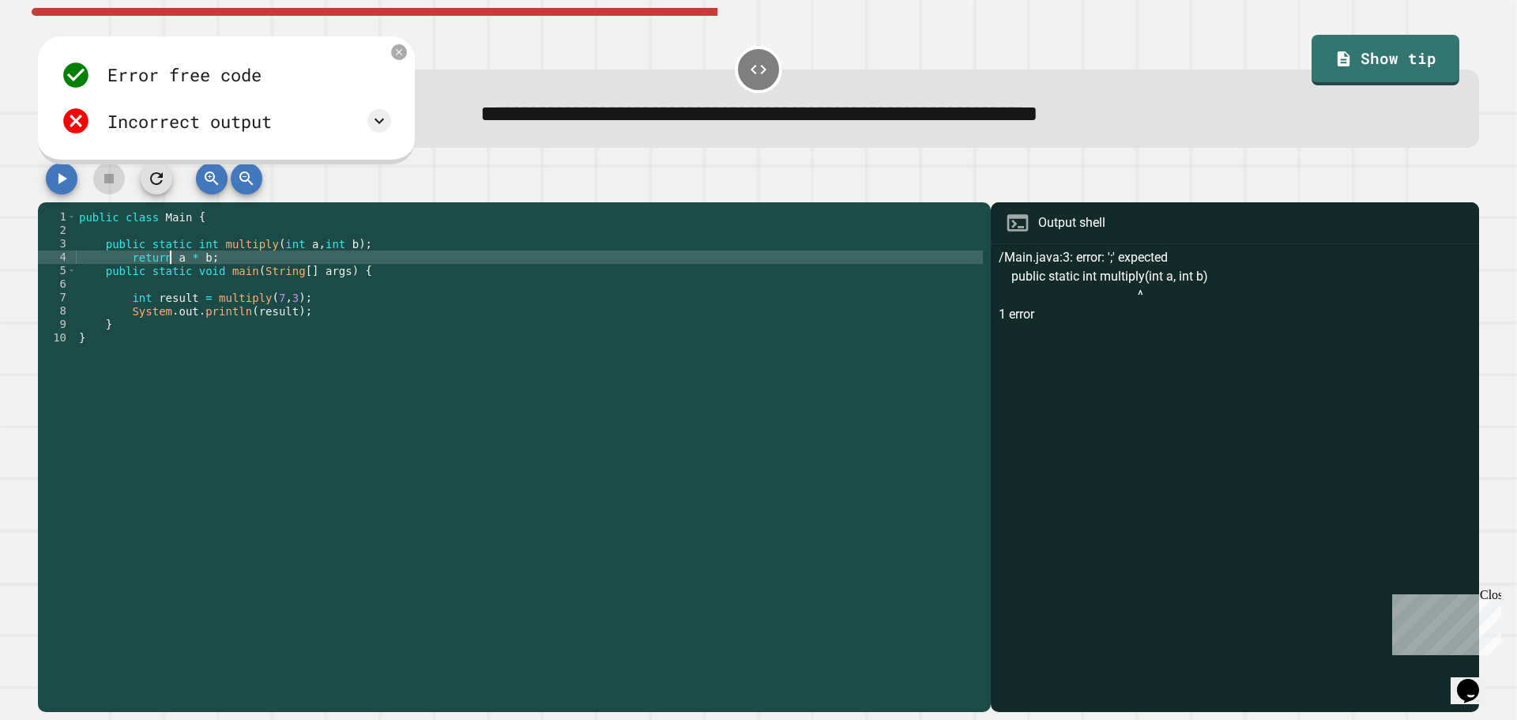
click at [171, 262] on div "public class Main { public static int multiply ( int a , int b ) ; return a * b…" at bounding box center [529, 452] width 907 height 484
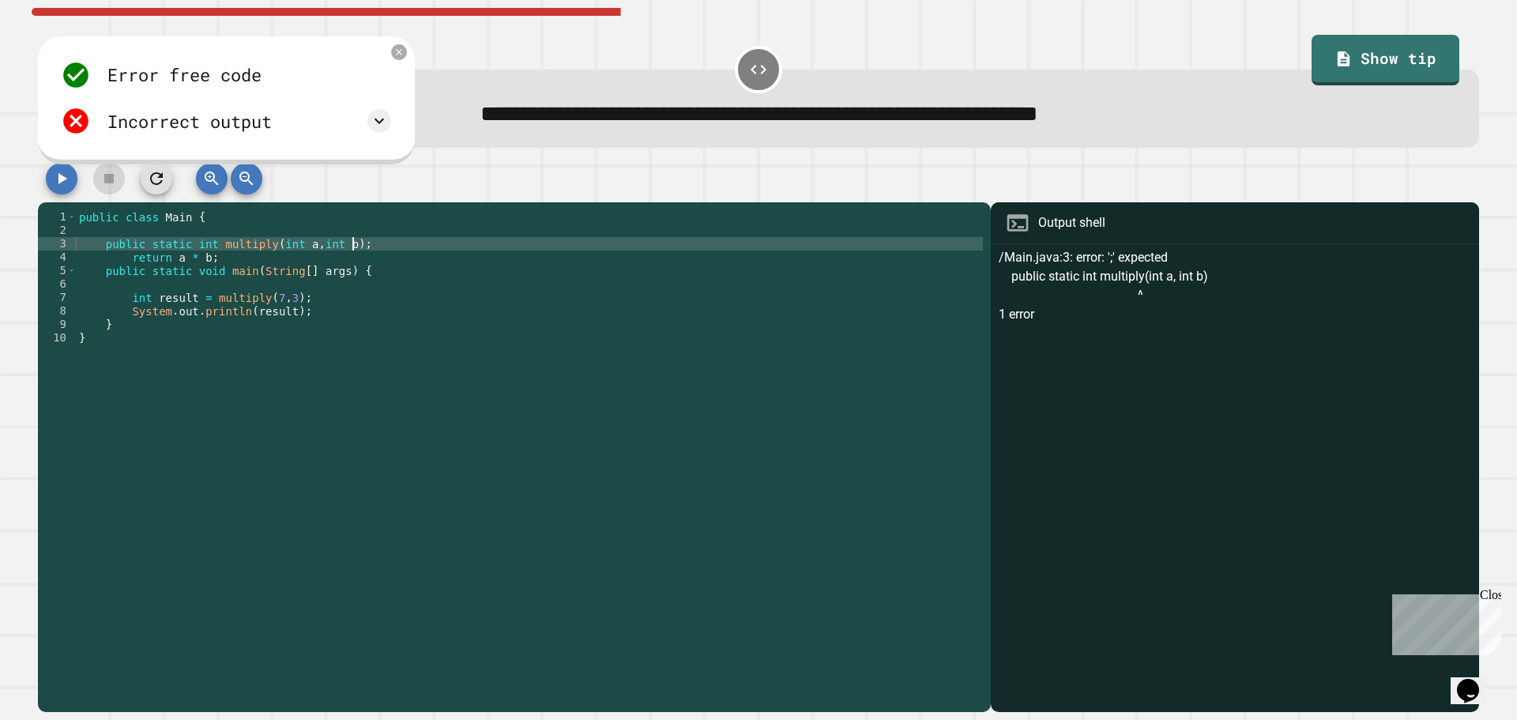
click at [370, 246] on div "public class Main { public static int multiply ( int a , int b ) ; return a * b…" at bounding box center [529, 452] width 907 height 484
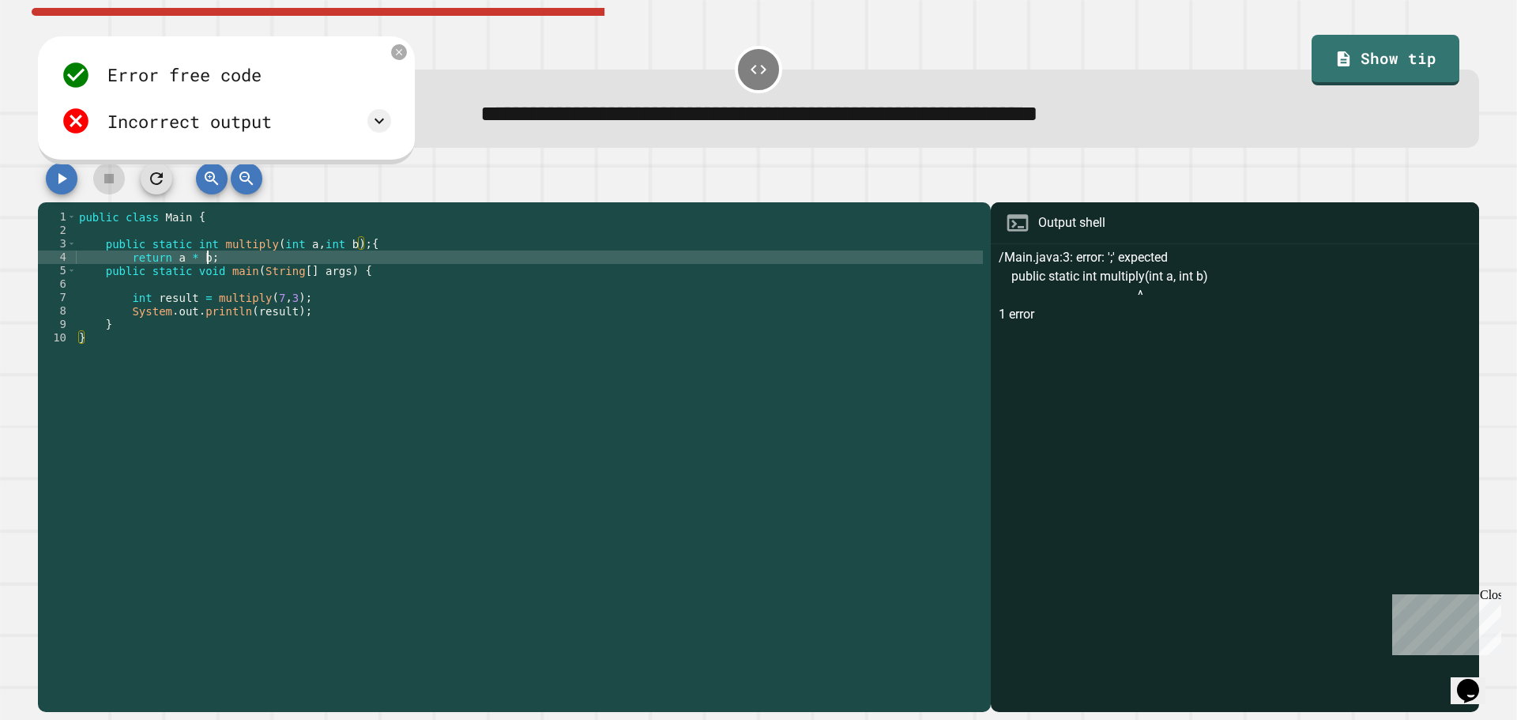
click at [219, 261] on div "public class Main { public static int multiply ( int a , int b ) ; { return a *…" at bounding box center [529, 452] width 907 height 484
type textarea "**********"
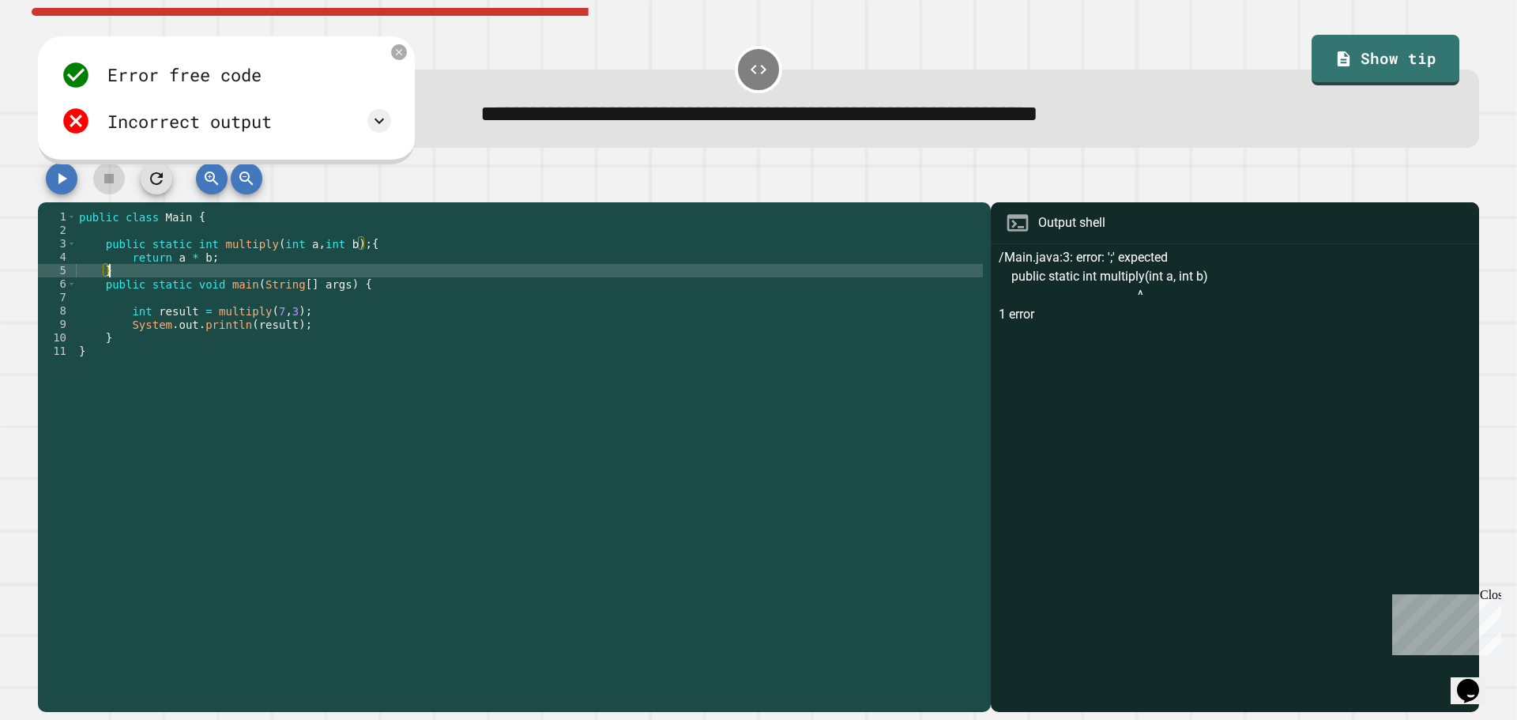
click at [78, 180] on div at bounding box center [759, 183] width 1442 height 40
click at [74, 185] on button "button" at bounding box center [62, 179] width 32 height 32
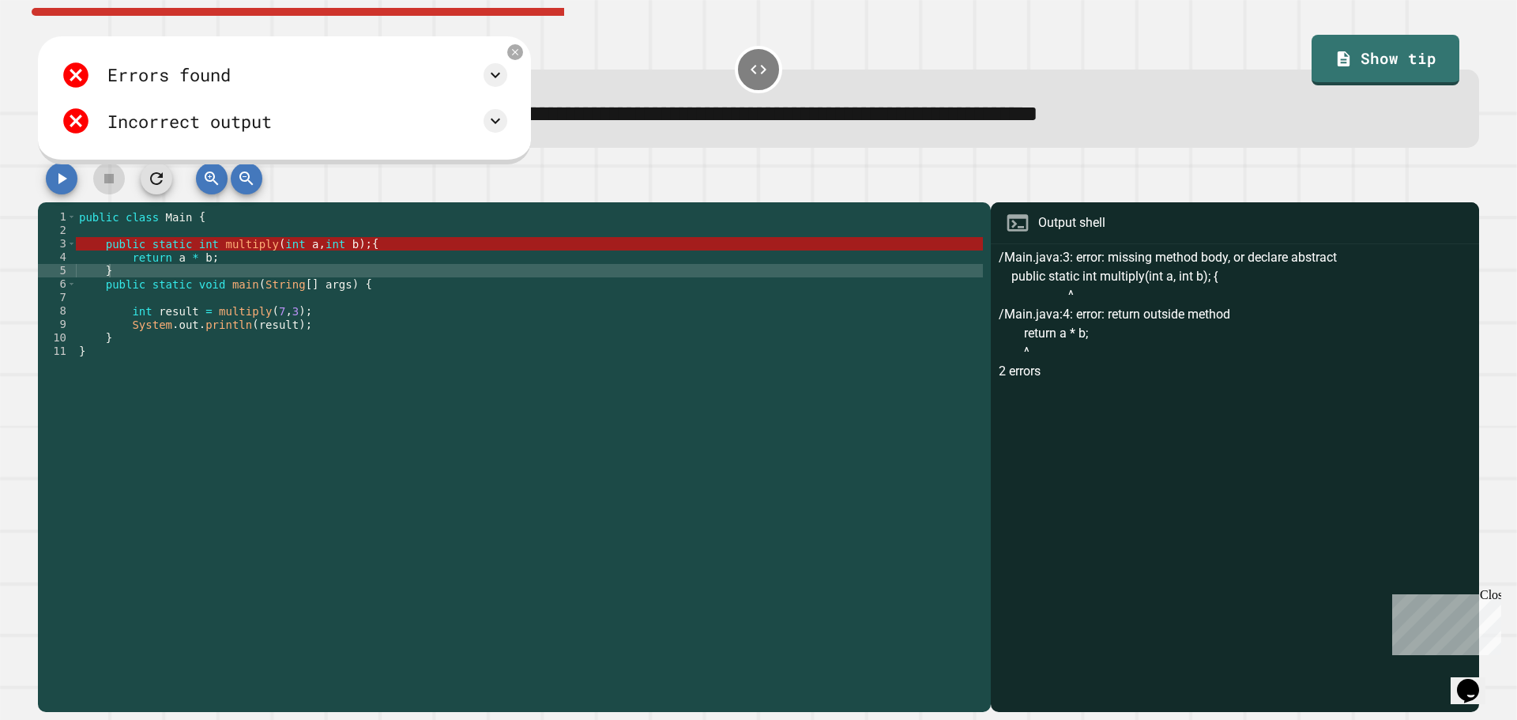
click at [421, 249] on div "public class Main { public static int multiply ( int a , int b ) ; { return a *…" at bounding box center [529, 452] width 907 height 484
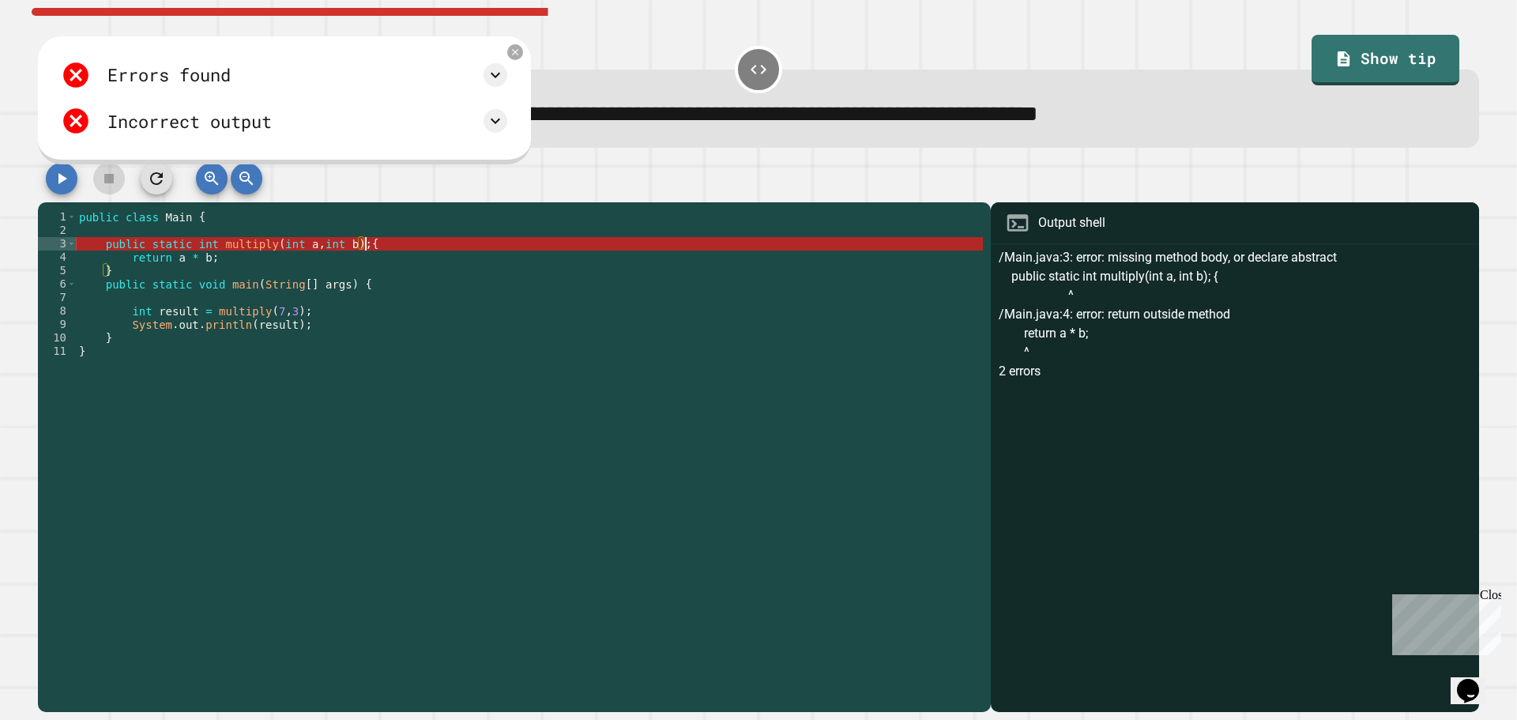
click at [352, 257] on div "public class Main { public static int multiply ( int a , int b ) ; { return a *…" at bounding box center [529, 452] width 907 height 484
click at [352, 251] on div "public class Main { public static int multiply ( int a , int b ) ; { return a *…" at bounding box center [529, 452] width 907 height 484
type textarea "**********"
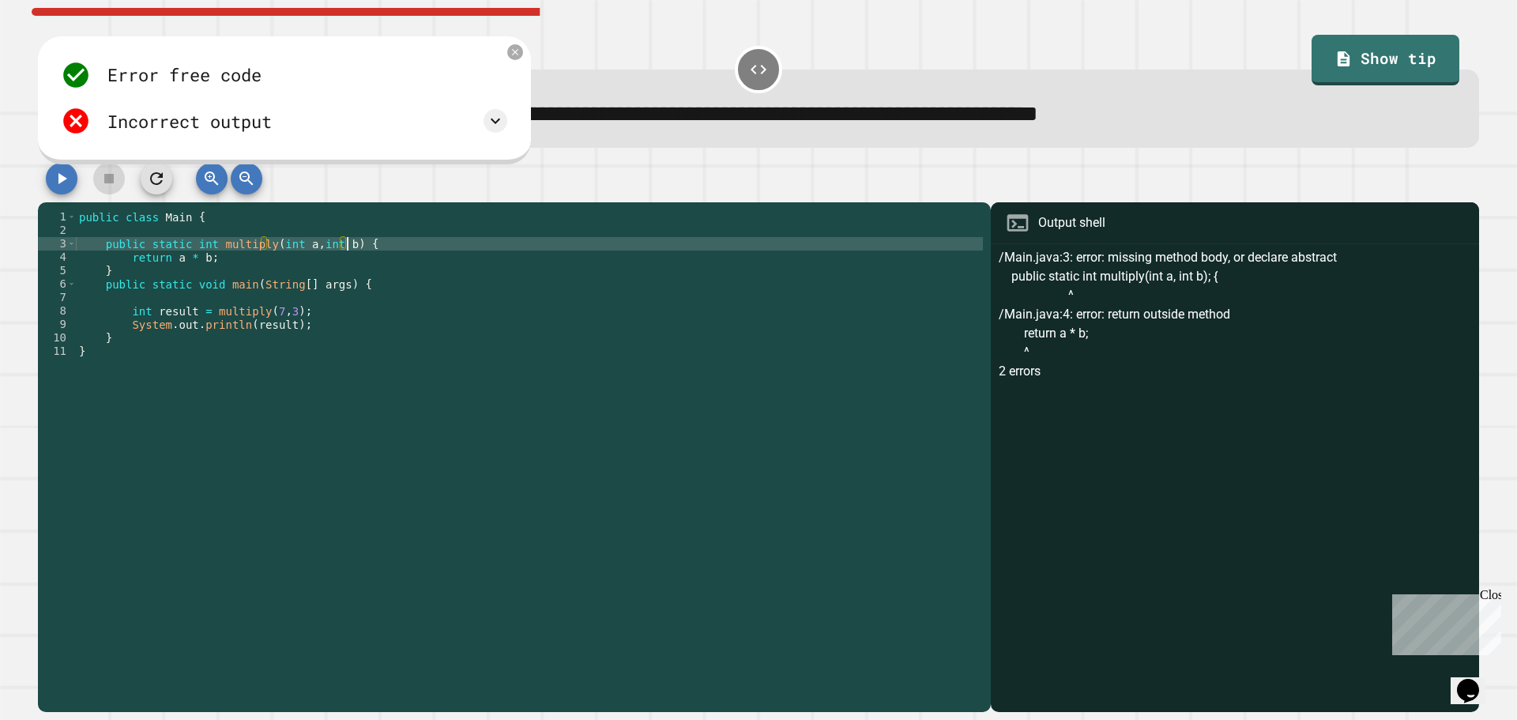
click at [99, 183] on div at bounding box center [759, 183] width 1442 height 40
click at [67, 177] on icon "button" at bounding box center [61, 178] width 19 height 19
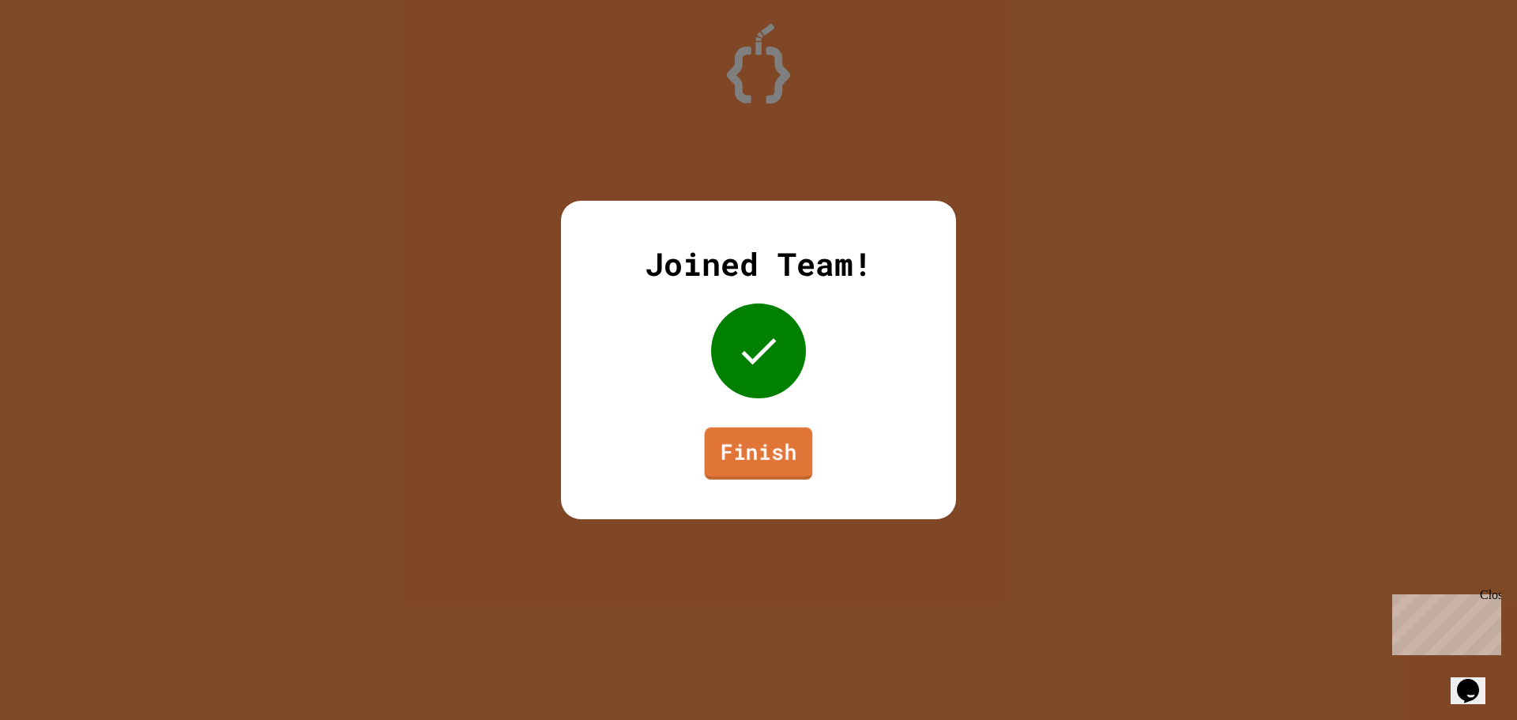
click at [800, 469] on link "Finish" at bounding box center [759, 454] width 108 height 52
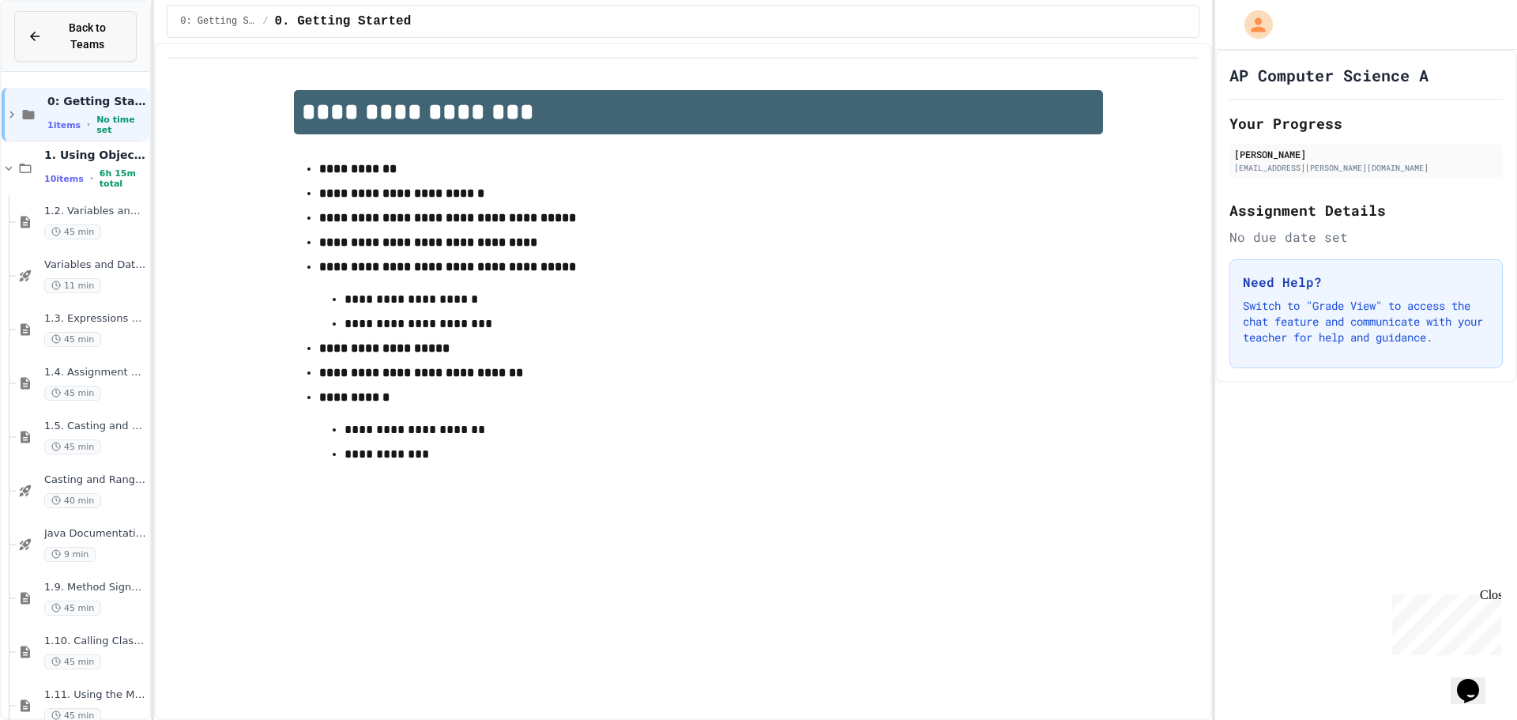
click at [54, 43] on button "Back to Teams" at bounding box center [75, 36] width 122 height 51
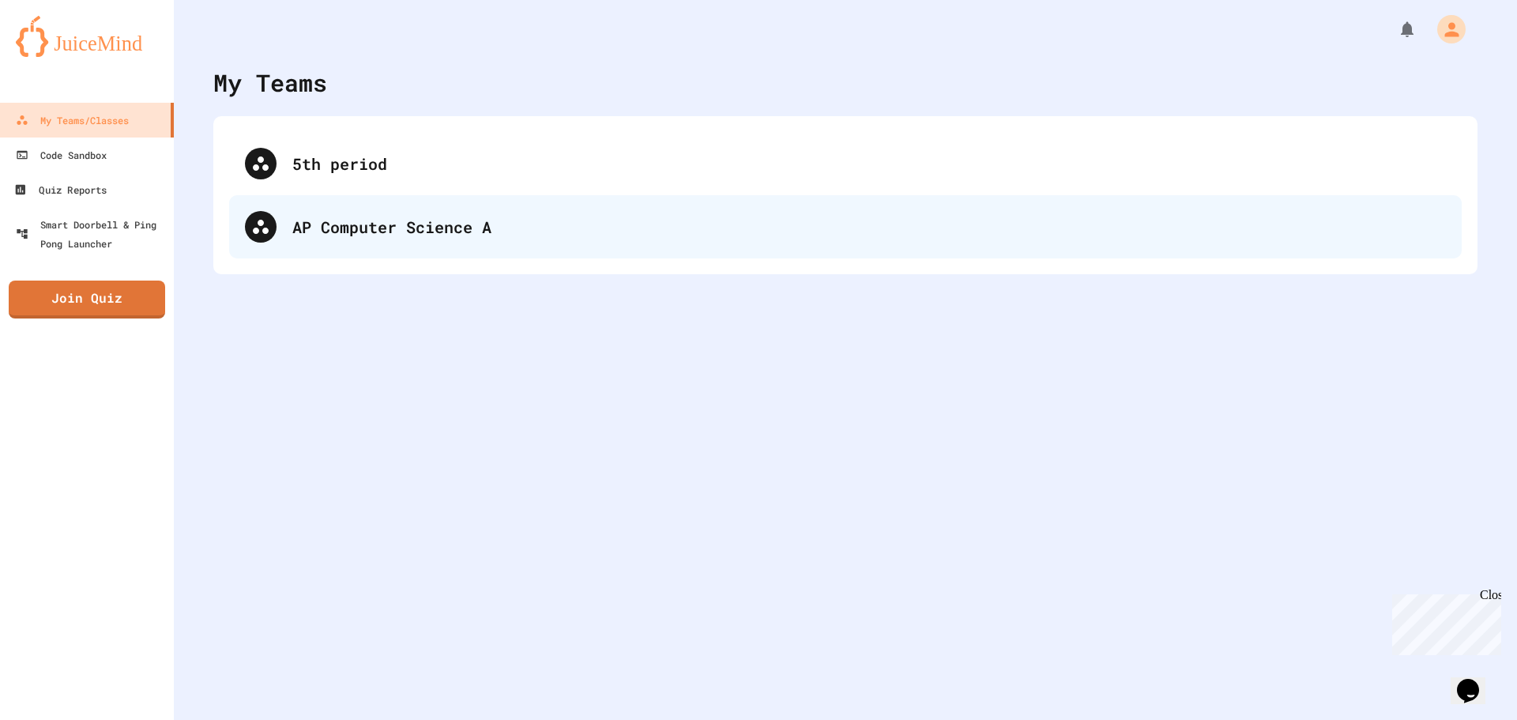
click at [432, 230] on div "AP Computer Science A" at bounding box center [869, 227] width 1154 height 24
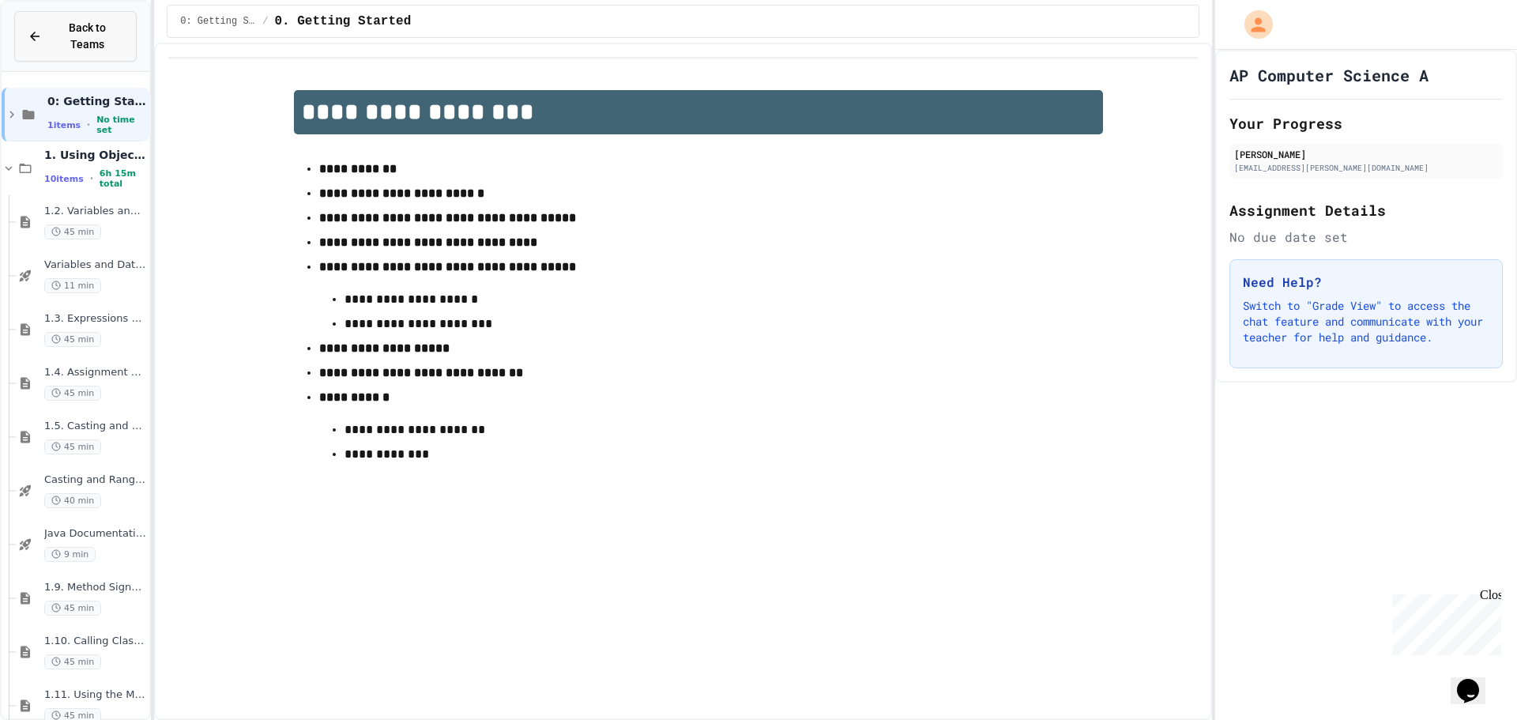
click at [59, 25] on span "Back to Teams" at bounding box center [87, 36] width 72 height 33
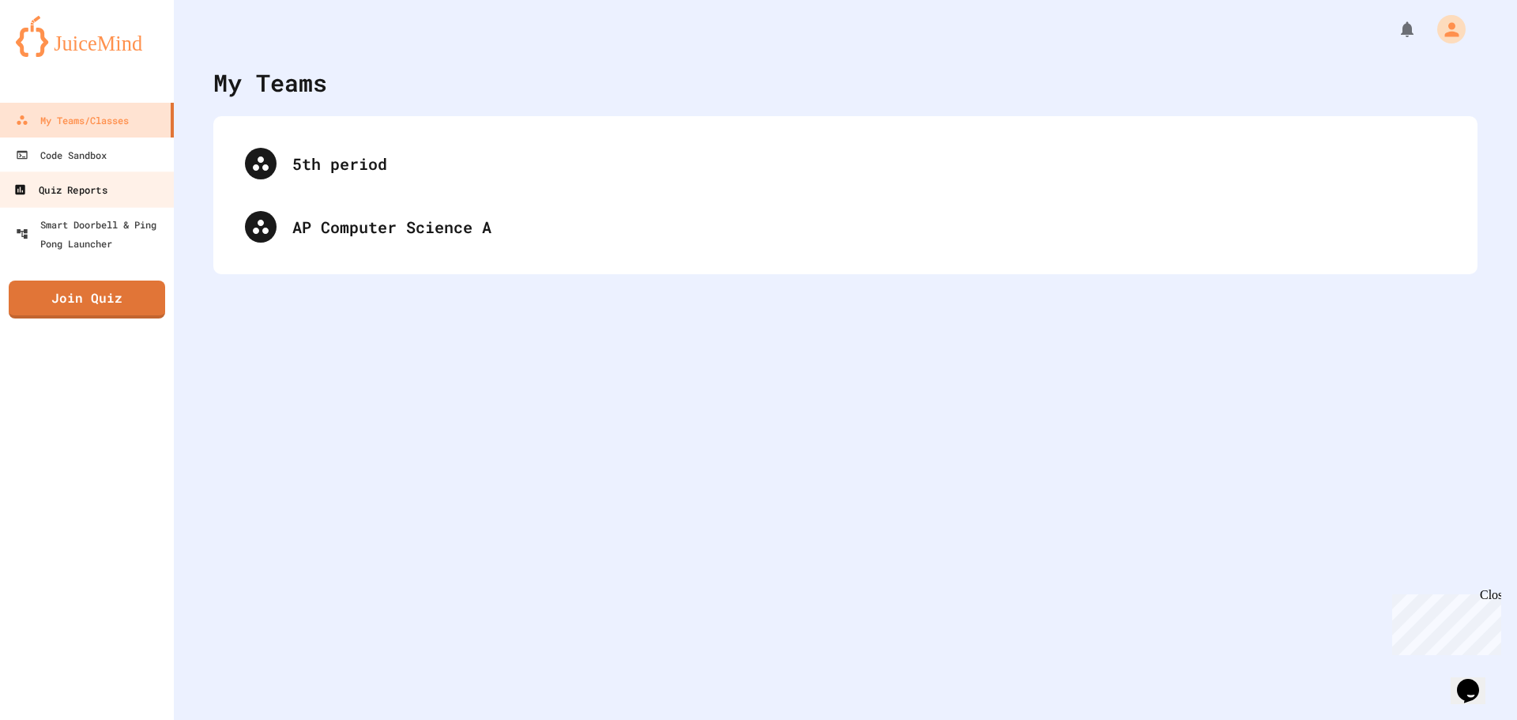
click at [110, 186] on link "Quiz Reports" at bounding box center [87, 189] width 179 height 36
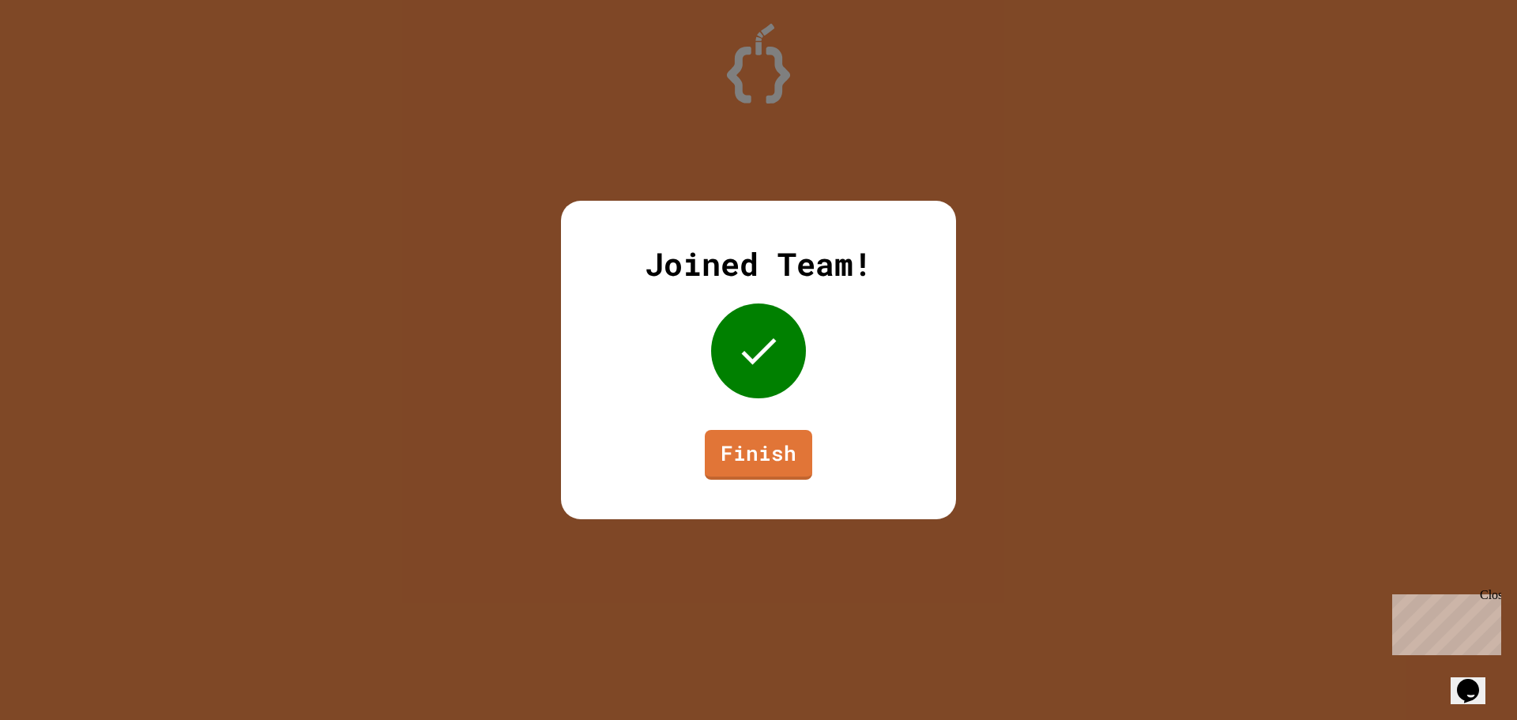
drag, startPoint x: 874, startPoint y: 432, endPoint x: 799, endPoint y: 440, distance: 75.6
click at [868, 432] on div "Joined Team! Finish" at bounding box center [758, 360] width 395 height 318
click at [796, 441] on link "Finish" at bounding box center [759, 453] width 100 height 52
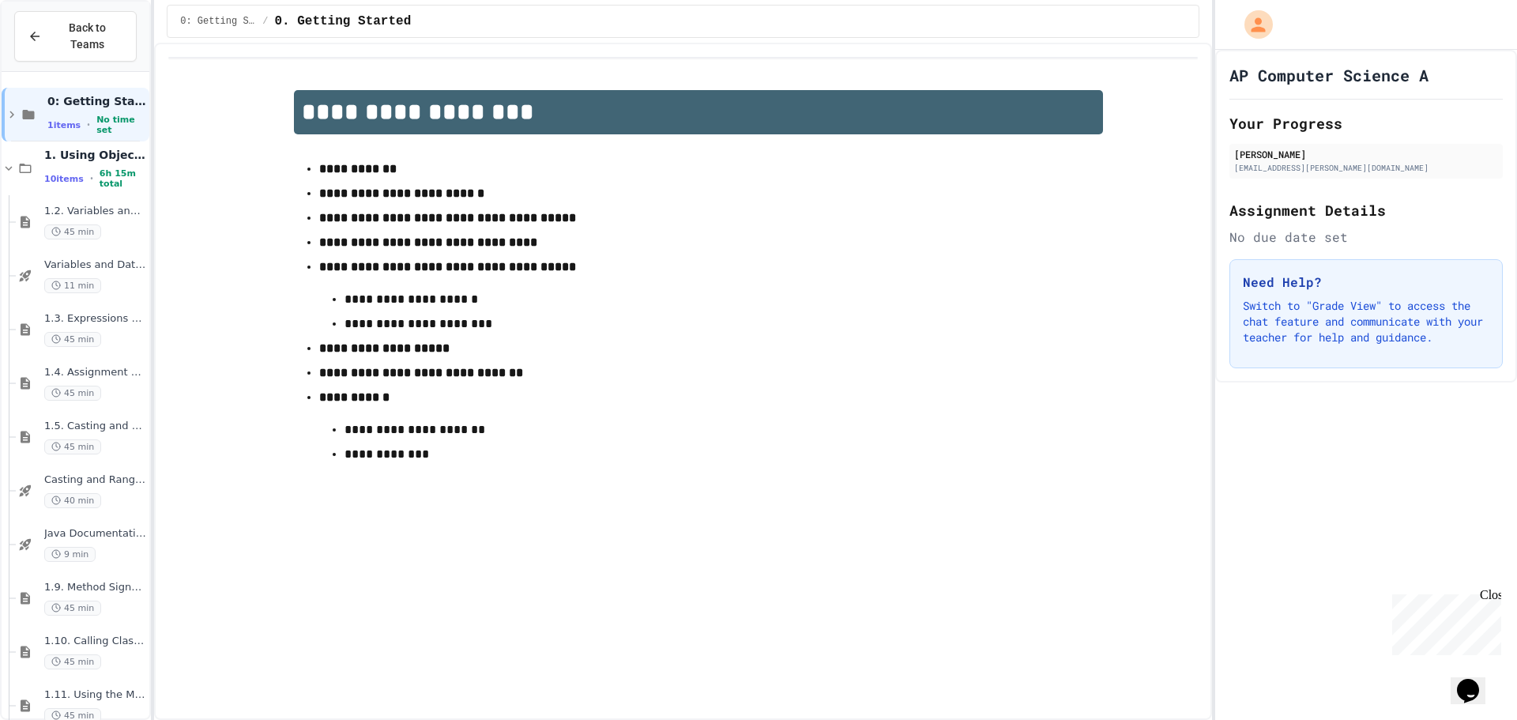
click at [88, 40] on button "Back to Teams" at bounding box center [75, 36] width 122 height 51
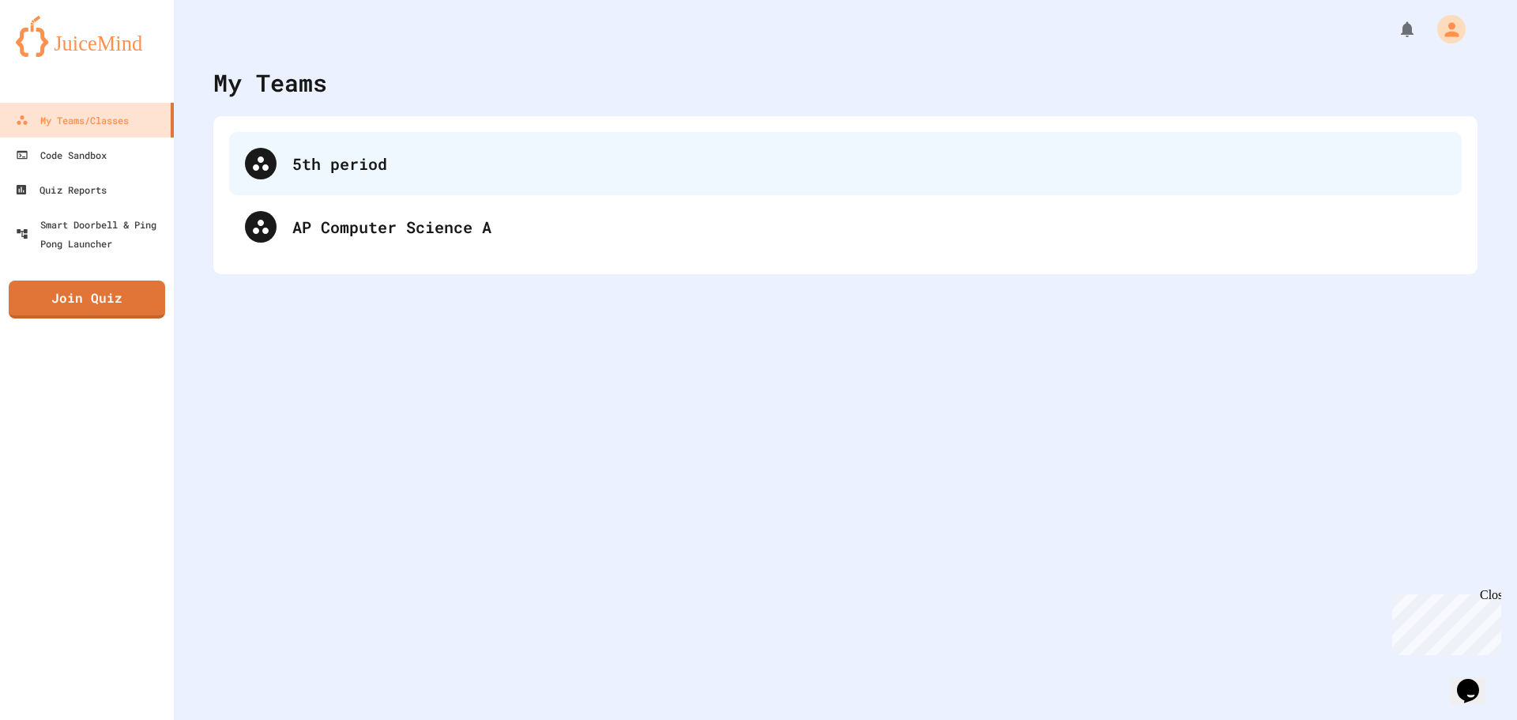
click at [477, 155] on div "5th period" at bounding box center [869, 164] width 1154 height 24
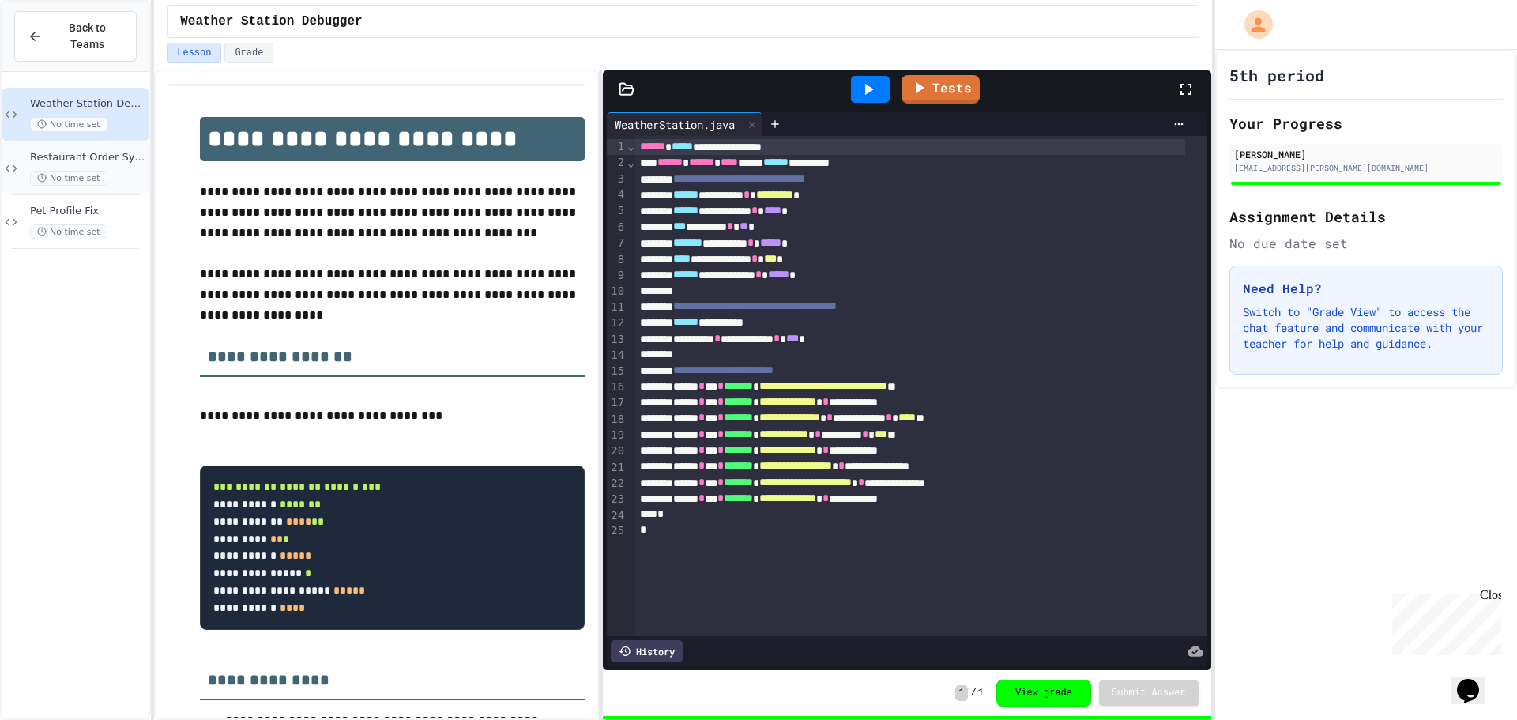
click at [77, 171] on span "No time set" at bounding box center [68, 178] width 77 height 15
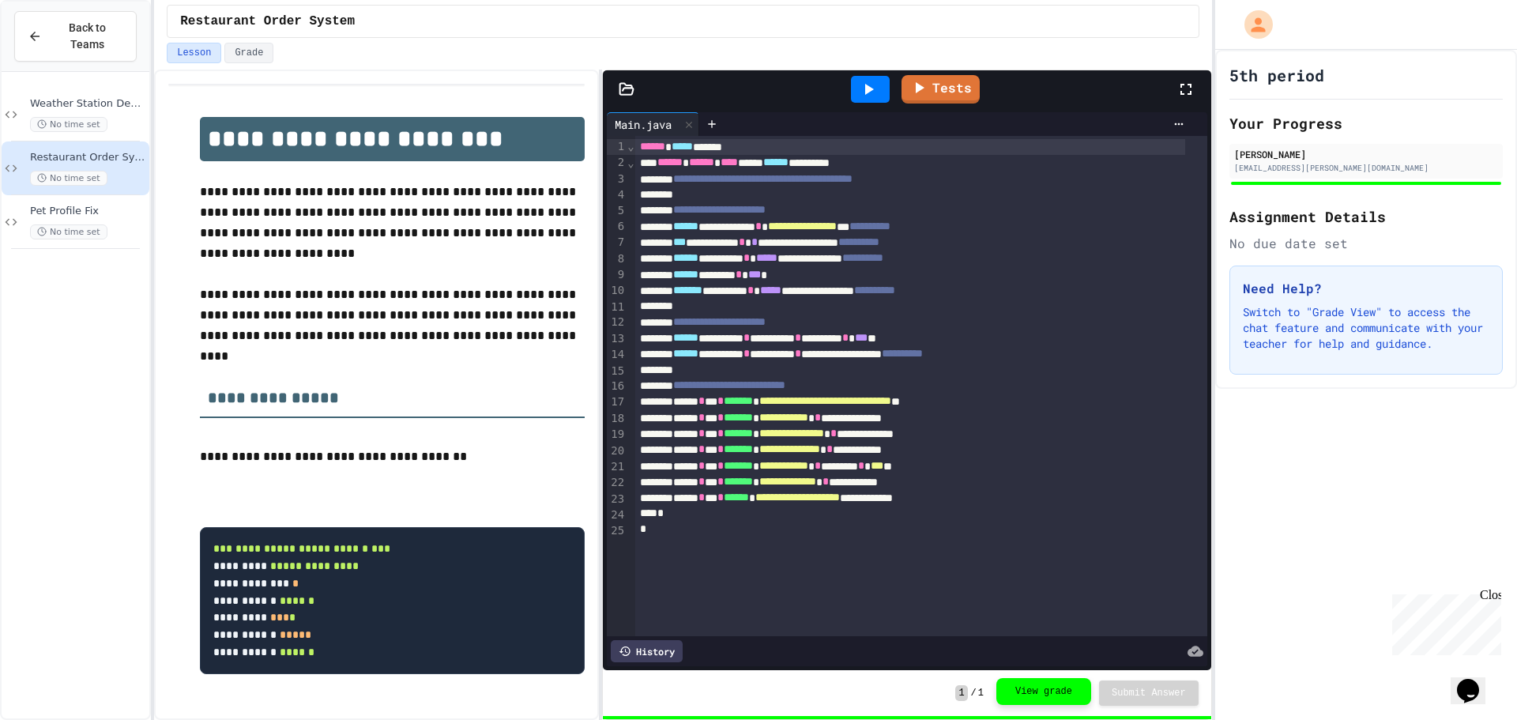
click at [1041, 700] on button "View grade" at bounding box center [1044, 691] width 95 height 27
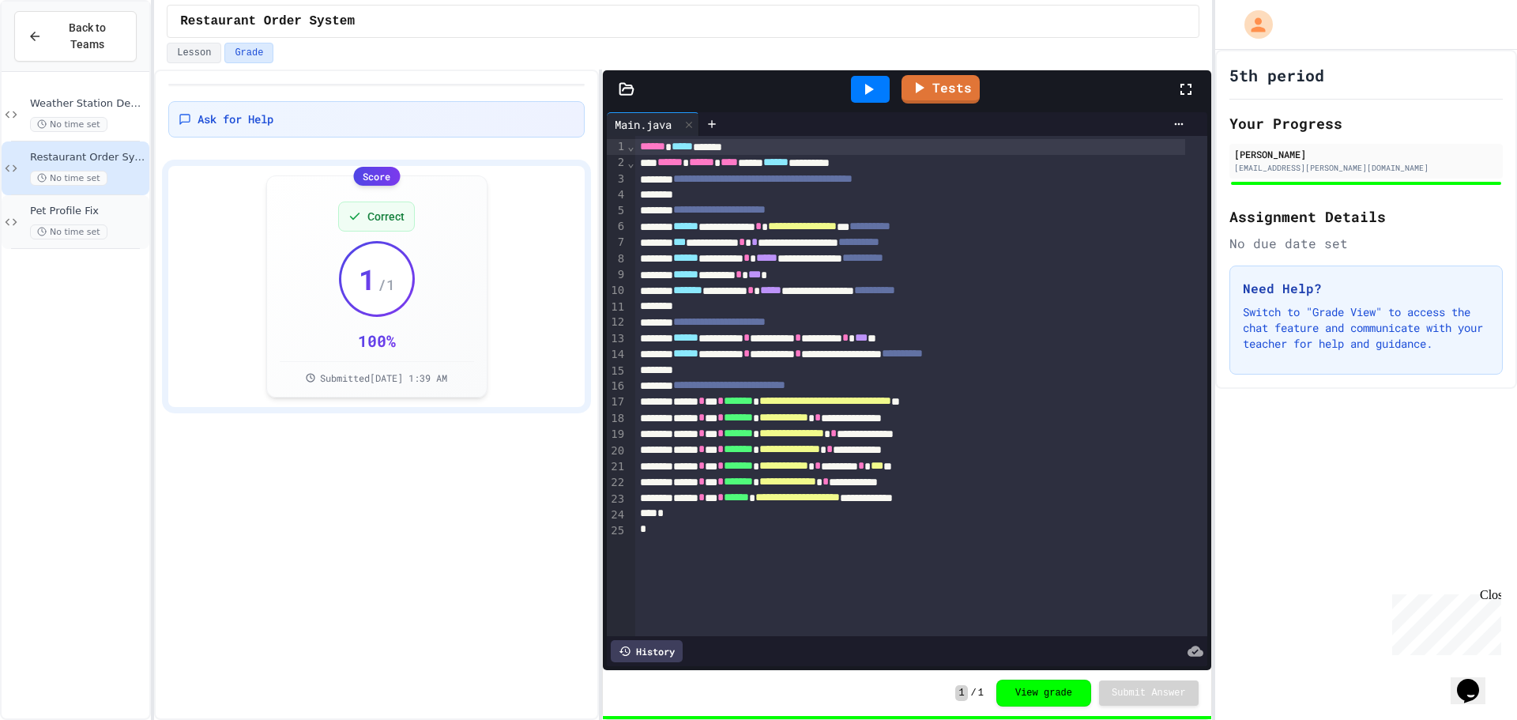
click at [45, 228] on circle at bounding box center [42, 232] width 8 height 8
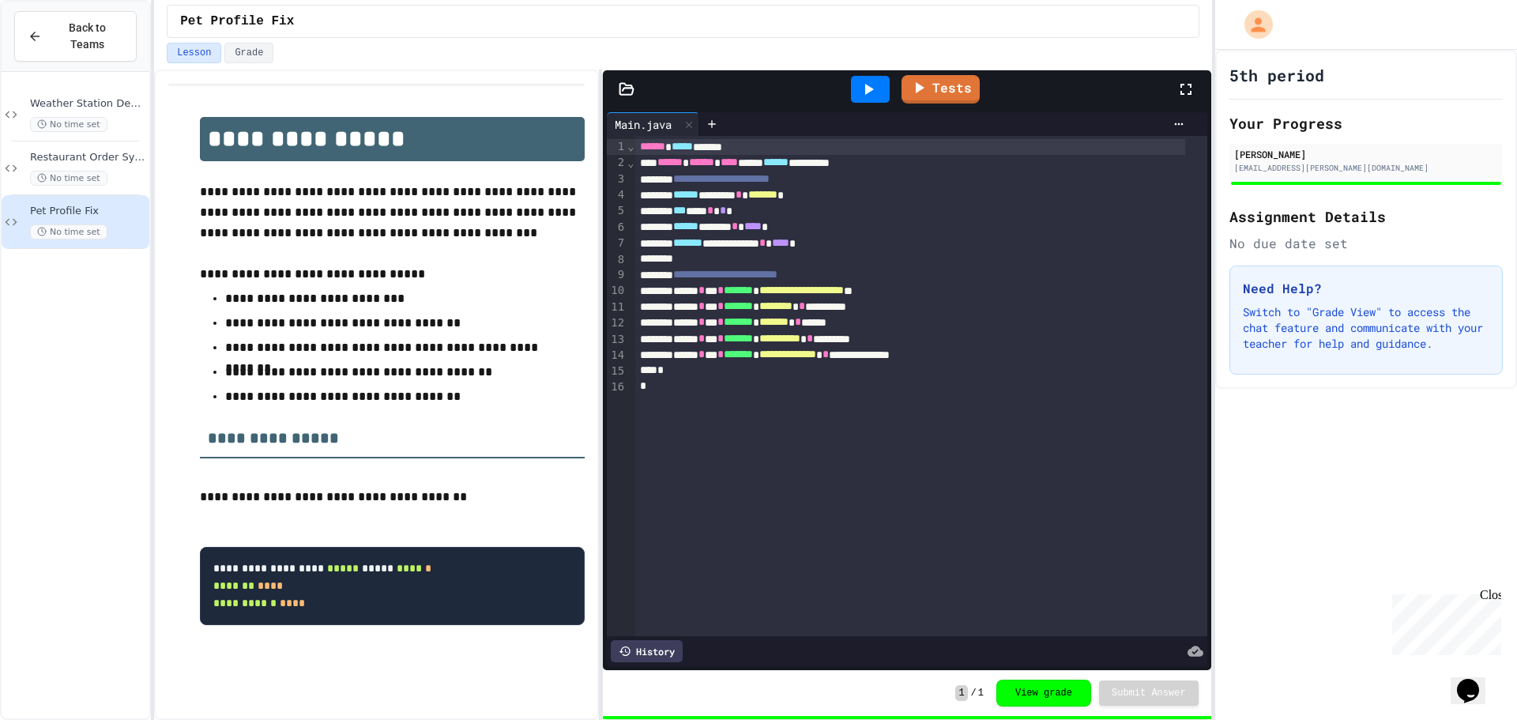
click at [997, 684] on div "1 / 1 View grade Submit Answer" at bounding box center [1076, 693] width 243 height 27
click at [1012, 684] on button "View grade" at bounding box center [1044, 693] width 95 height 27
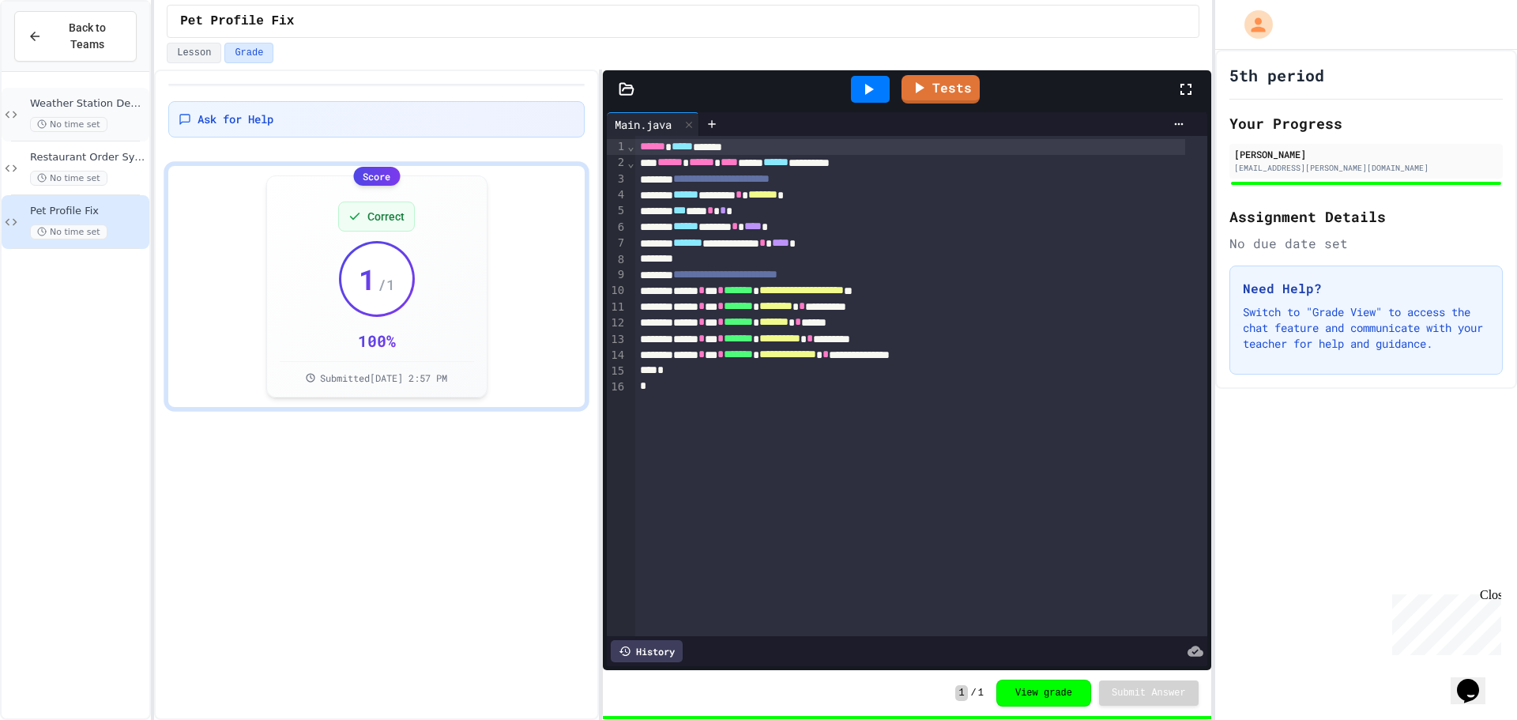
click at [107, 99] on div "Weather Station Debugger No time set" at bounding box center [88, 114] width 116 height 35
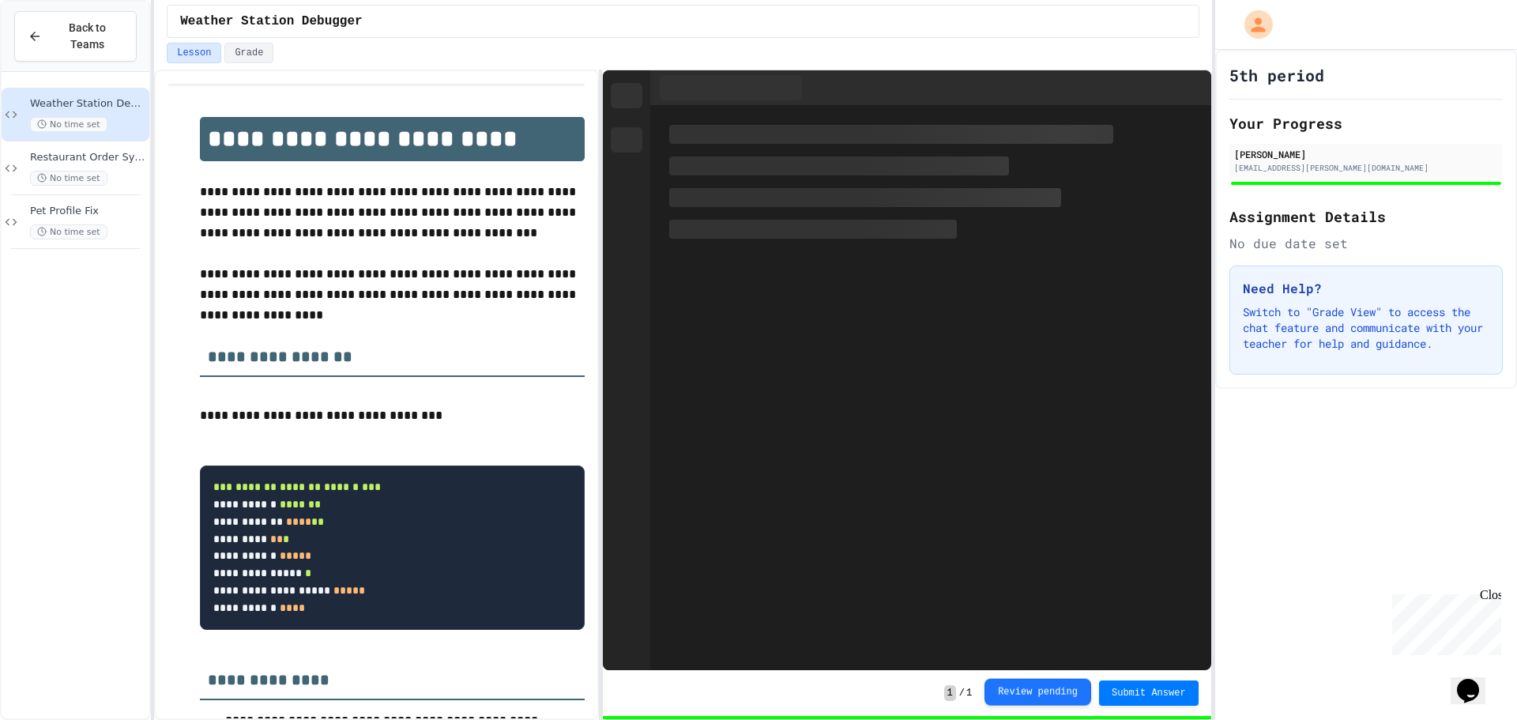
click at [1031, 701] on button "Review pending" at bounding box center [1038, 692] width 107 height 27
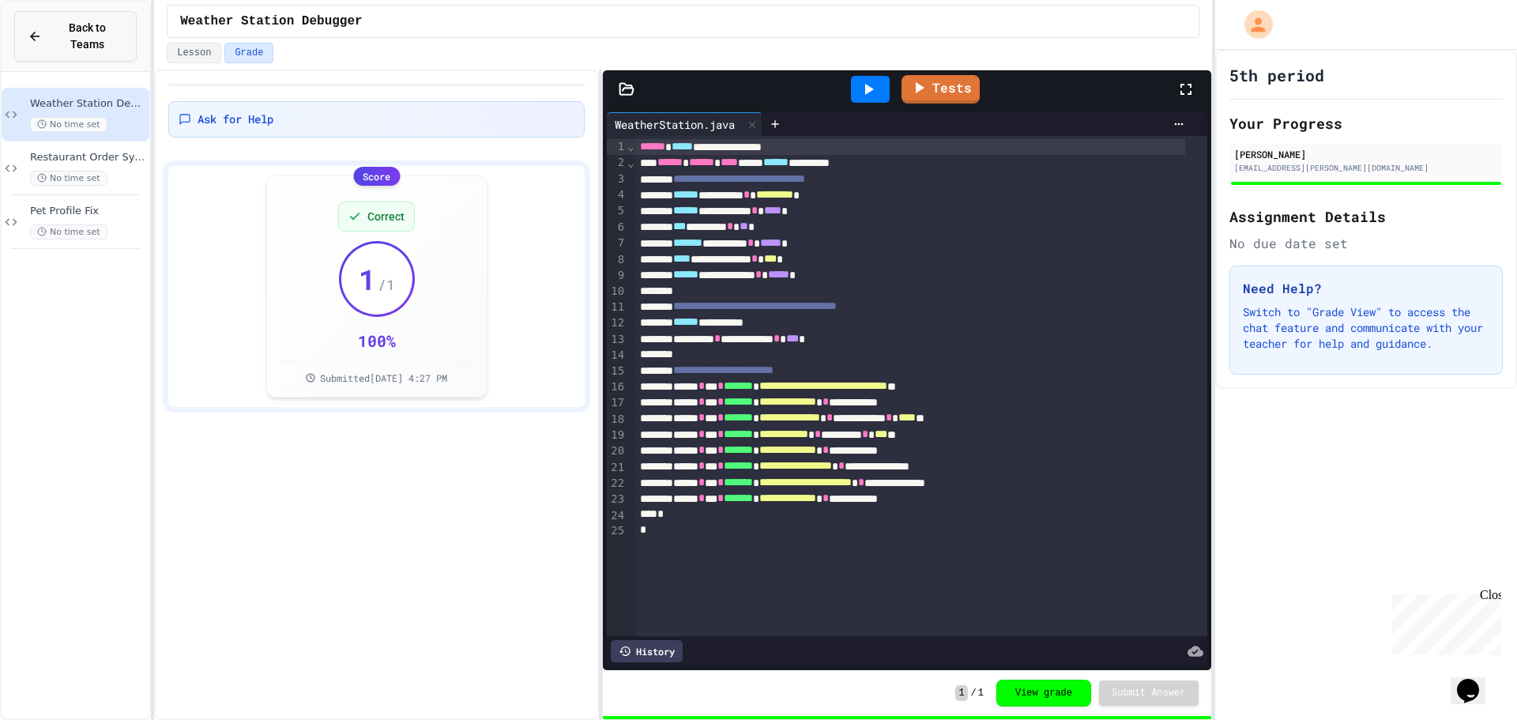
click at [81, 13] on button "Back to Teams" at bounding box center [75, 36] width 122 height 51
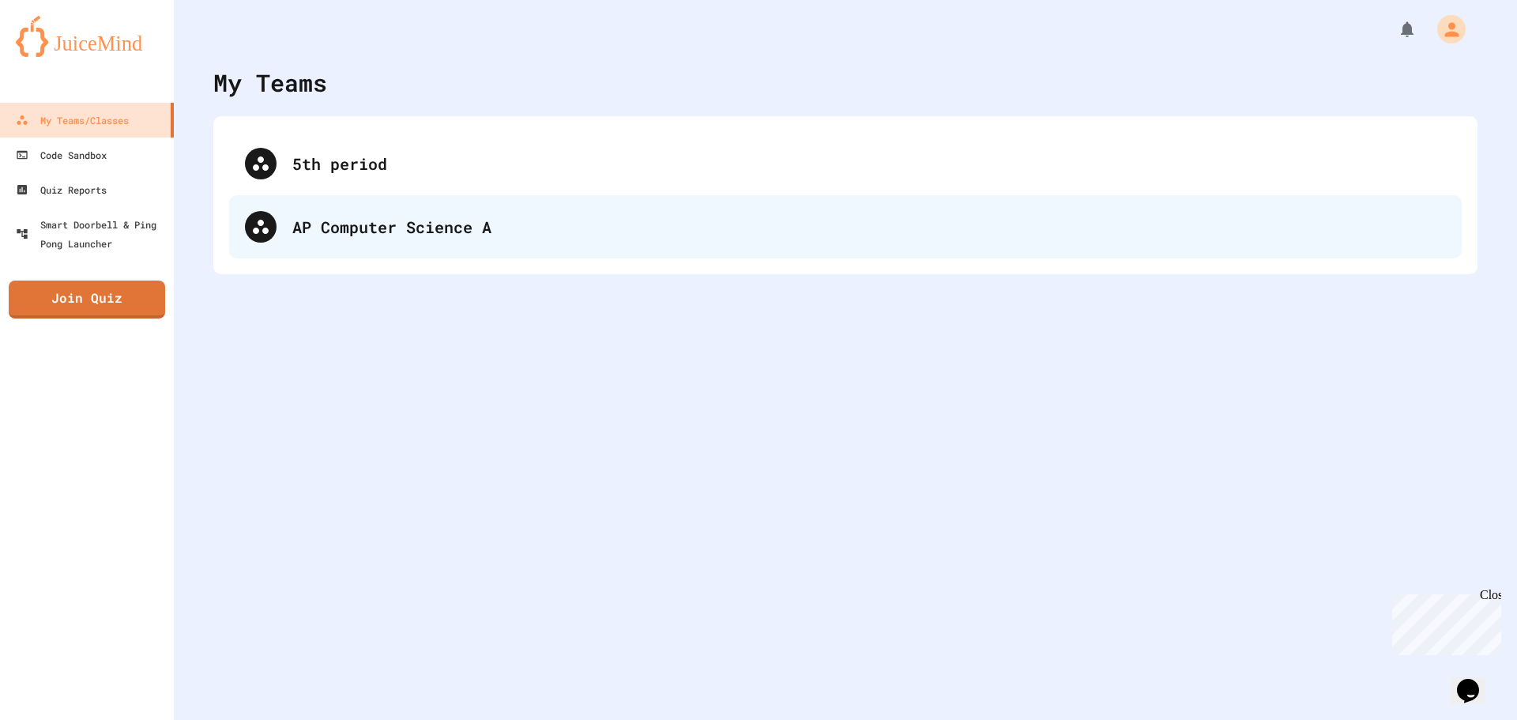
click at [375, 228] on div "AP Computer Science A" at bounding box center [869, 227] width 1154 height 24
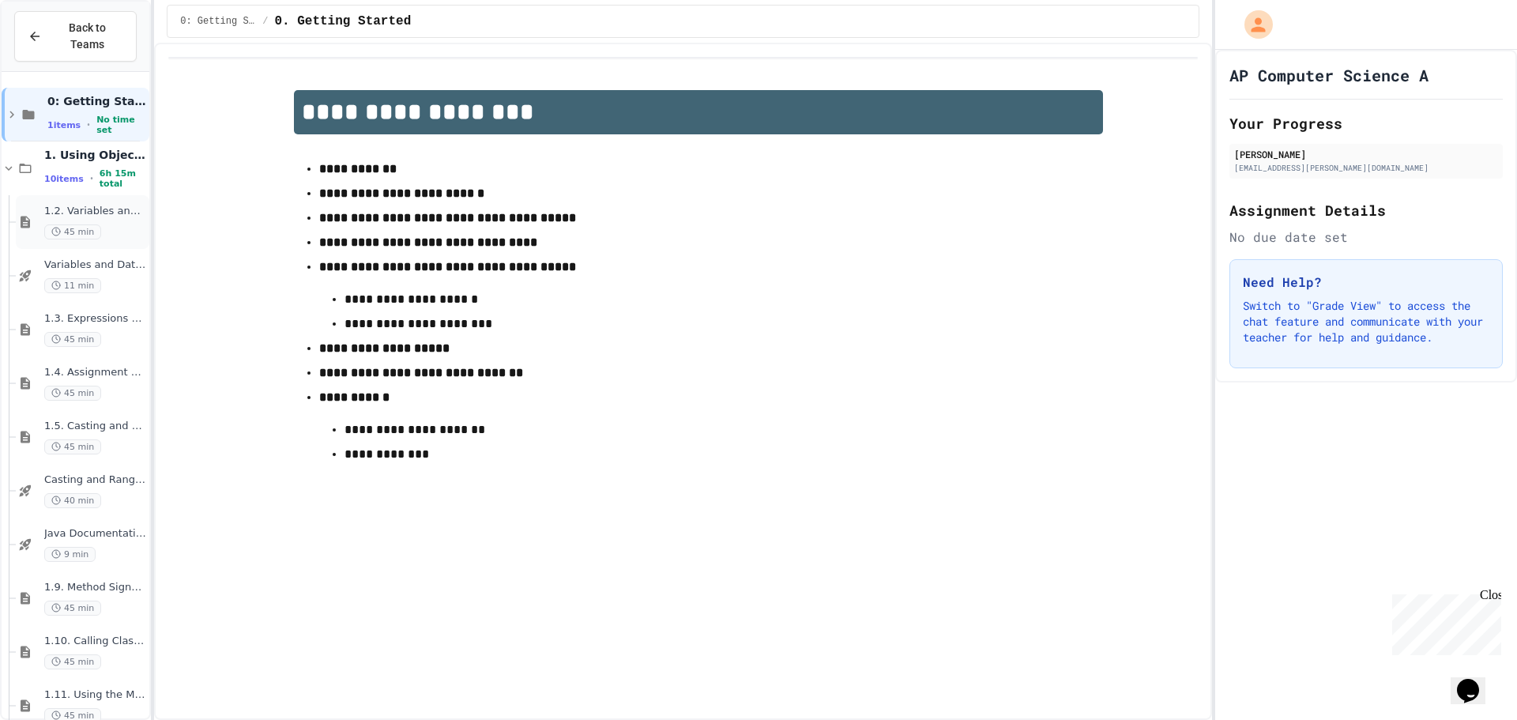
click at [71, 224] on span "45 min" at bounding box center [72, 231] width 57 height 15
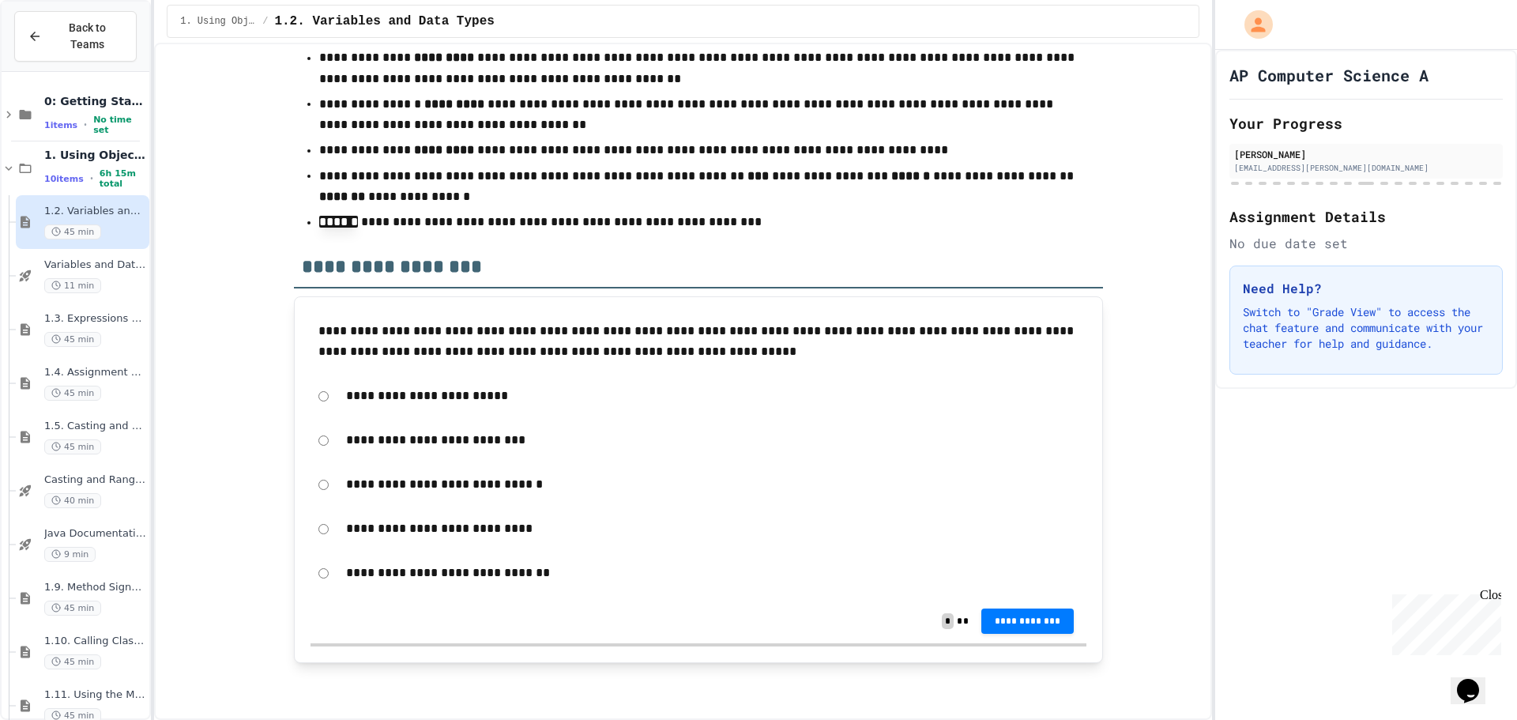
drag, startPoint x: 184, startPoint y: 216, endPoint x: 221, endPoint y: 584, distance: 370.2
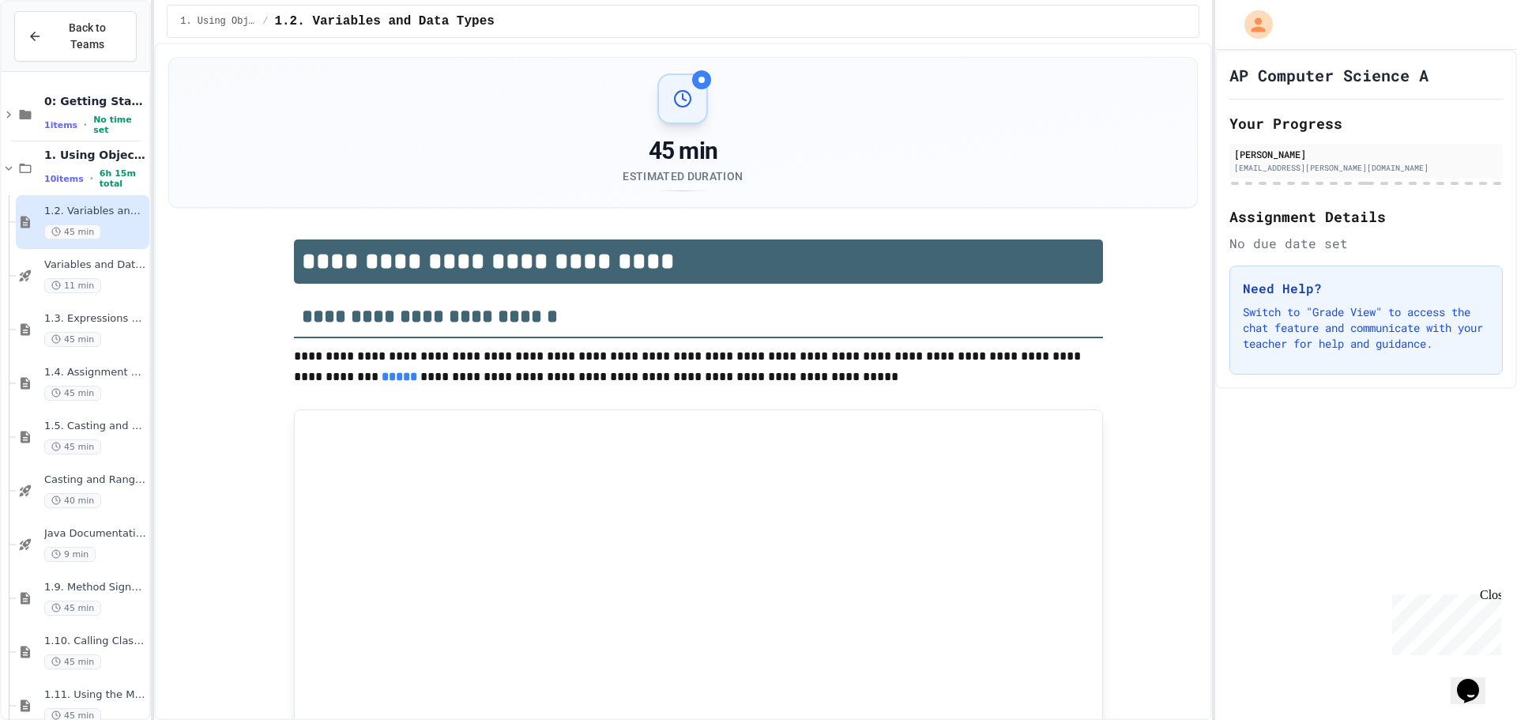
drag, startPoint x: 253, startPoint y: -96, endPoint x: 288, endPoint y: -96, distance: 35.6
